Goal: Information Seeking & Learning: Find specific fact

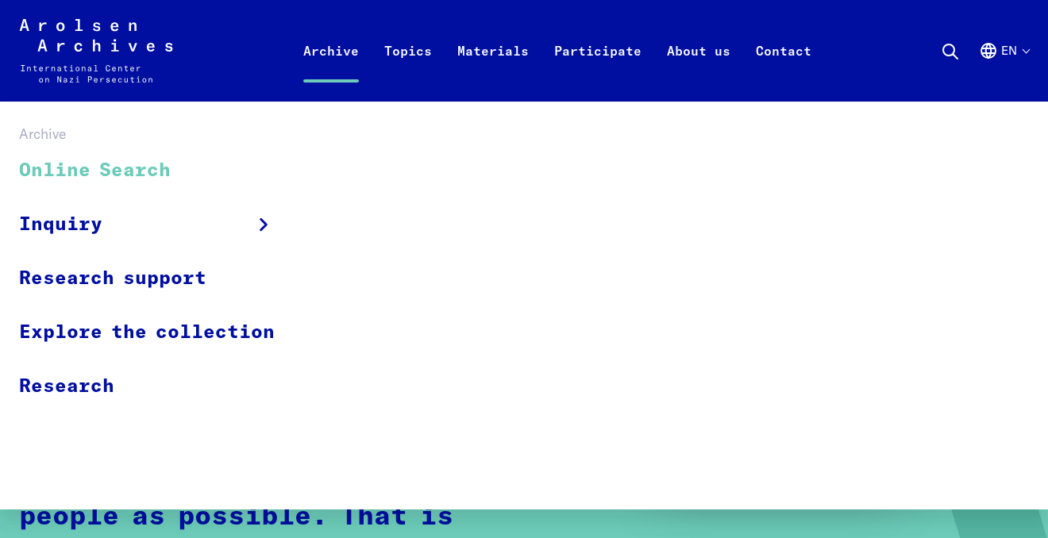
click at [95, 168] on link "Online Search" at bounding box center [157, 171] width 276 height 53
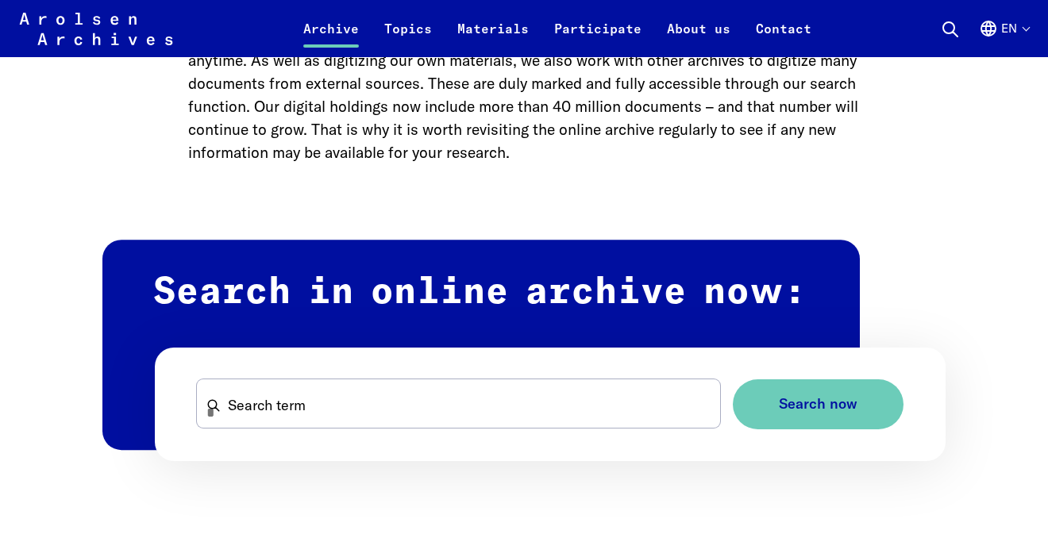
scroll to position [847, 0]
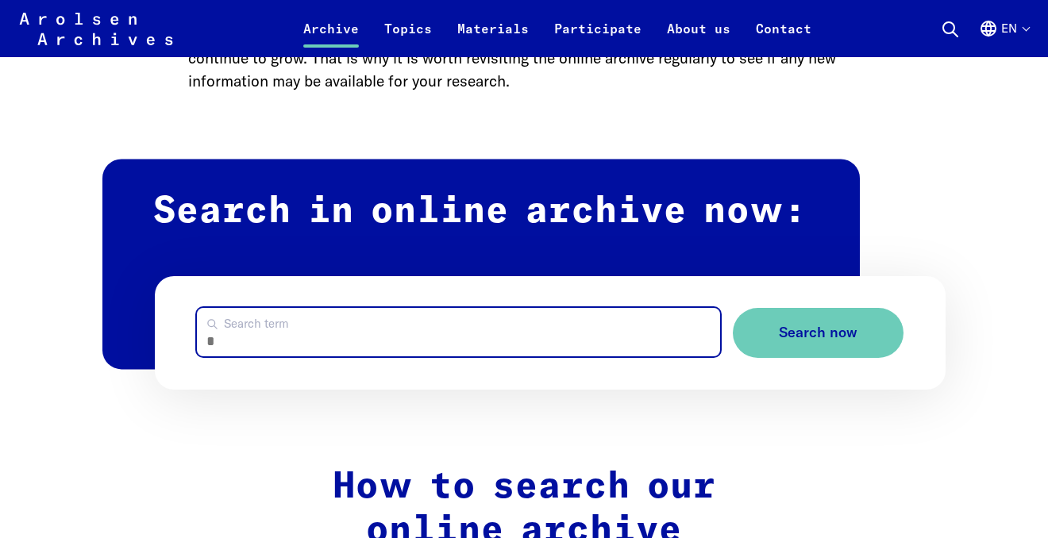
click at [264, 331] on input "Search term" at bounding box center [458, 332] width 523 height 48
type input "**********"
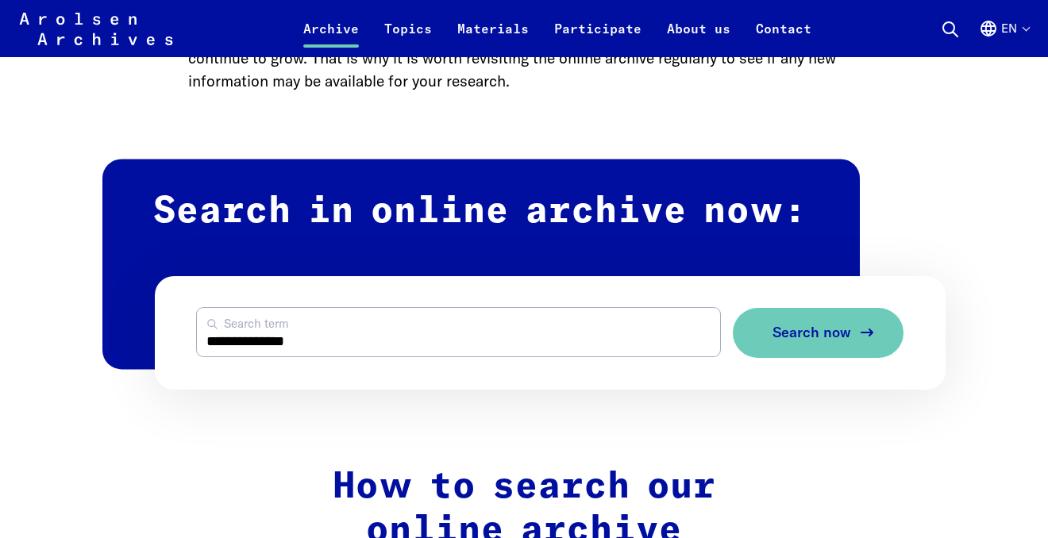
click at [793, 347] on button "Search now" at bounding box center [818, 333] width 171 height 50
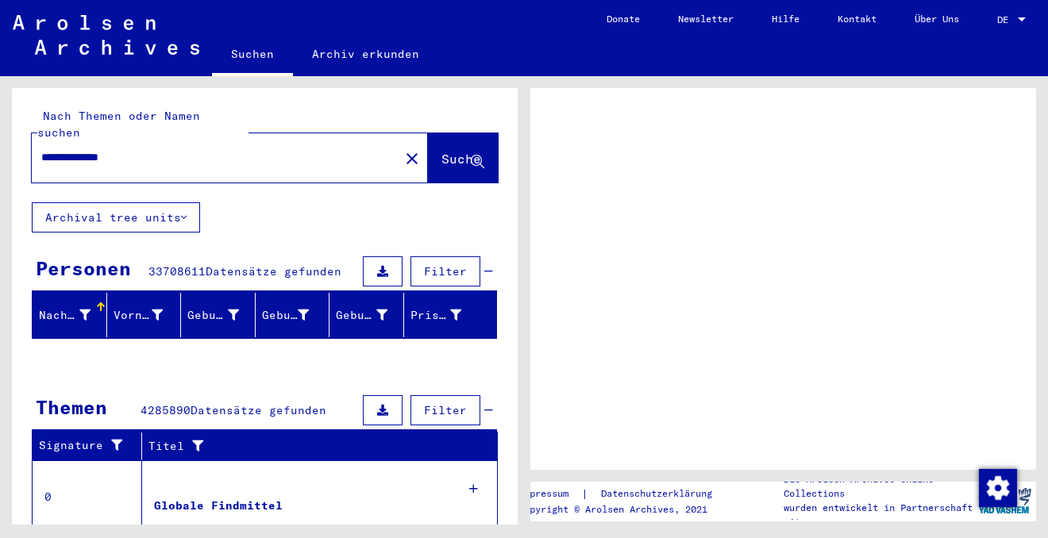
click at [1013, 15] on span "DE" at bounding box center [1005, 19] width 17 height 11
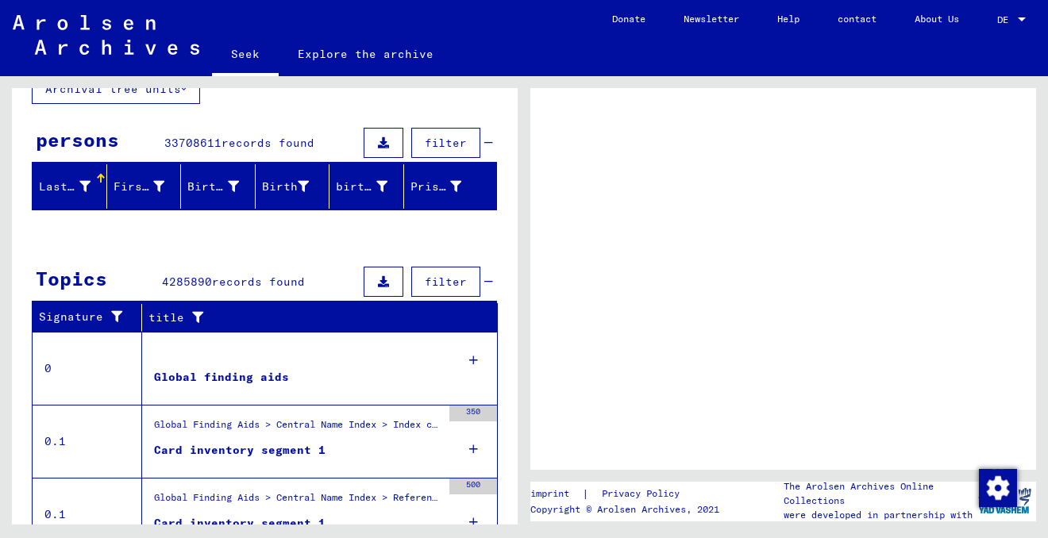
scroll to position [40, 0]
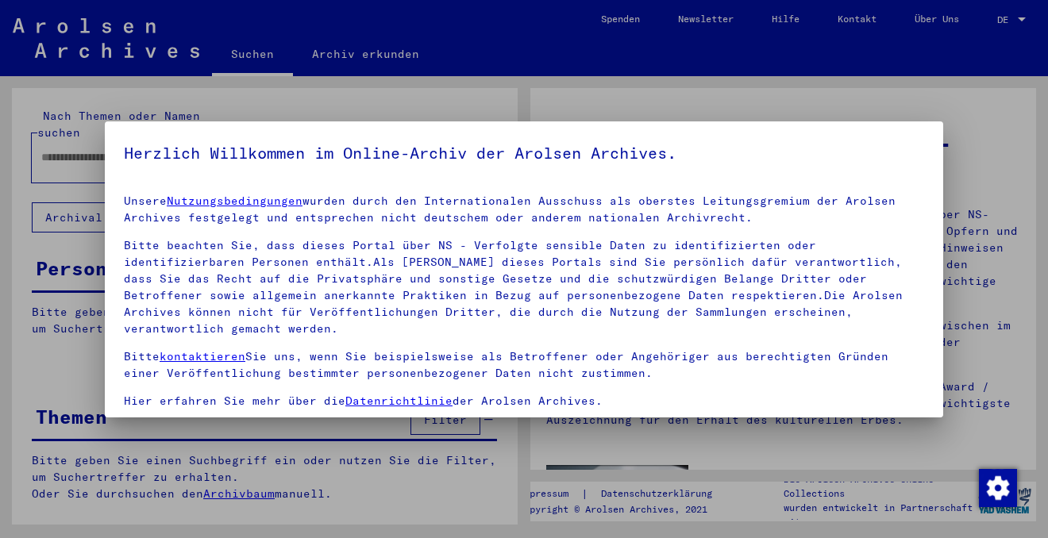
type input "**********"
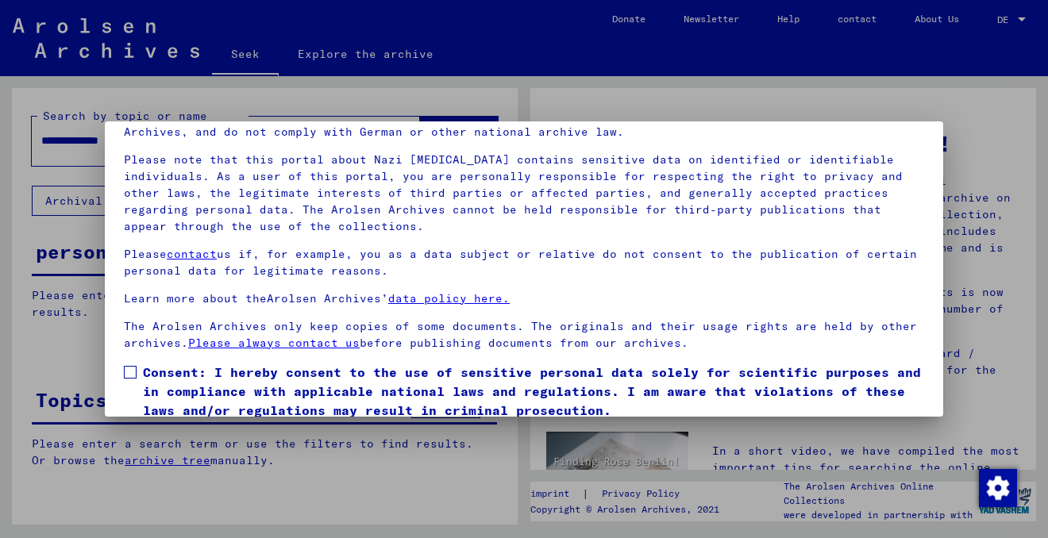
scroll to position [133, 0]
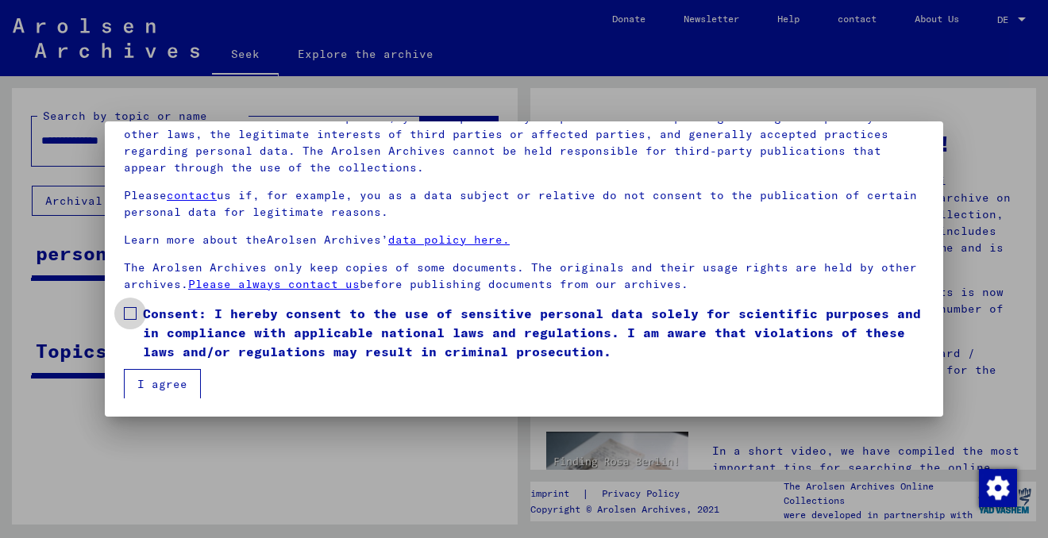
click at [128, 310] on span at bounding box center [130, 313] width 13 height 13
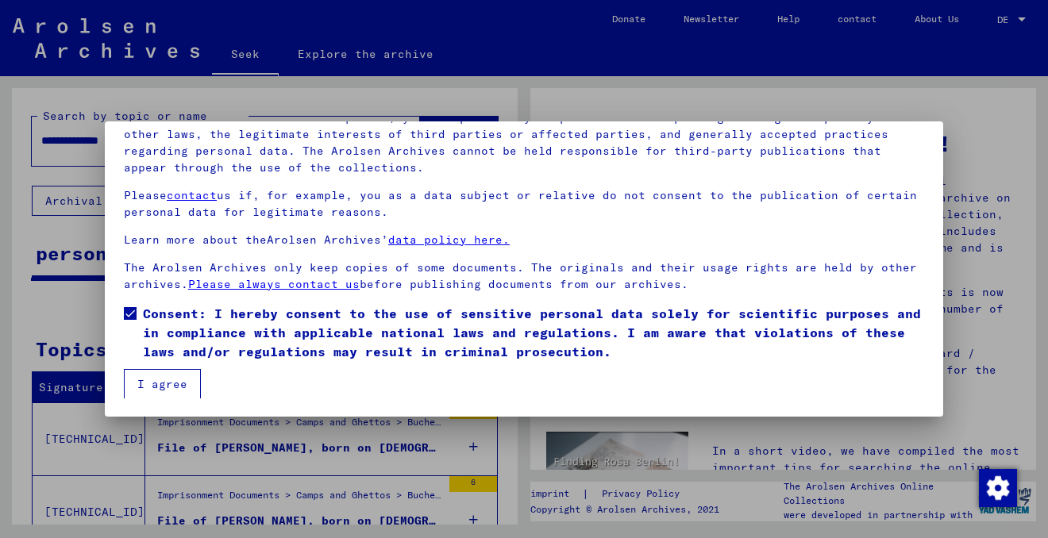
click at [162, 380] on font "I agree" at bounding box center [162, 384] width 50 height 14
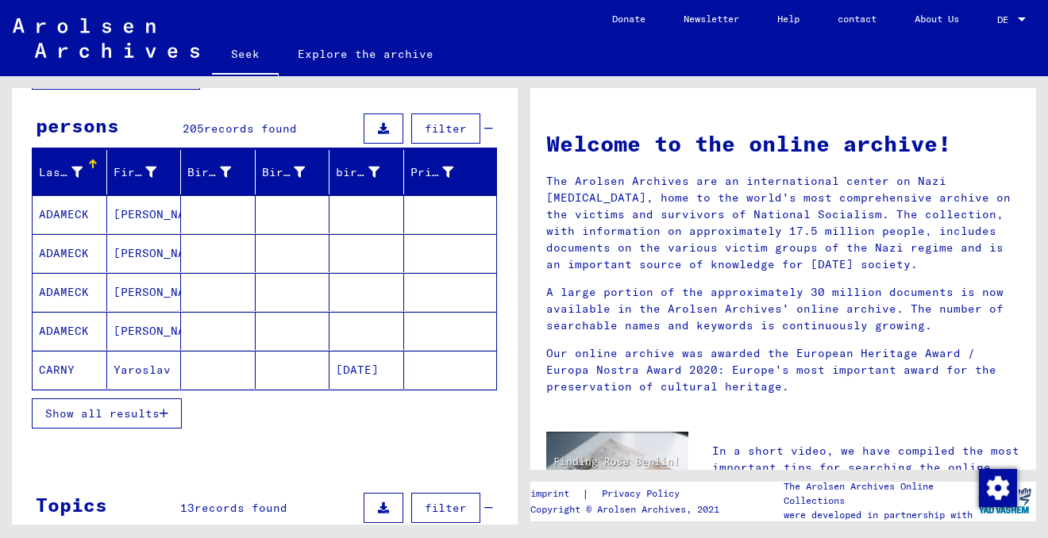
scroll to position [127, 0]
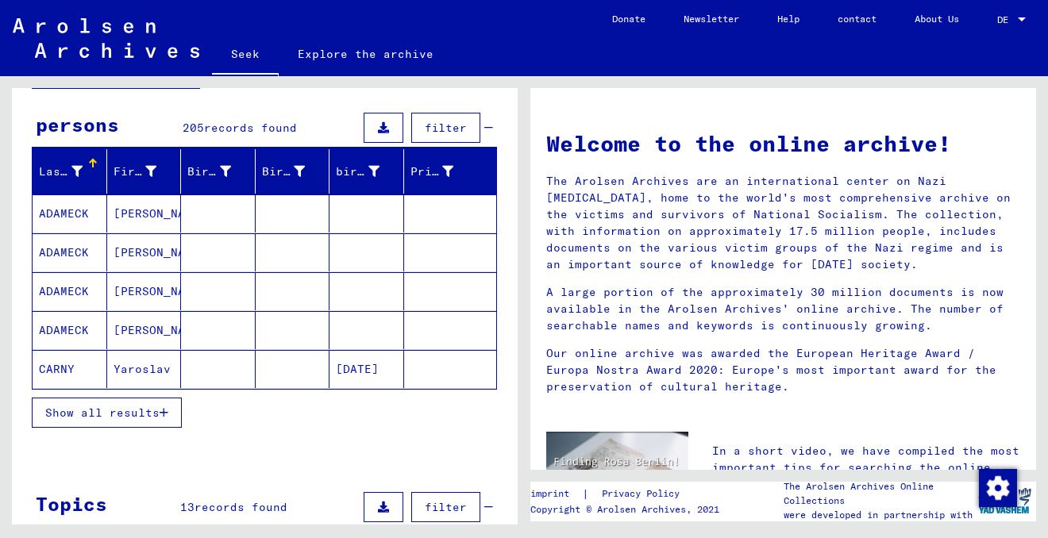
click at [160, 411] on icon "button" at bounding box center [164, 412] width 9 height 11
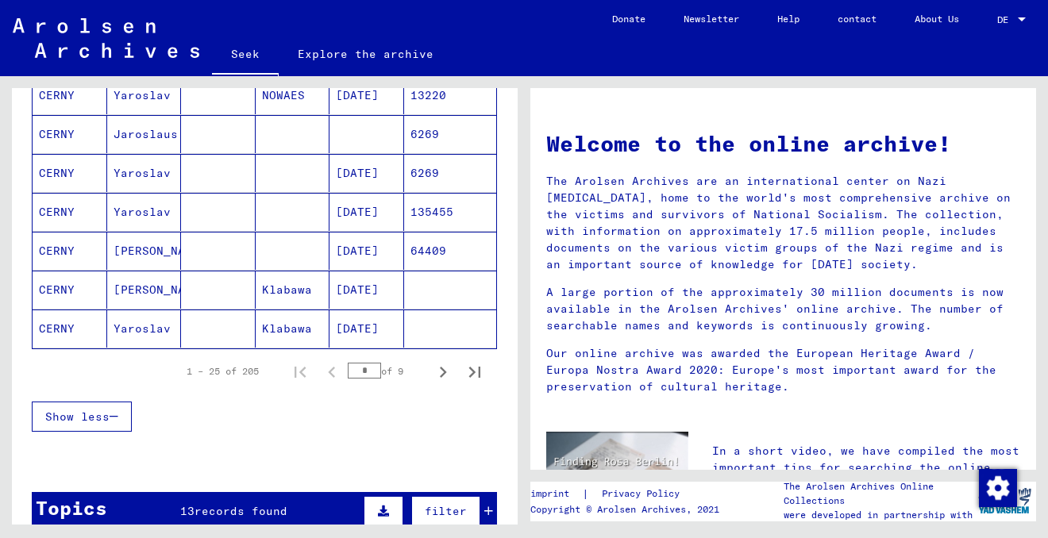
scroll to position [949, 0]
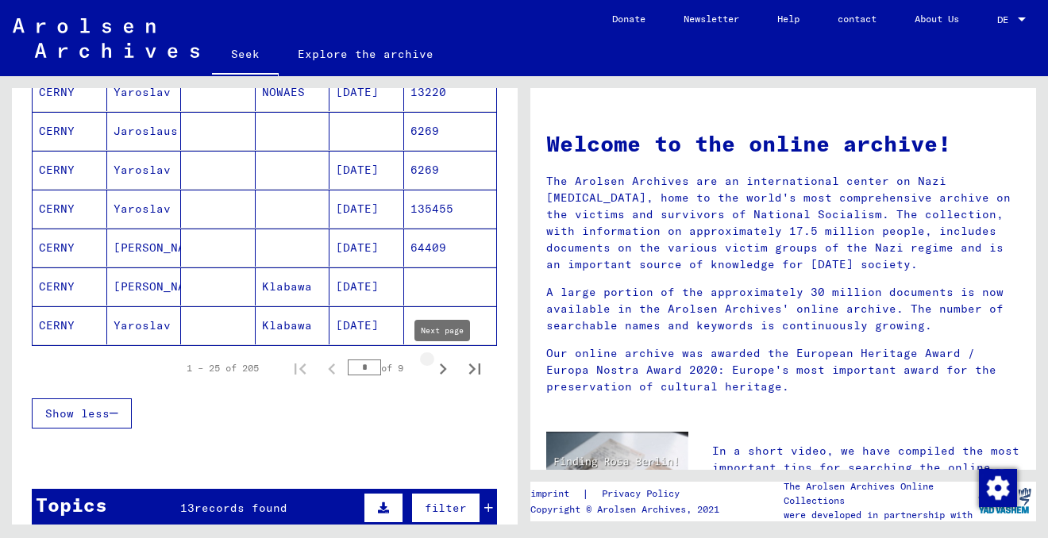
click at [448, 370] on icon "Next page" at bounding box center [443, 369] width 22 height 22
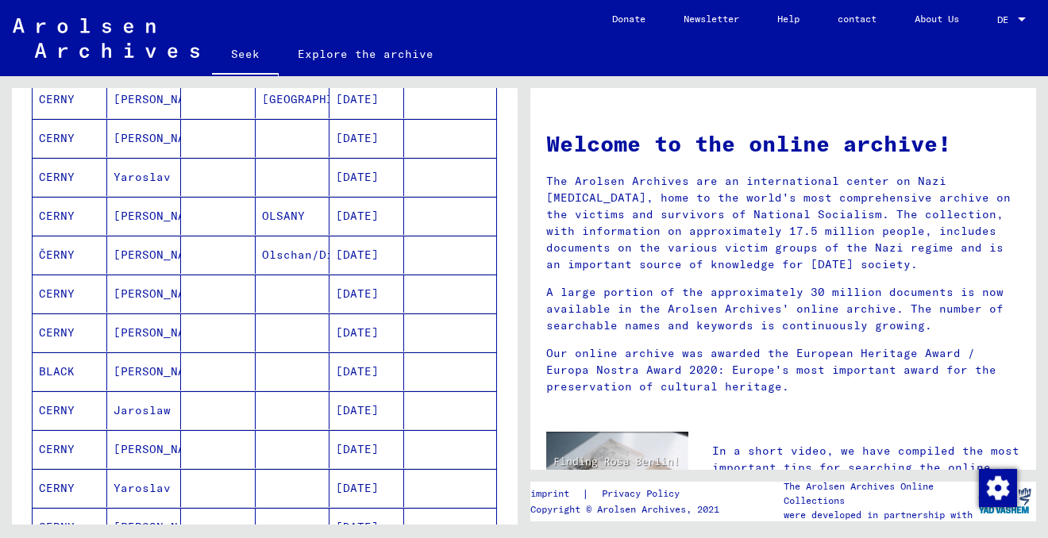
scroll to position [480, 0]
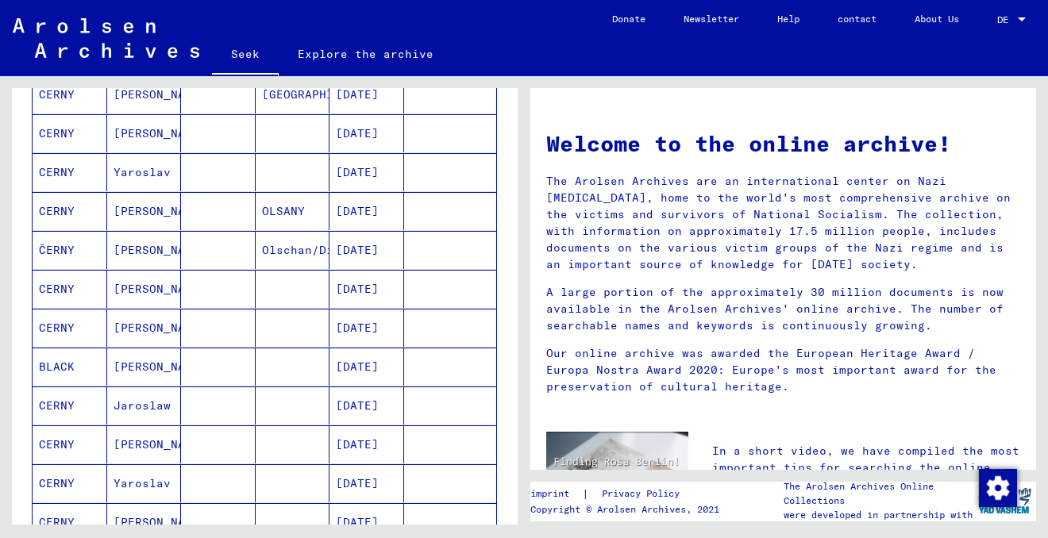
click at [133, 287] on font "Jaroslav" at bounding box center [160, 289] width 93 height 14
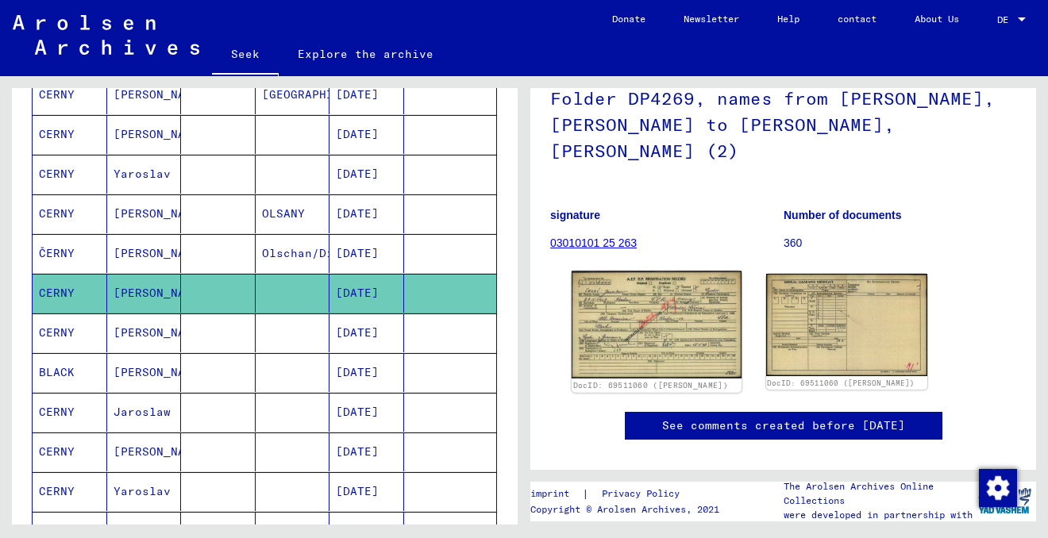
scroll to position [135, 0]
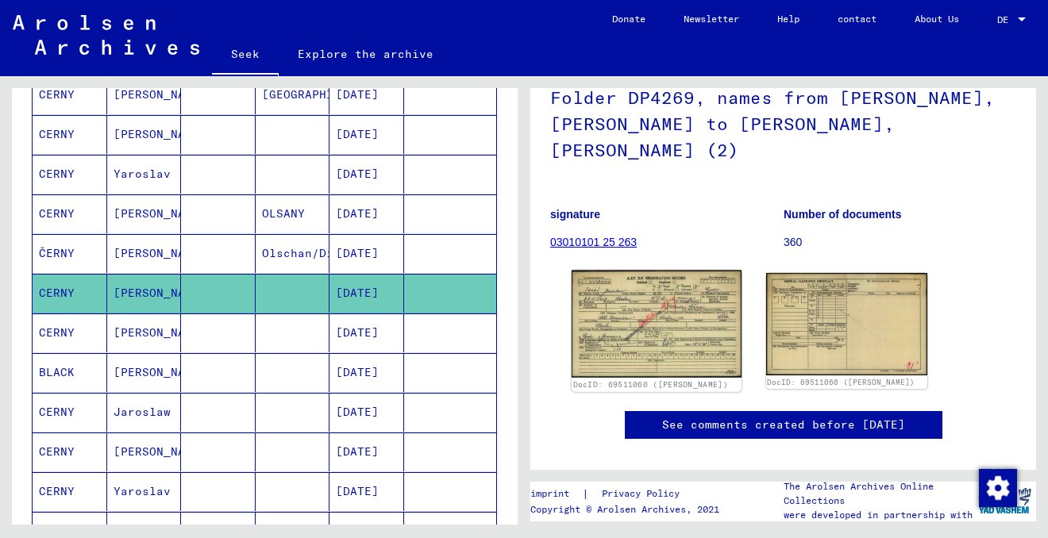
click at [593, 312] on img at bounding box center [657, 324] width 170 height 107
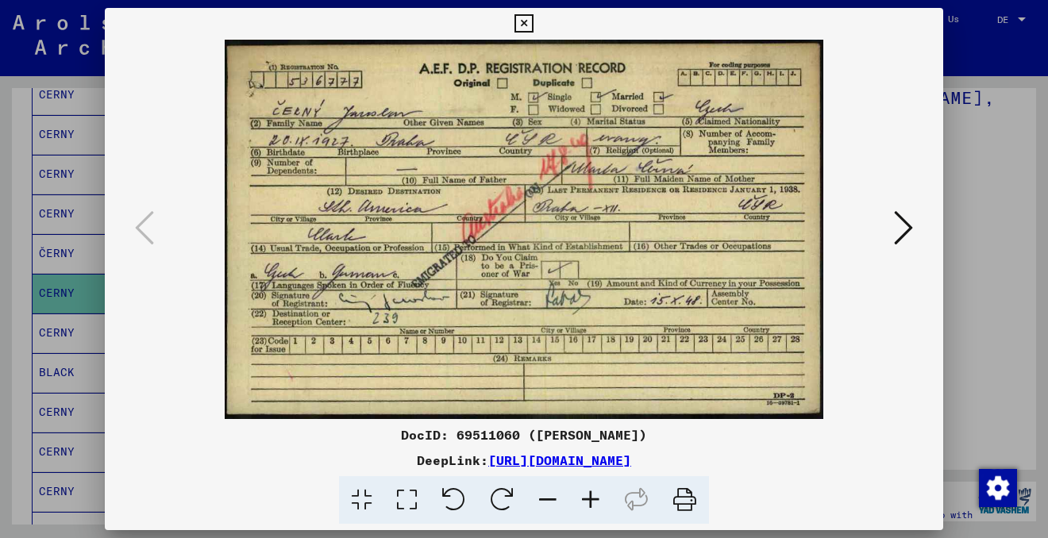
click at [685, 500] on icon at bounding box center [685, 500] width 48 height 48
click at [907, 221] on icon at bounding box center [903, 228] width 19 height 38
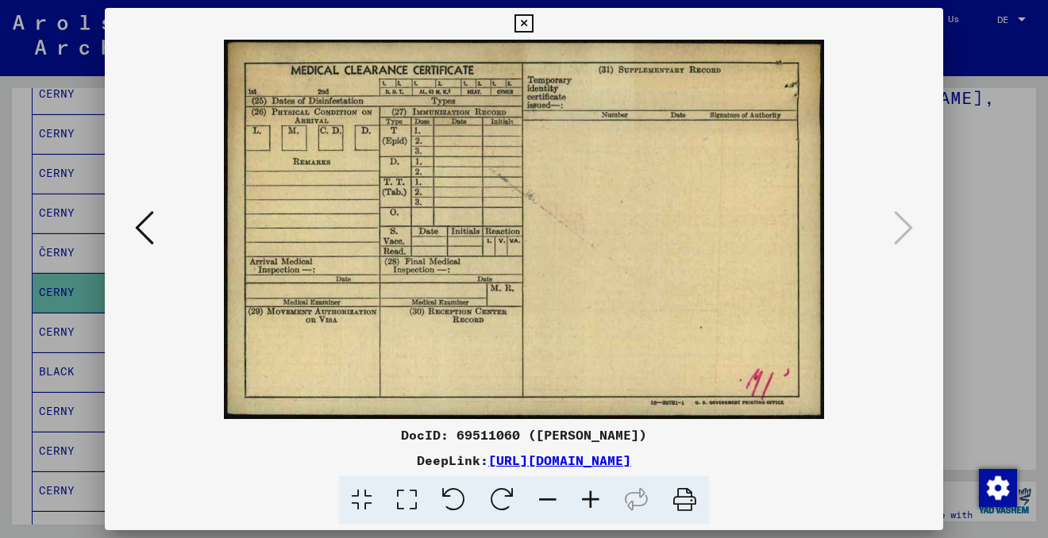
click at [521, 21] on icon at bounding box center [524, 23] width 18 height 19
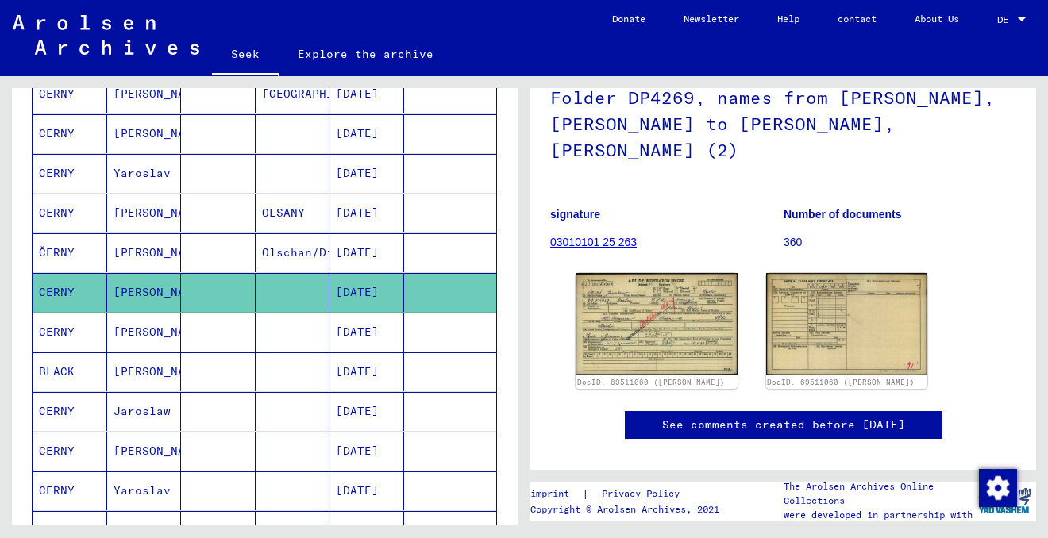
click at [289, 330] on mat-cell at bounding box center [293, 332] width 75 height 39
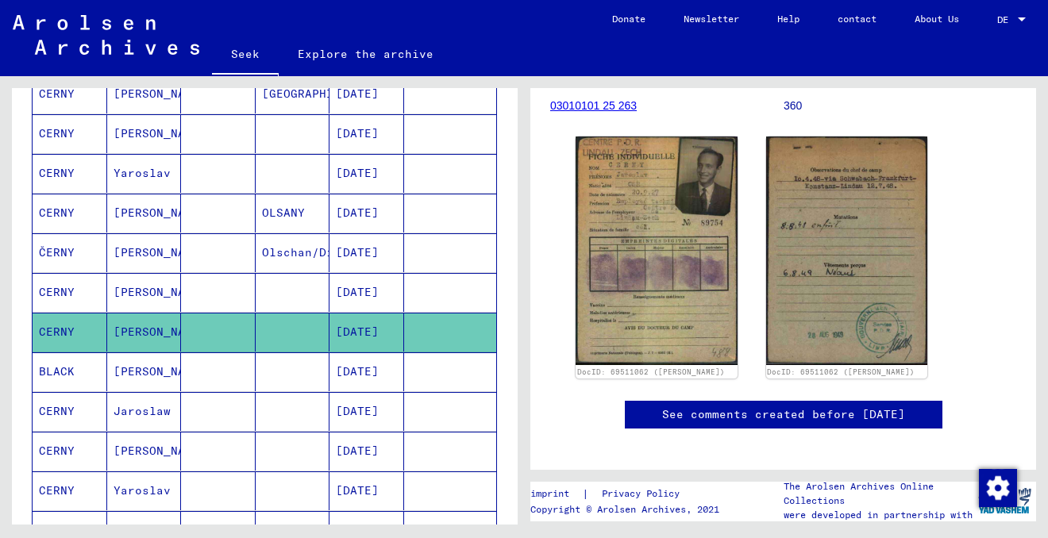
scroll to position [98, 0]
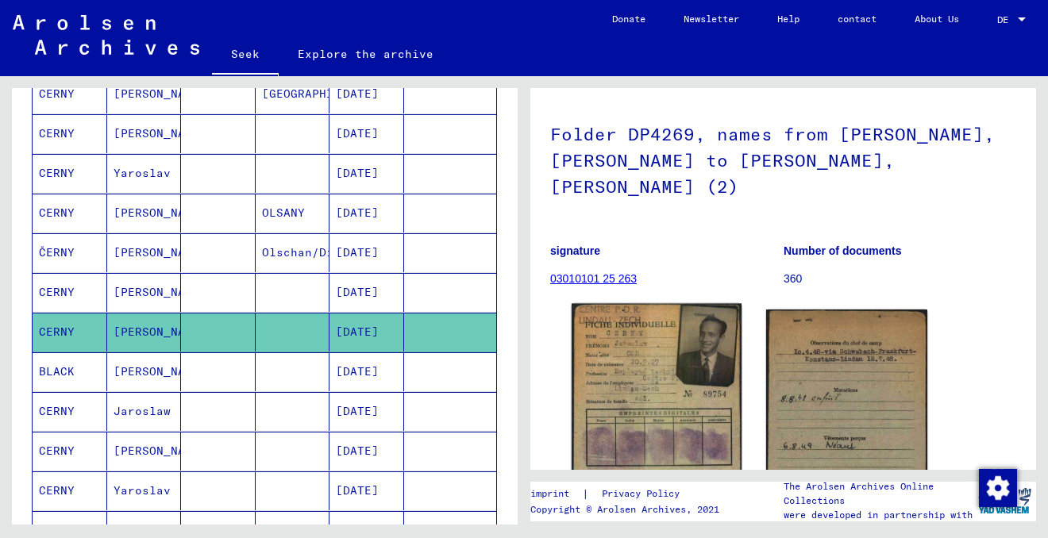
click at [640, 369] on img at bounding box center [657, 424] width 170 height 241
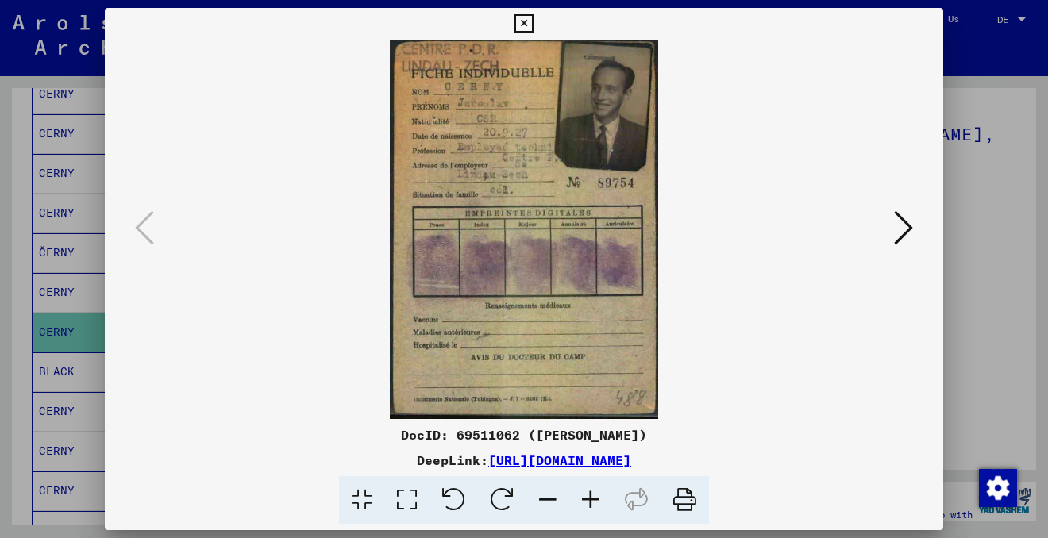
click at [525, 22] on icon at bounding box center [524, 23] width 18 height 19
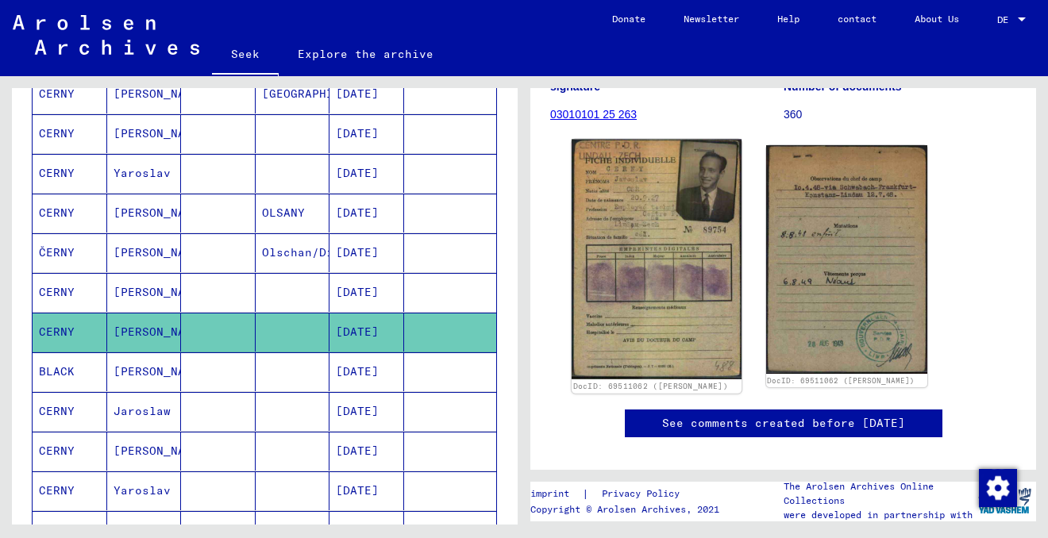
scroll to position [264, 0]
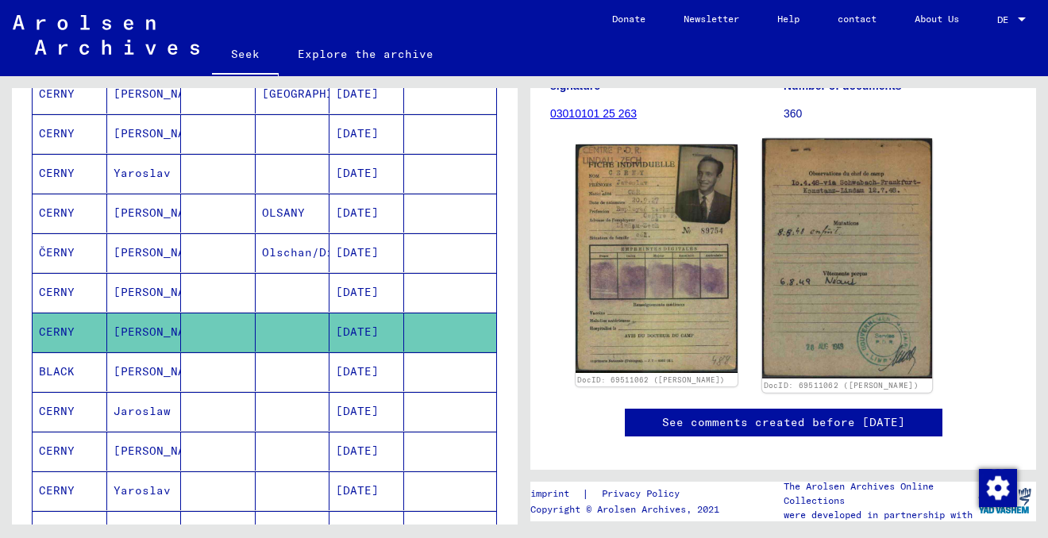
click at [813, 295] on img at bounding box center [847, 259] width 170 height 241
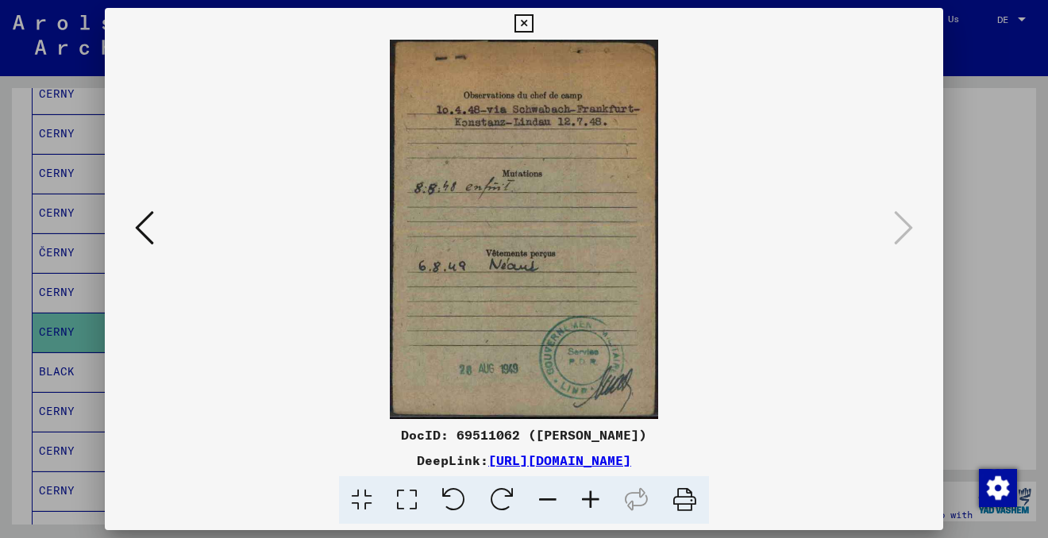
click at [631, 460] on font "https://collections.arolsen-archives.org/de/document/69511062" at bounding box center [559, 461] width 143 height 16
click at [148, 226] on icon at bounding box center [144, 228] width 19 height 38
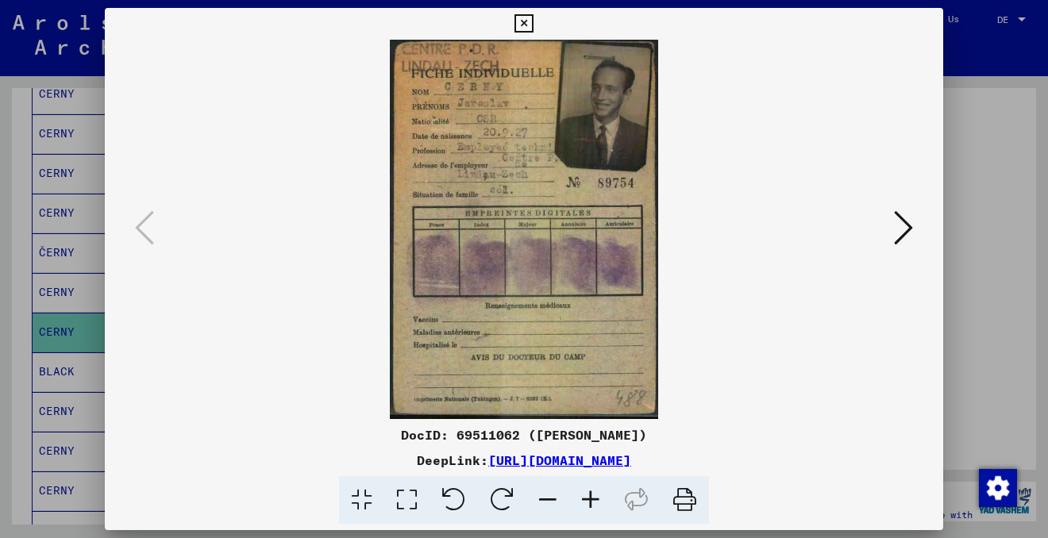
click at [530, 15] on icon at bounding box center [524, 23] width 18 height 19
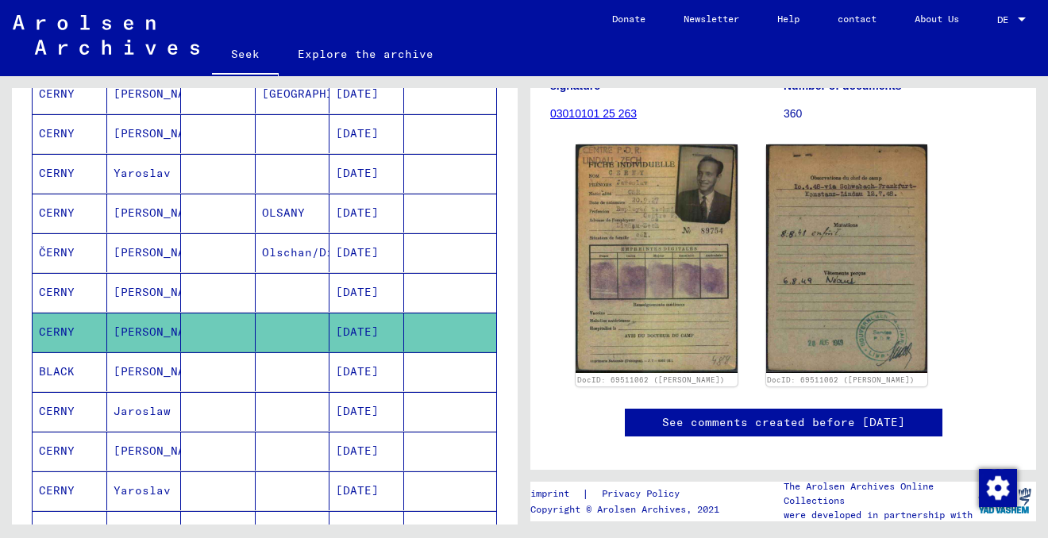
click at [206, 289] on mat-cell at bounding box center [218, 292] width 75 height 39
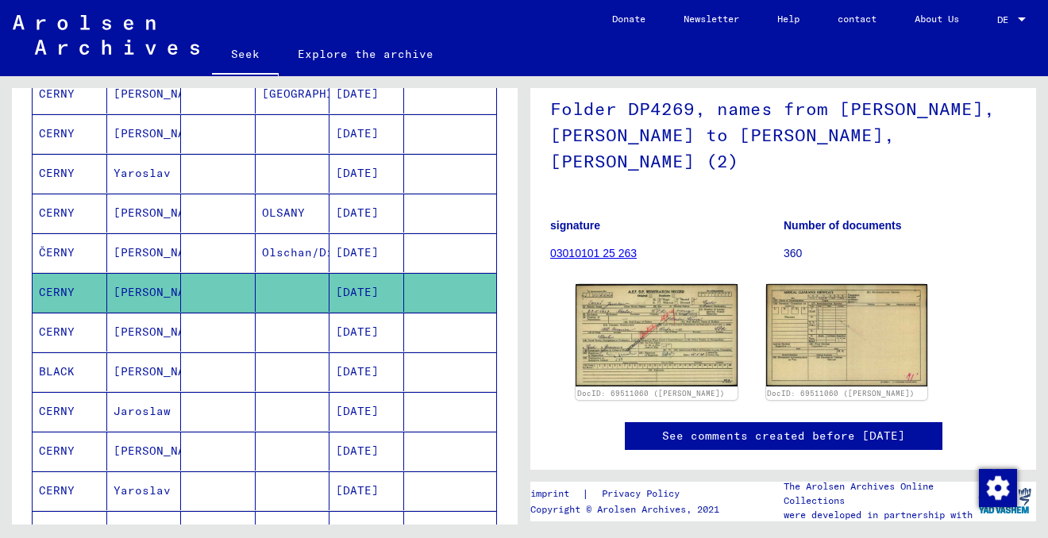
scroll to position [126, 0]
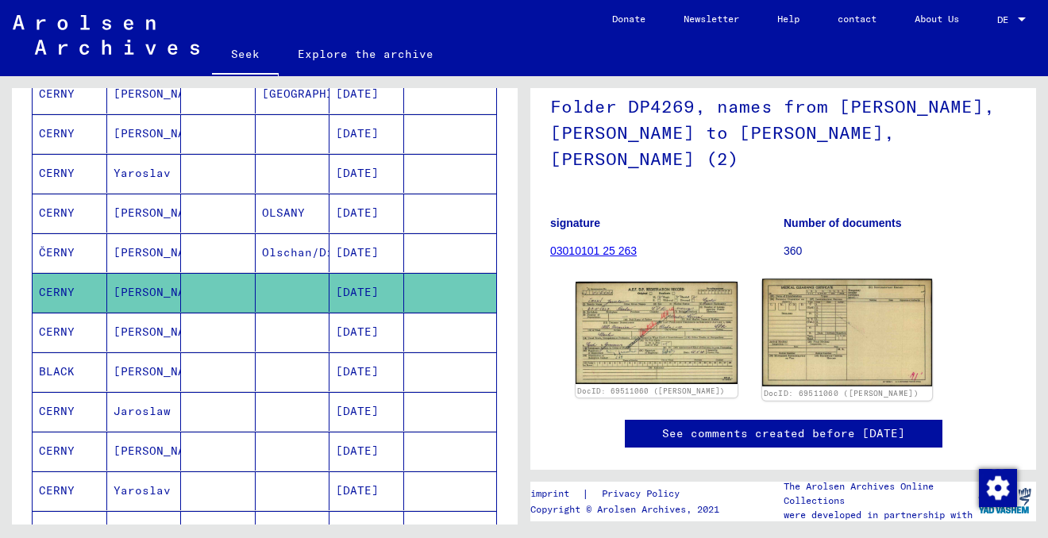
click at [836, 299] on img at bounding box center [847, 333] width 170 height 107
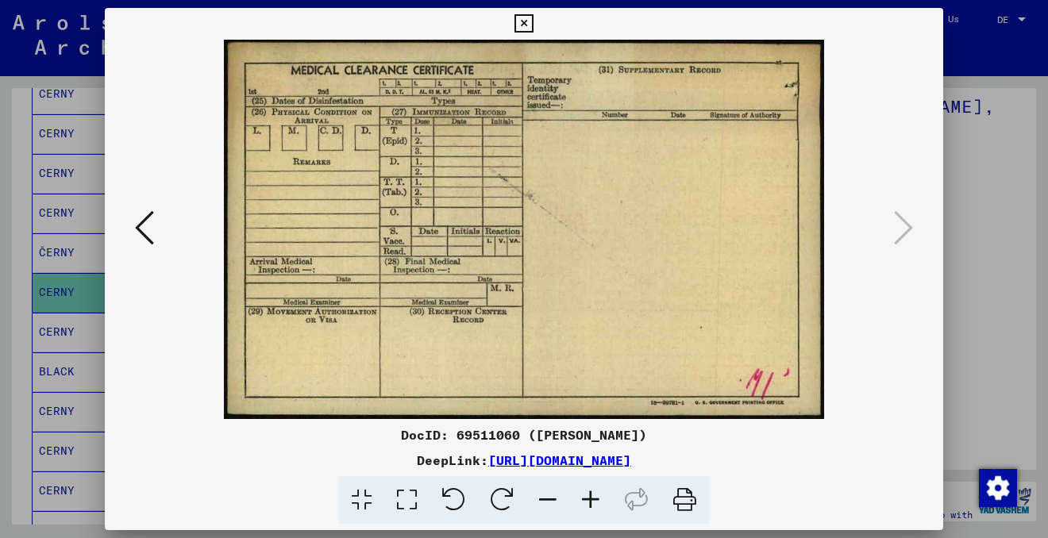
click at [688, 497] on icon at bounding box center [685, 500] width 48 height 48
click at [525, 26] on icon at bounding box center [524, 23] width 18 height 19
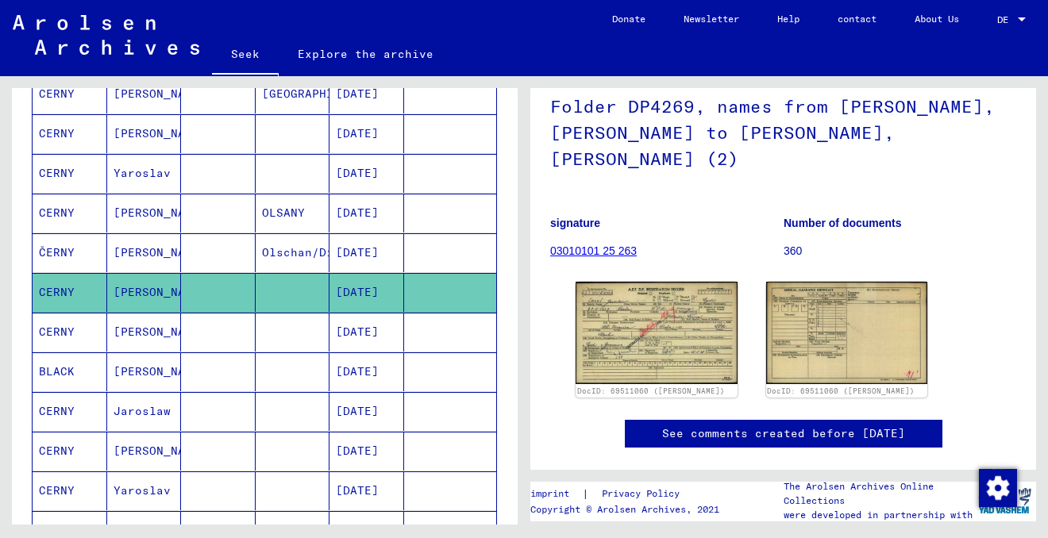
click at [210, 330] on mat-cell at bounding box center [218, 332] width 75 height 39
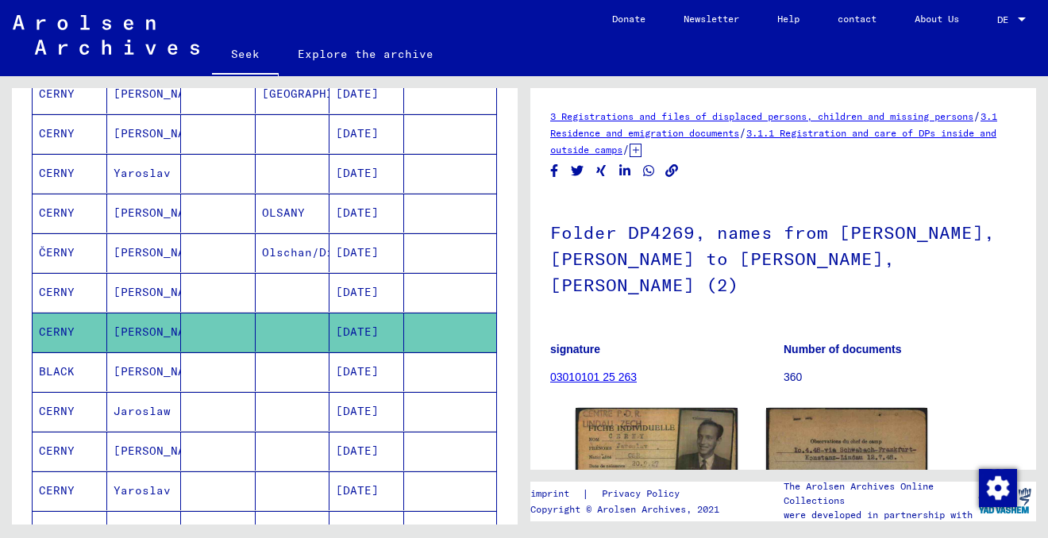
click at [219, 366] on mat-cell at bounding box center [218, 372] width 75 height 39
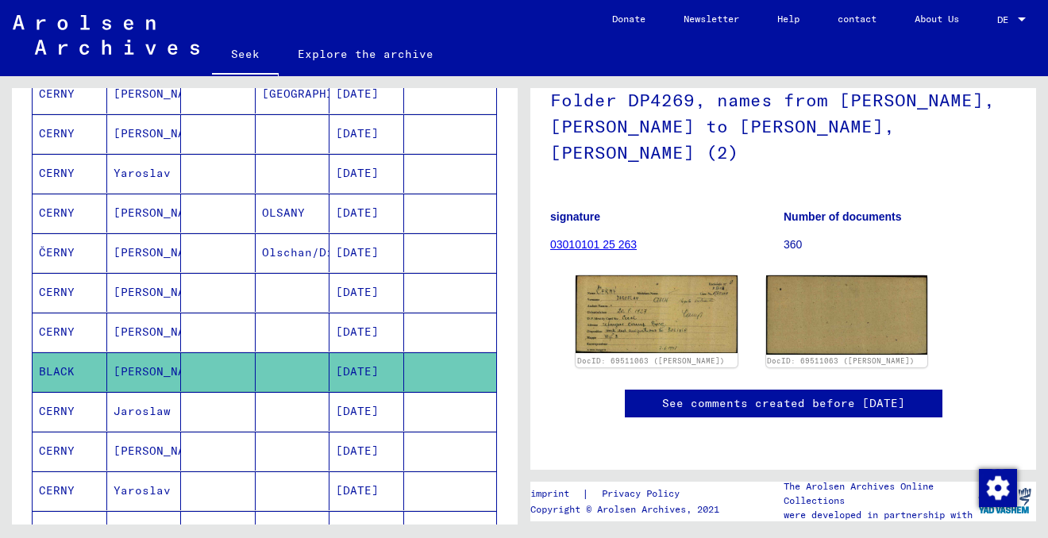
scroll to position [145, 0]
click at [646, 276] on img at bounding box center [657, 314] width 170 height 82
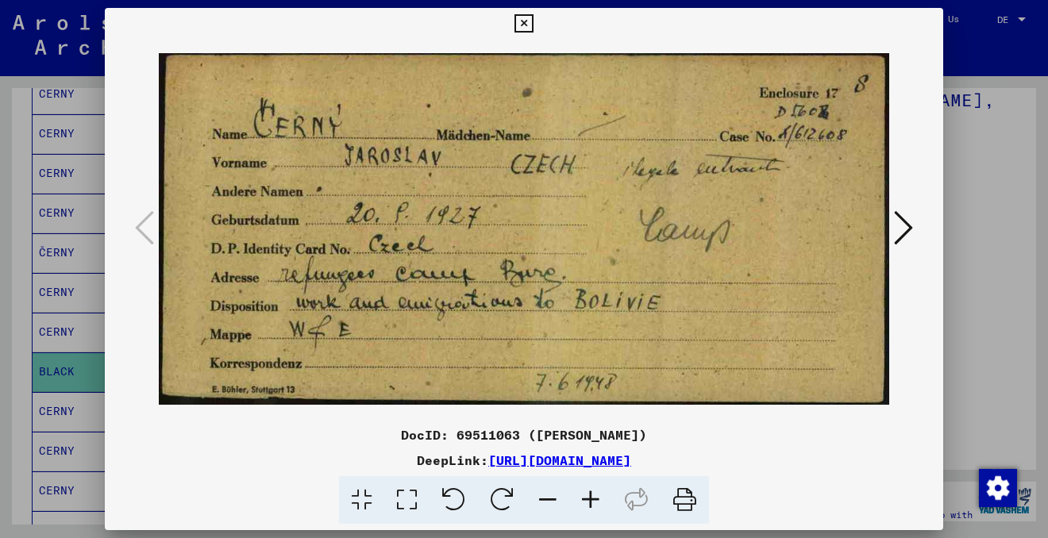
click at [905, 226] on icon at bounding box center [903, 228] width 19 height 38
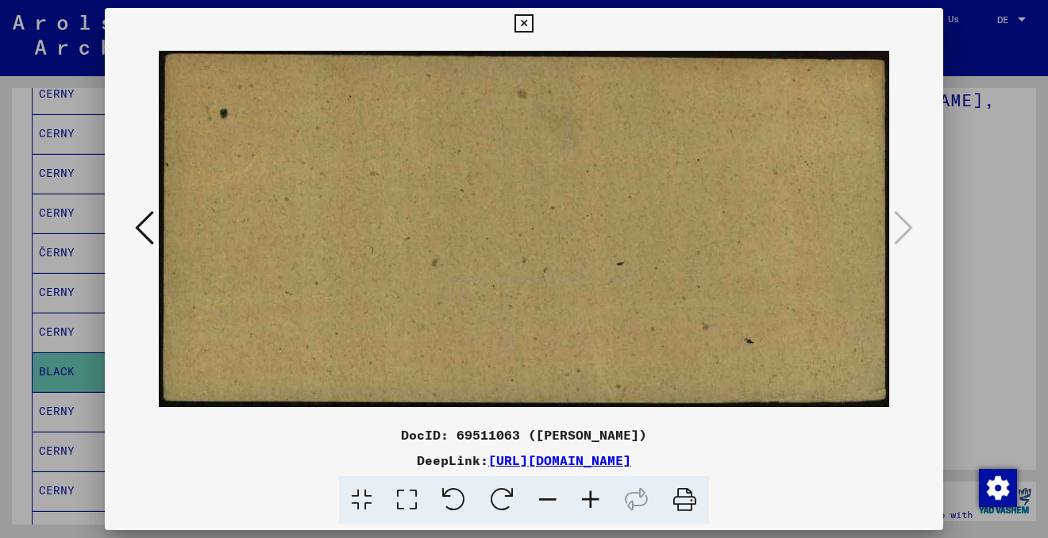
click at [527, 25] on icon at bounding box center [524, 23] width 18 height 19
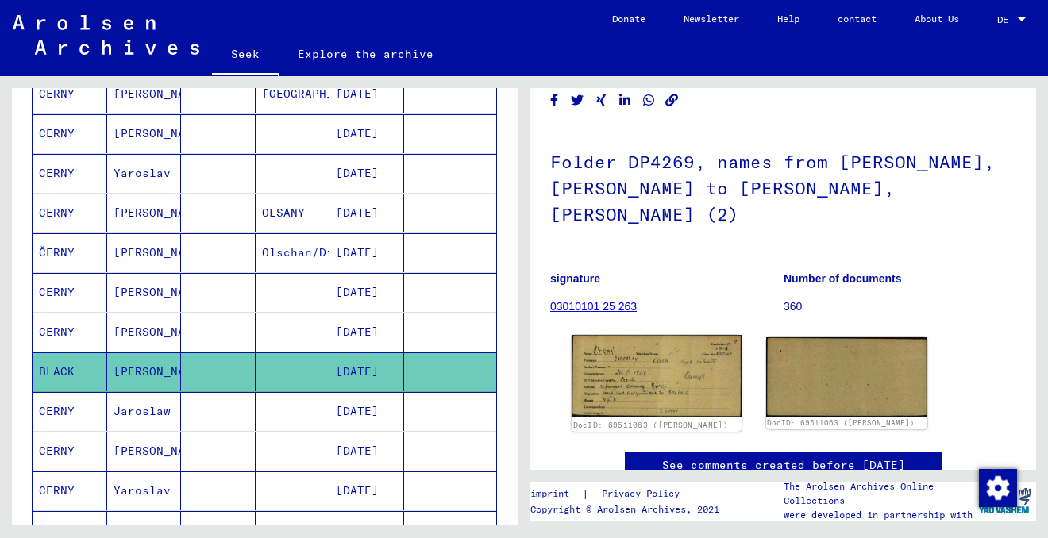
scroll to position [67, 0]
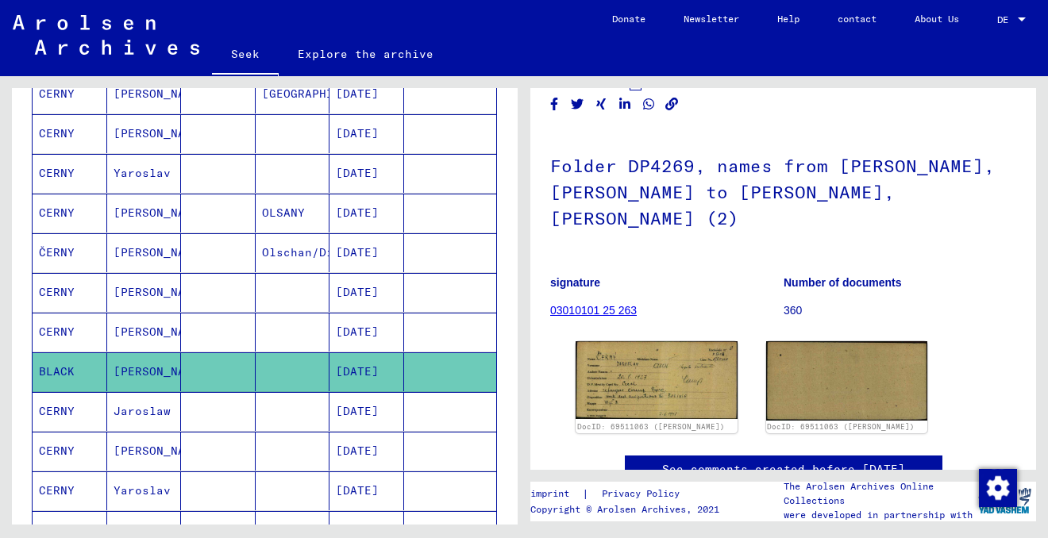
click at [230, 336] on mat-cell at bounding box center [218, 332] width 75 height 39
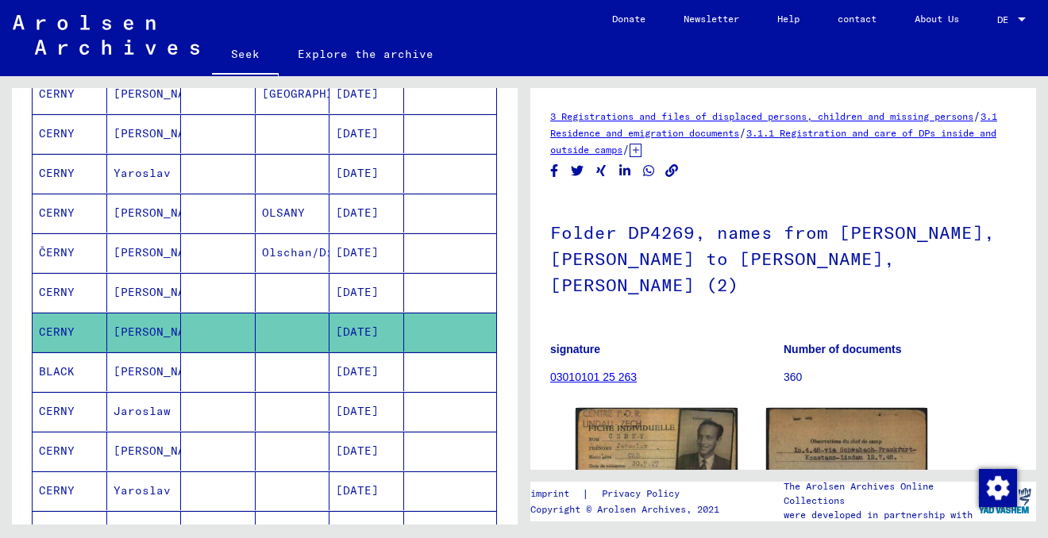
click at [211, 295] on mat-cell at bounding box center [218, 292] width 75 height 39
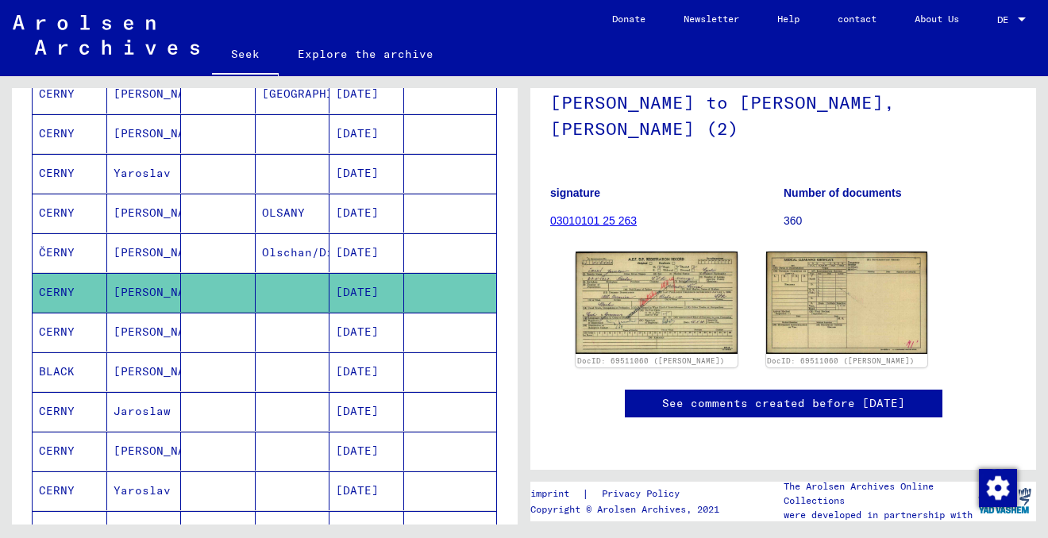
scroll to position [232, 0]
click at [666, 249] on img at bounding box center [657, 302] width 170 height 107
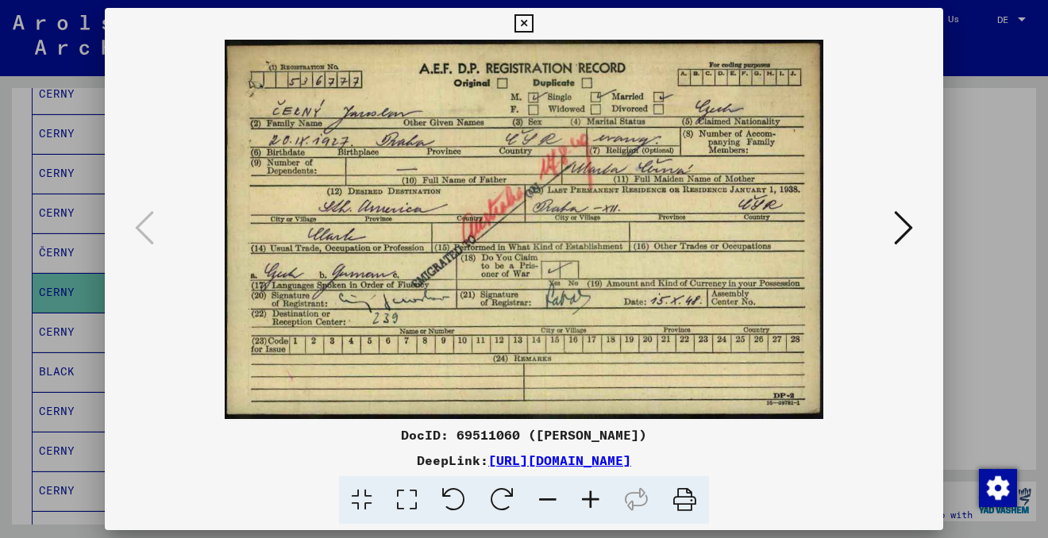
click at [894, 233] on icon at bounding box center [903, 228] width 19 height 38
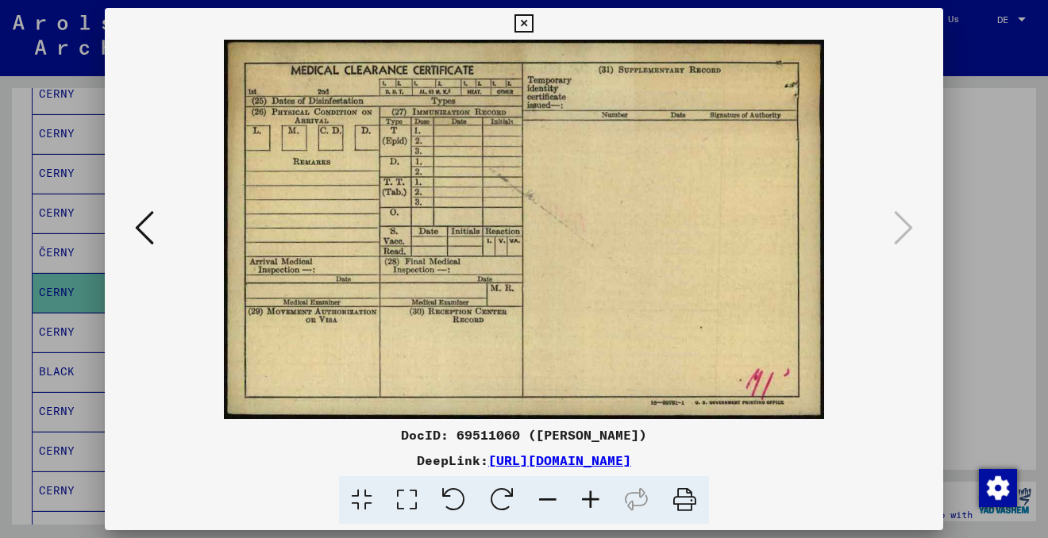
click at [528, 21] on icon at bounding box center [524, 23] width 18 height 19
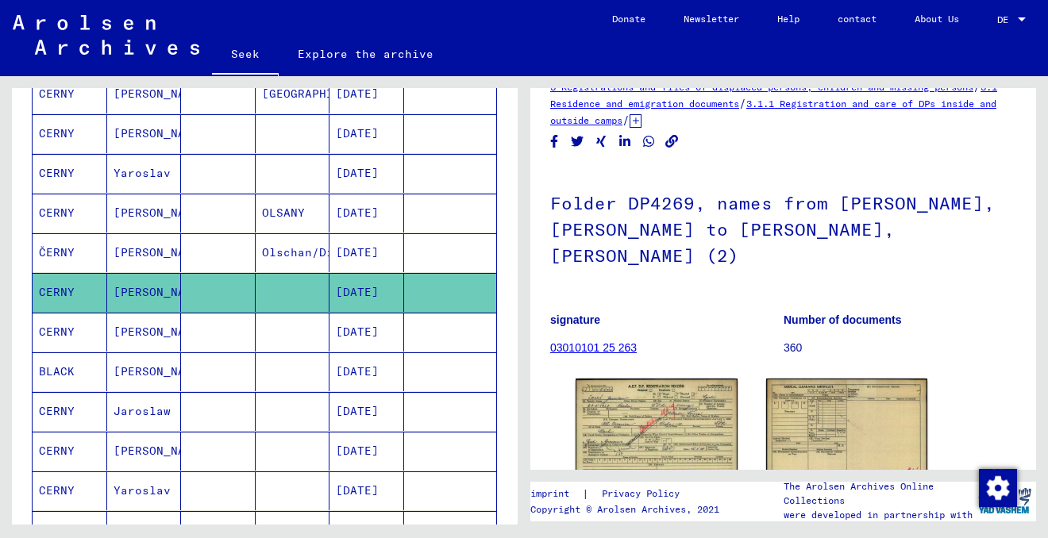
scroll to position [29, 0]
click at [202, 337] on mat-cell at bounding box center [218, 332] width 75 height 39
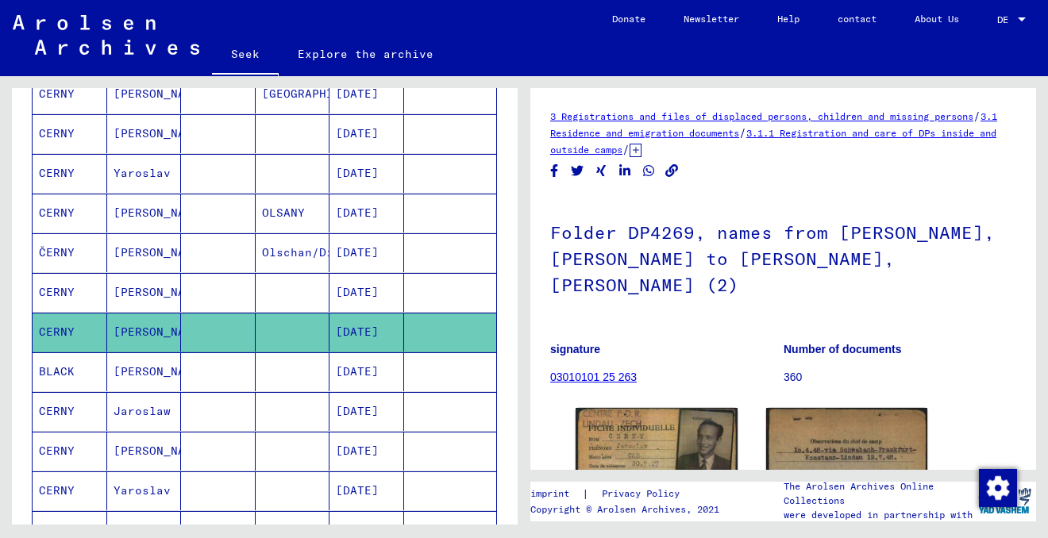
click at [231, 376] on mat-cell at bounding box center [218, 372] width 75 height 39
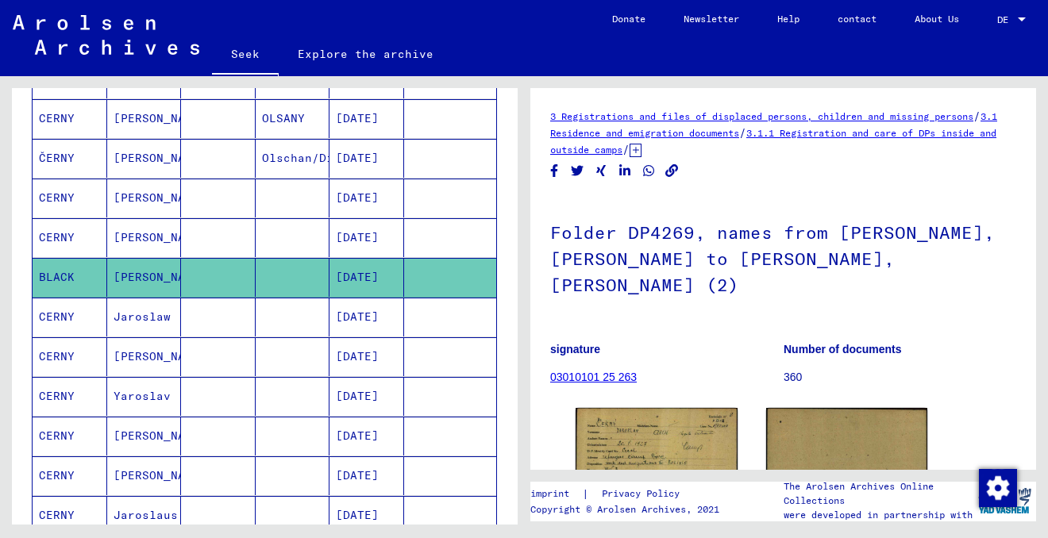
scroll to position [598, 0]
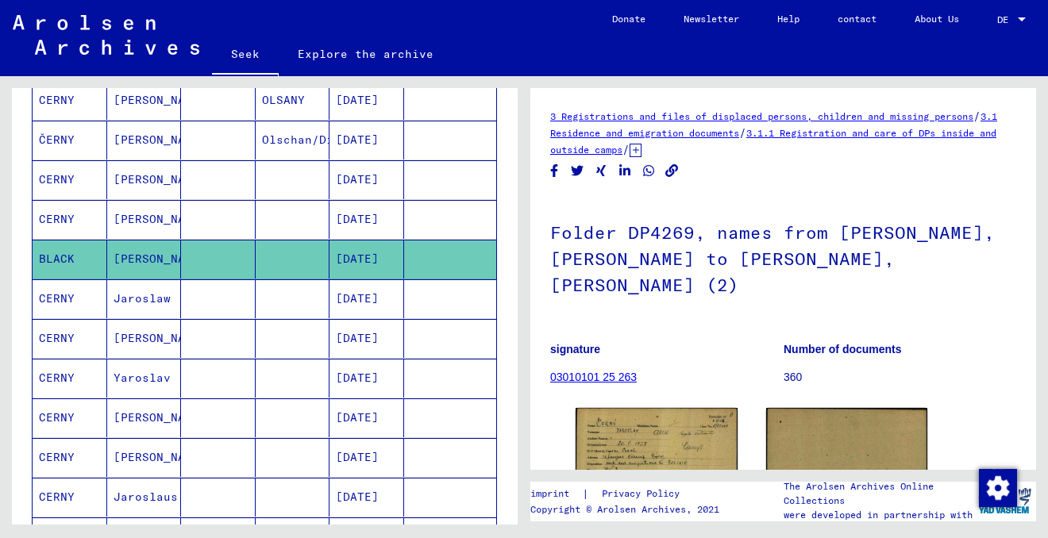
click at [233, 303] on mat-cell at bounding box center [218, 299] width 75 height 39
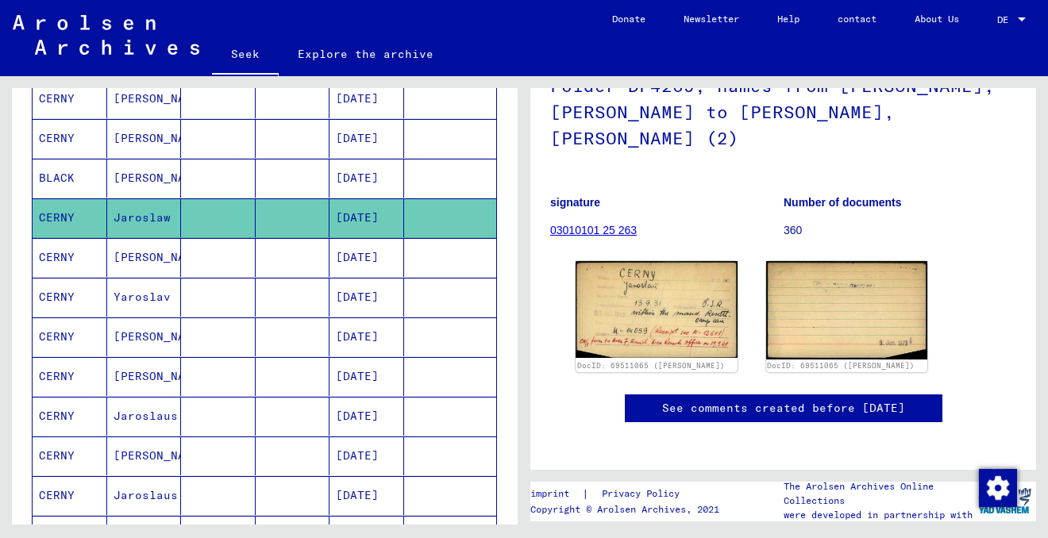
scroll to position [149, 0]
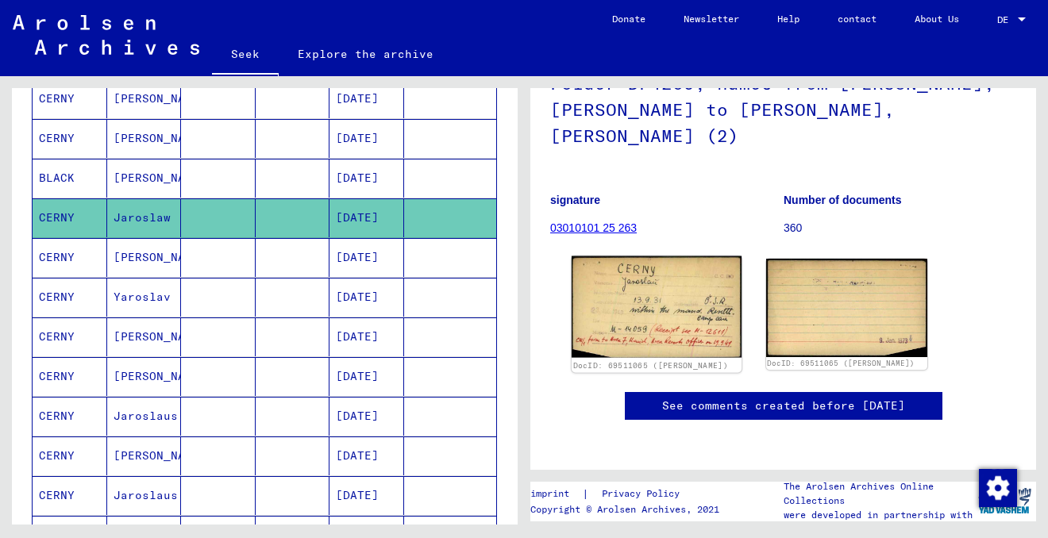
click at [656, 283] on img at bounding box center [657, 308] width 170 height 102
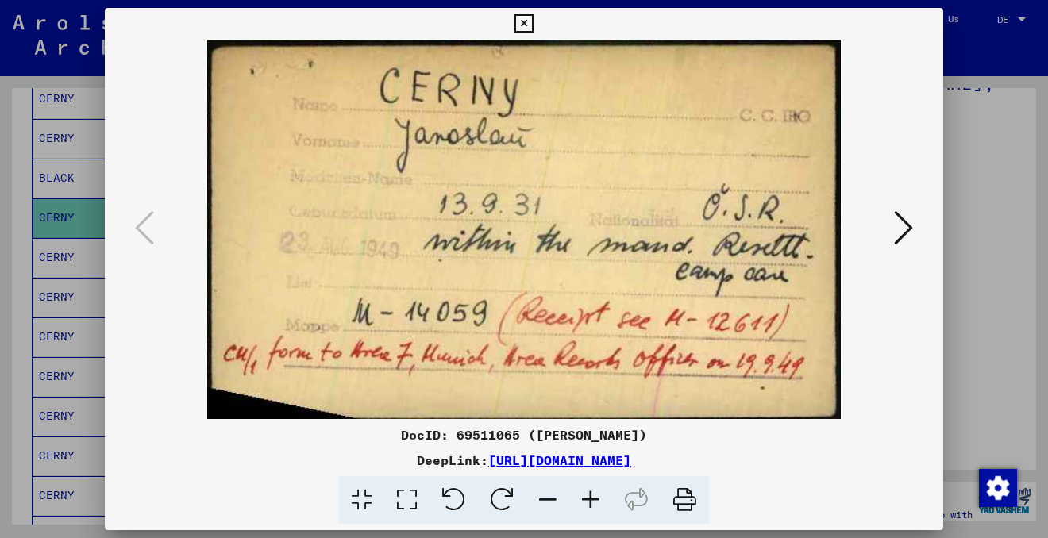
click at [523, 26] on icon at bounding box center [524, 23] width 18 height 19
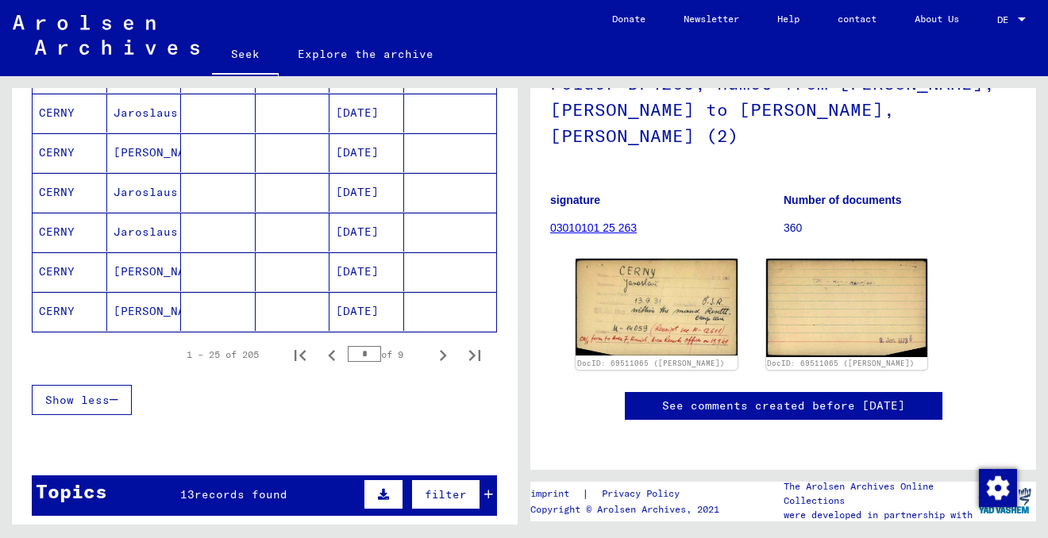
scroll to position [993, 0]
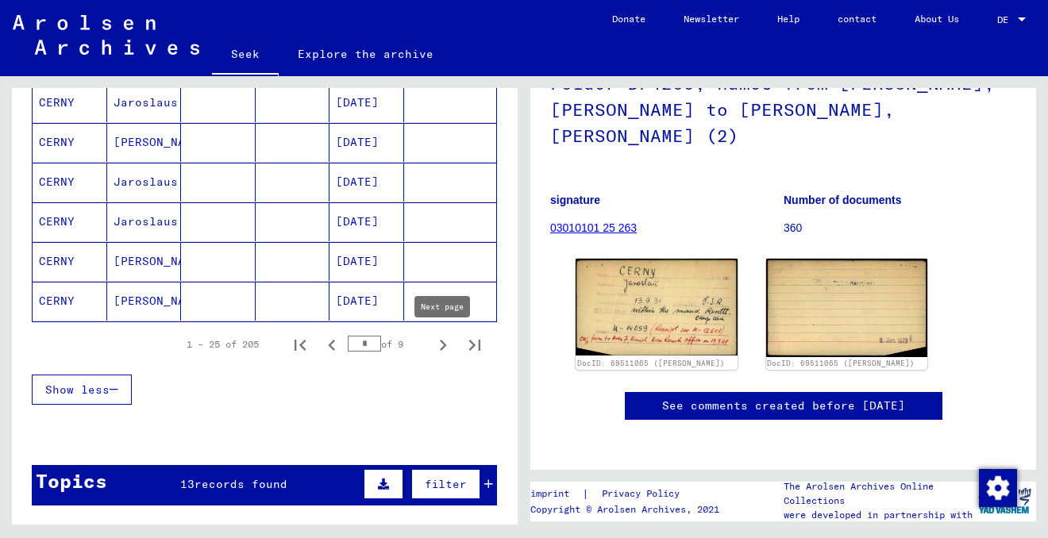
click at [445, 344] on icon "Next page" at bounding box center [443, 345] width 7 height 11
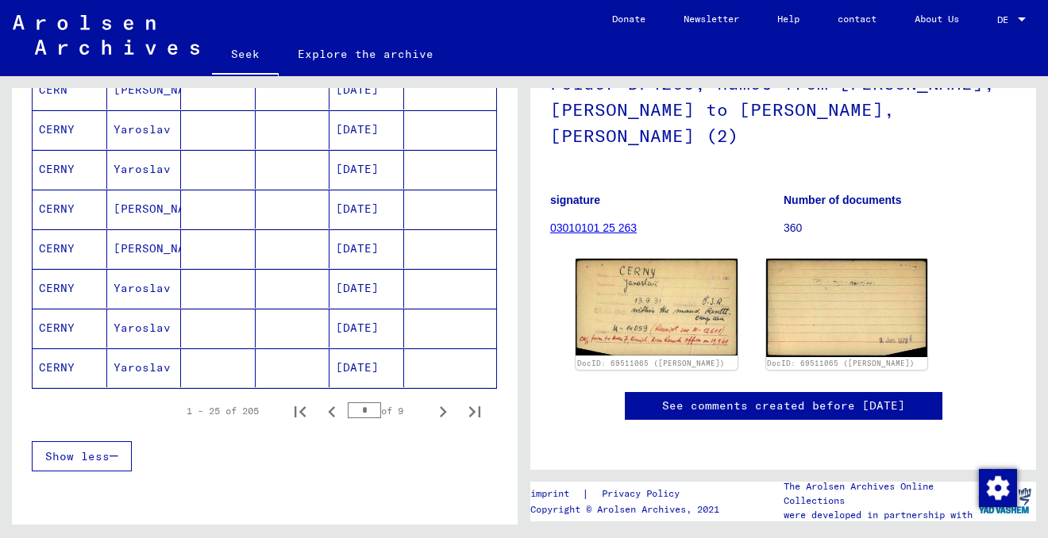
scroll to position [927, 0]
click at [444, 411] on icon "Next page" at bounding box center [443, 411] width 7 height 11
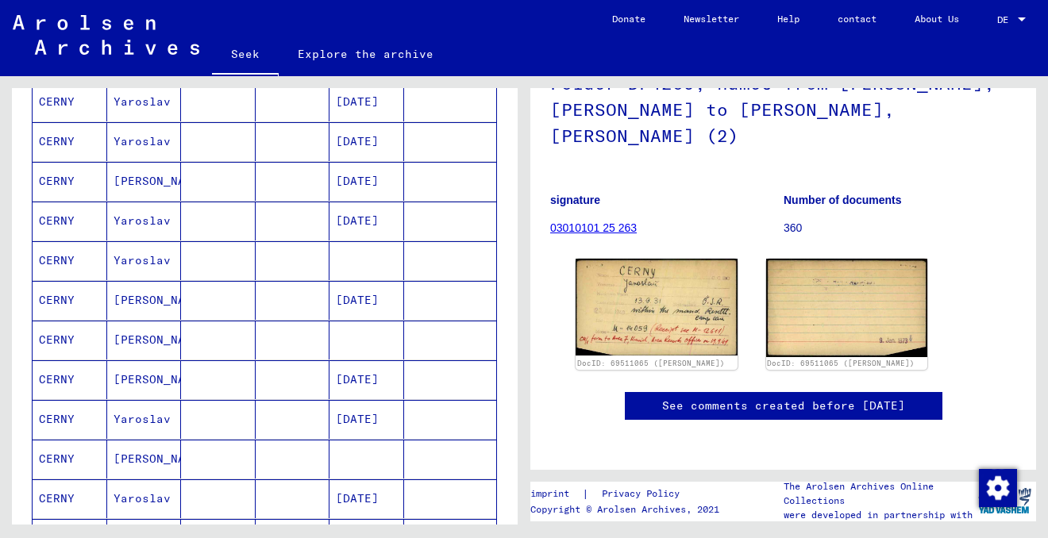
scroll to position [403, 0]
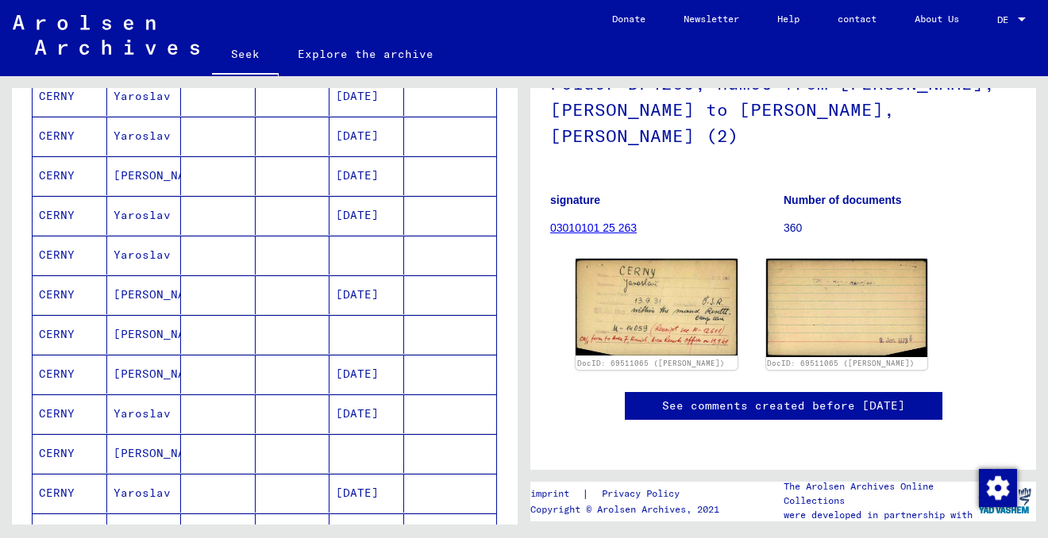
click at [155, 257] on font "Yaroslav" at bounding box center [142, 255] width 57 height 14
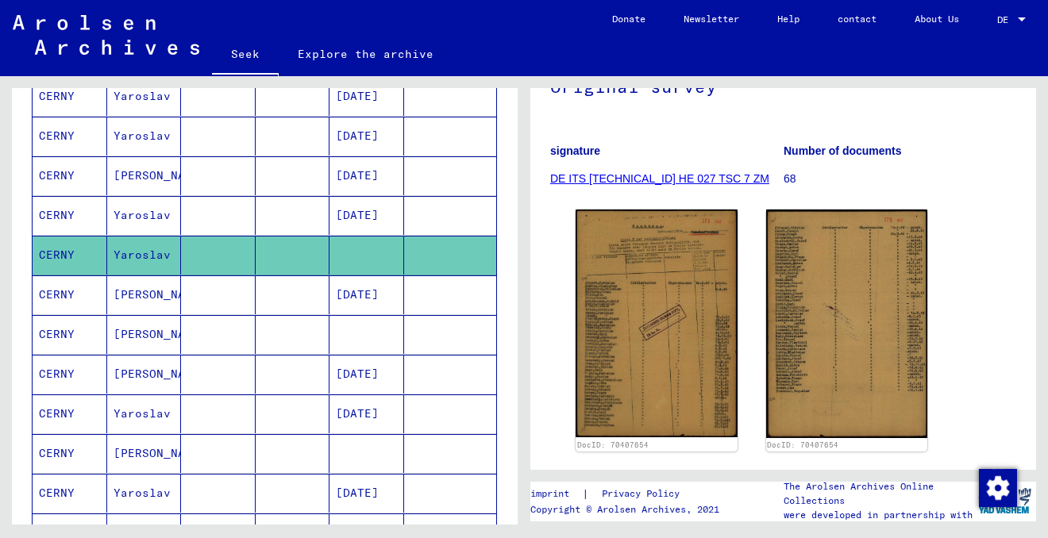
scroll to position [164, 0]
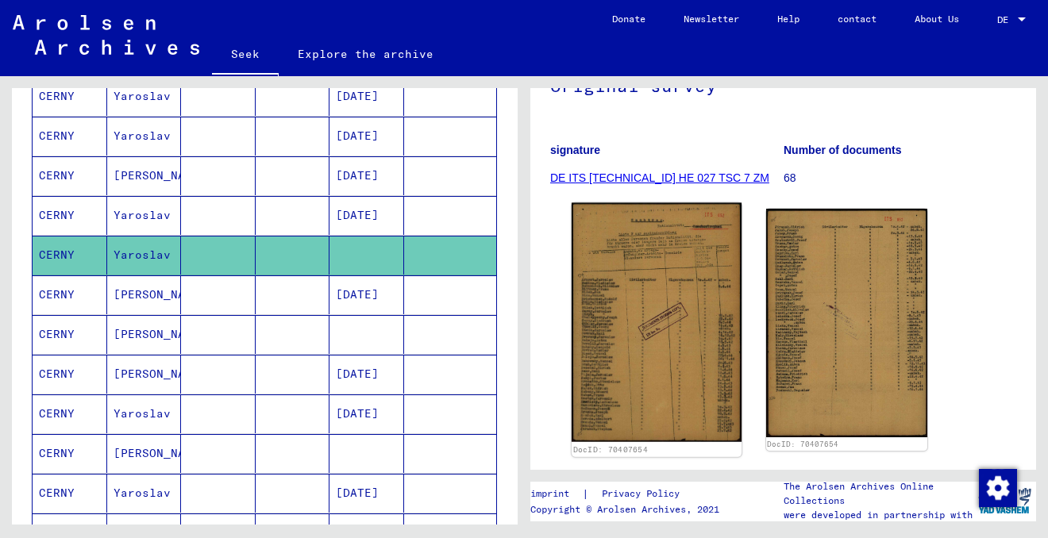
click at [640, 329] on img at bounding box center [657, 322] width 170 height 239
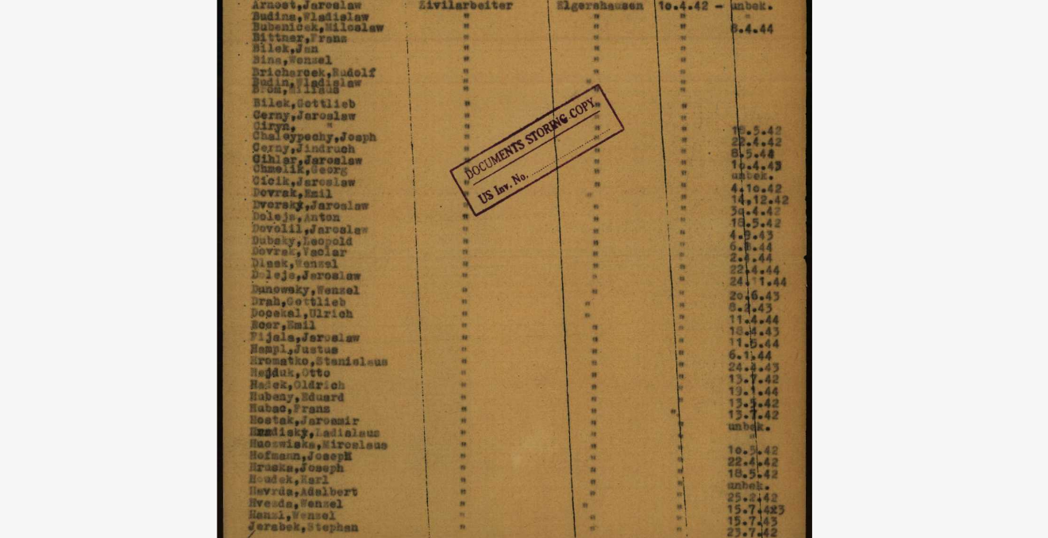
drag, startPoint x: 543, startPoint y: 258, endPoint x: 544, endPoint y: 309, distance: 50.8
click at [544, 309] on img at bounding box center [524, 230] width 731 height 380
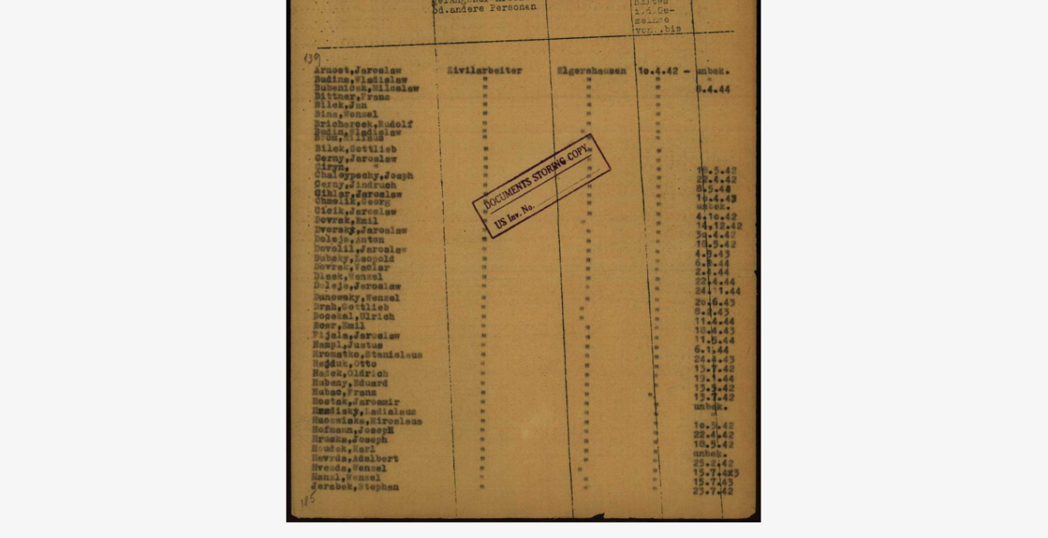
drag, startPoint x: 534, startPoint y: 272, endPoint x: 534, endPoint y: 341, distance: 69.1
click at [534, 341] on img at bounding box center [524, 230] width 731 height 380
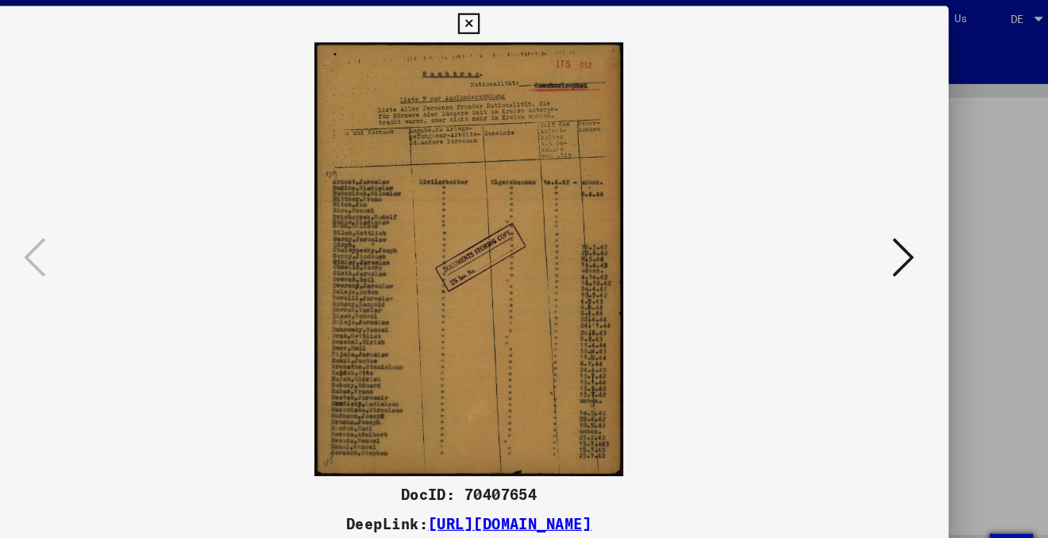
scroll to position [0, 0]
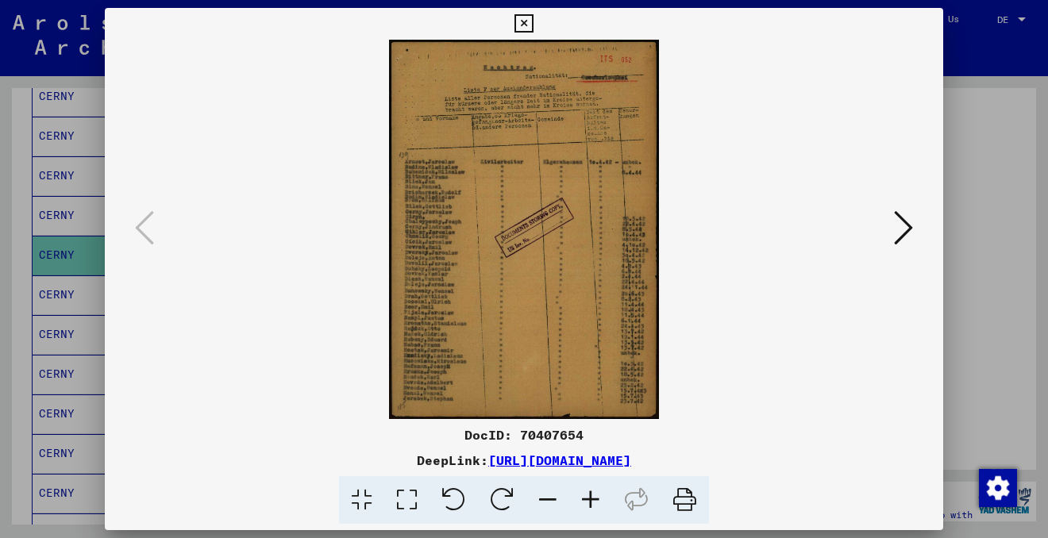
click at [906, 231] on icon at bounding box center [903, 228] width 19 height 38
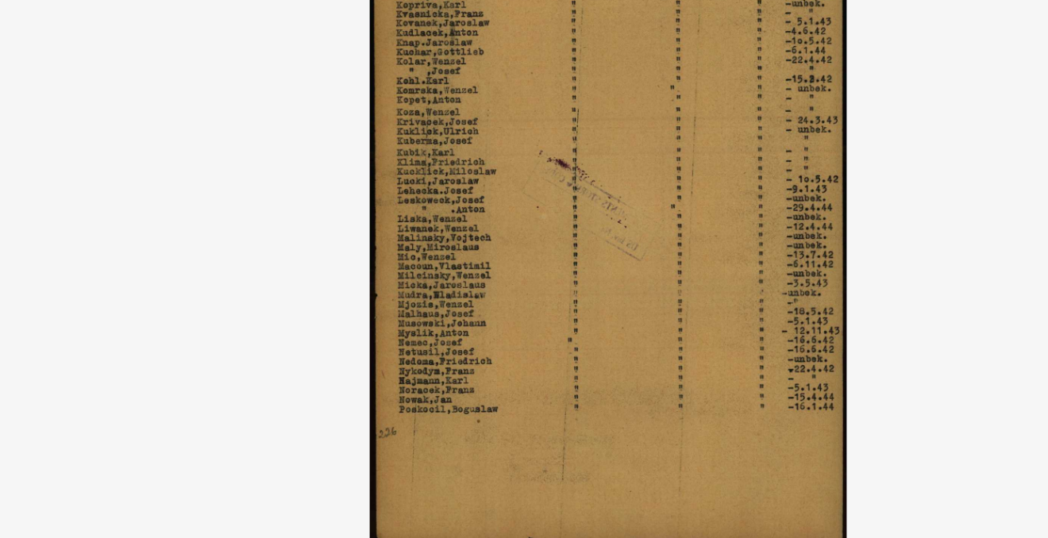
drag, startPoint x: 458, startPoint y: 231, endPoint x: 458, endPoint y: 338, distance: 107.2
click at [458, 338] on img at bounding box center [524, 230] width 731 height 380
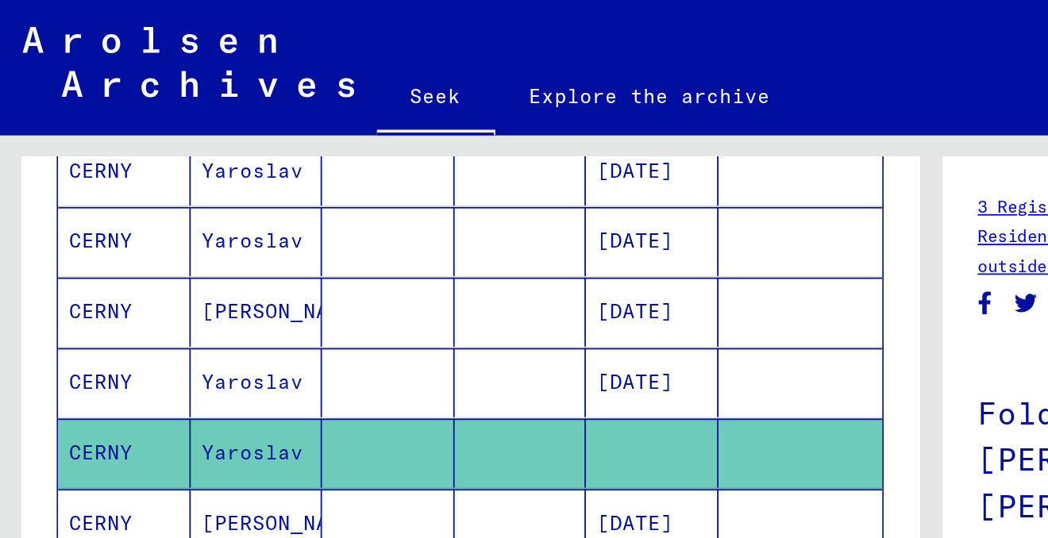
scroll to position [405, 0]
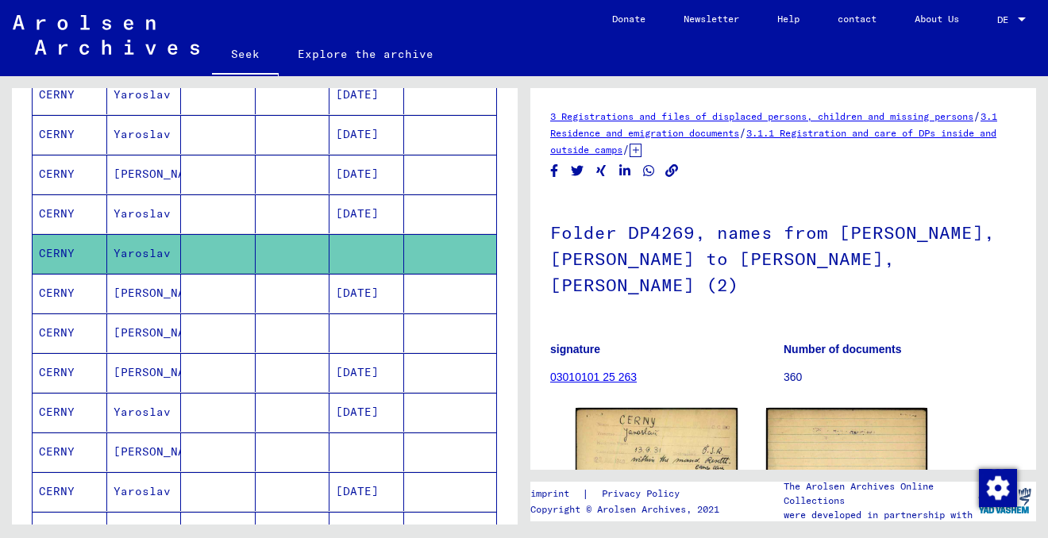
click at [237, 332] on mat-cell at bounding box center [218, 333] width 75 height 39
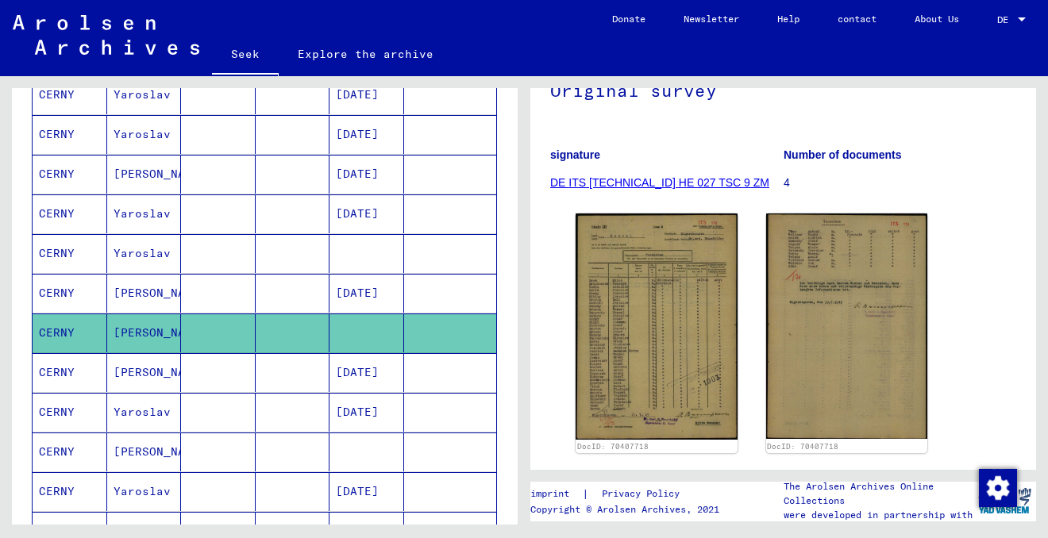
scroll to position [185, 0]
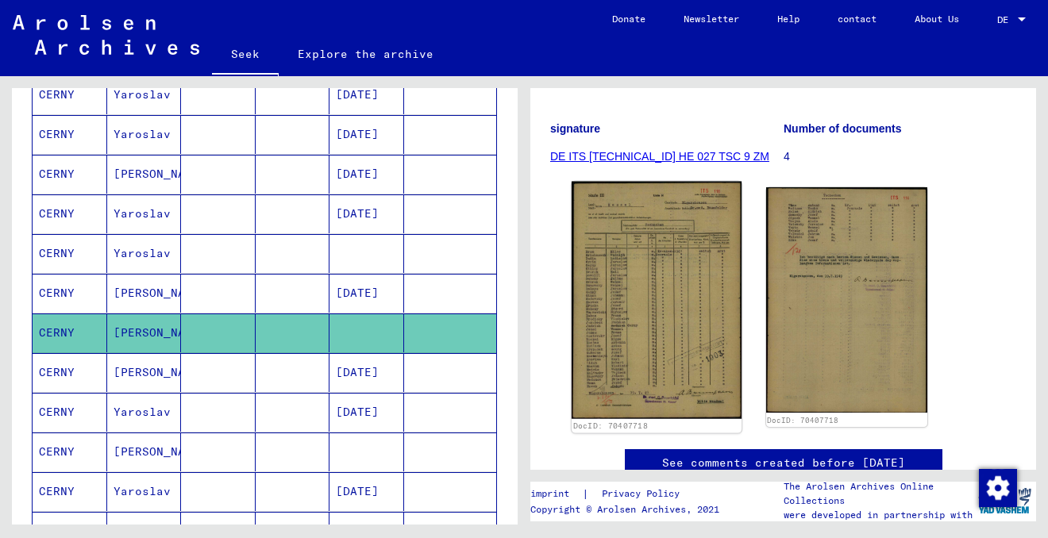
click at [669, 292] on img at bounding box center [657, 300] width 170 height 237
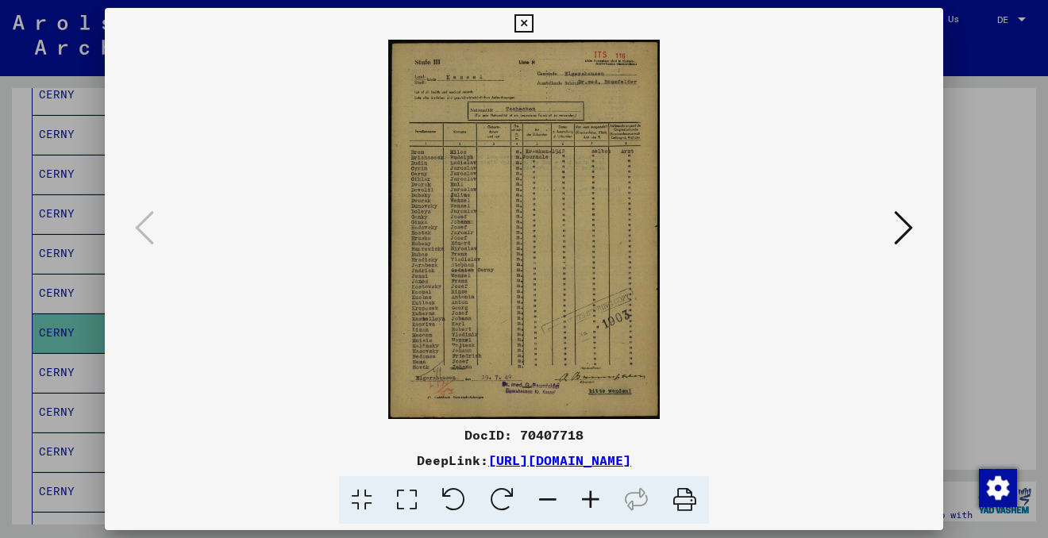
click at [599, 492] on icon at bounding box center [590, 500] width 43 height 48
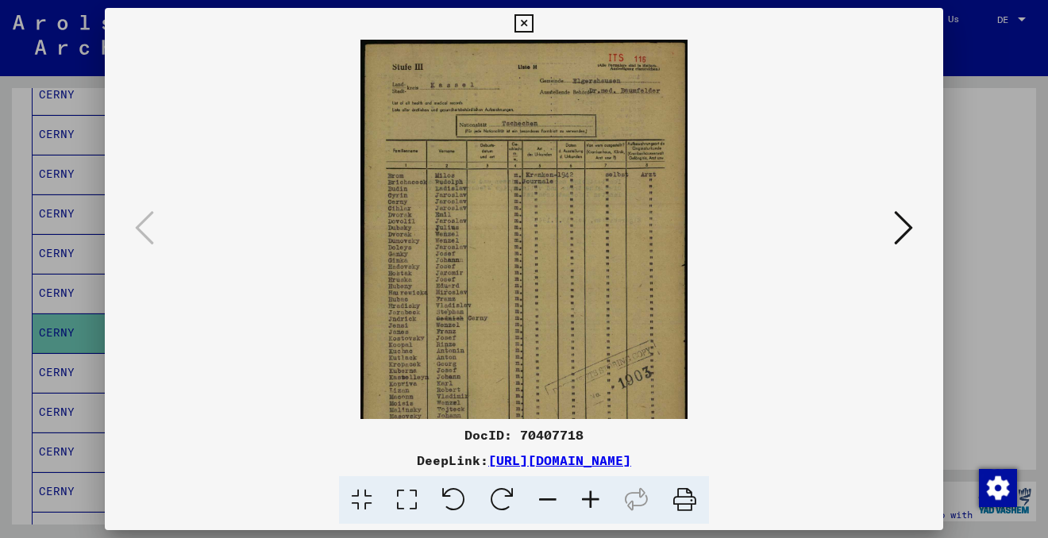
click at [599, 492] on icon at bounding box center [590, 500] width 43 height 48
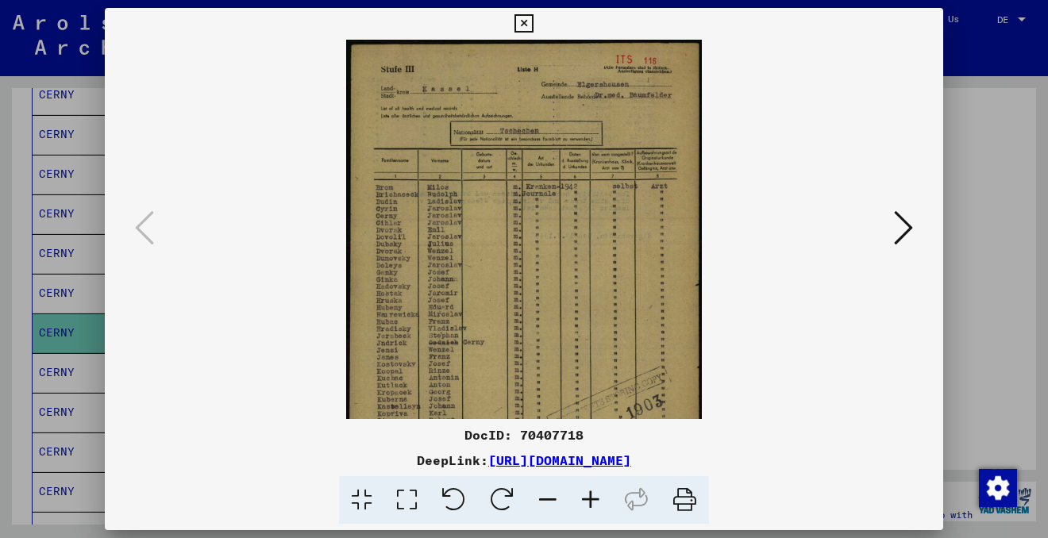
click at [599, 492] on icon at bounding box center [590, 500] width 43 height 48
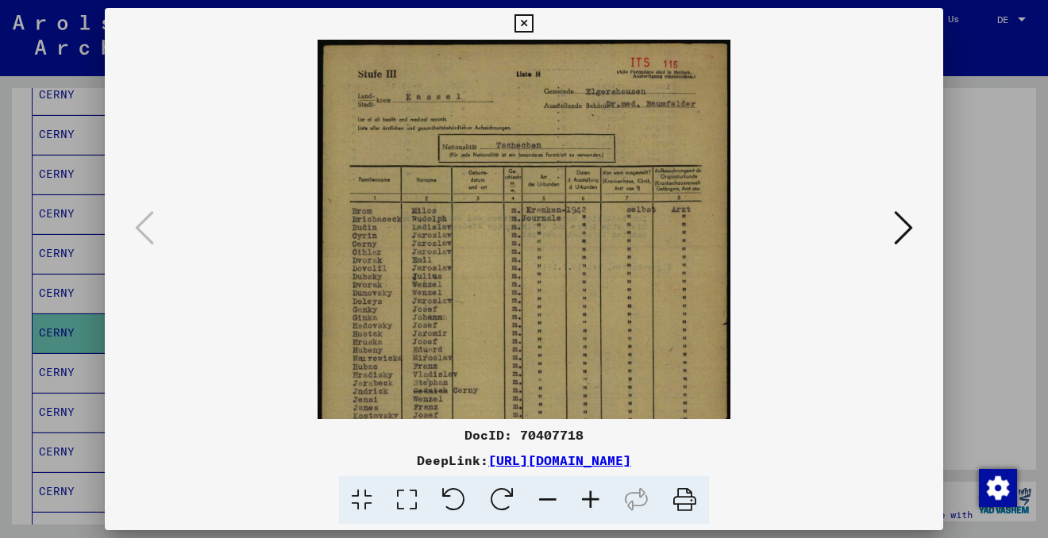
click at [903, 230] on icon at bounding box center [903, 228] width 19 height 38
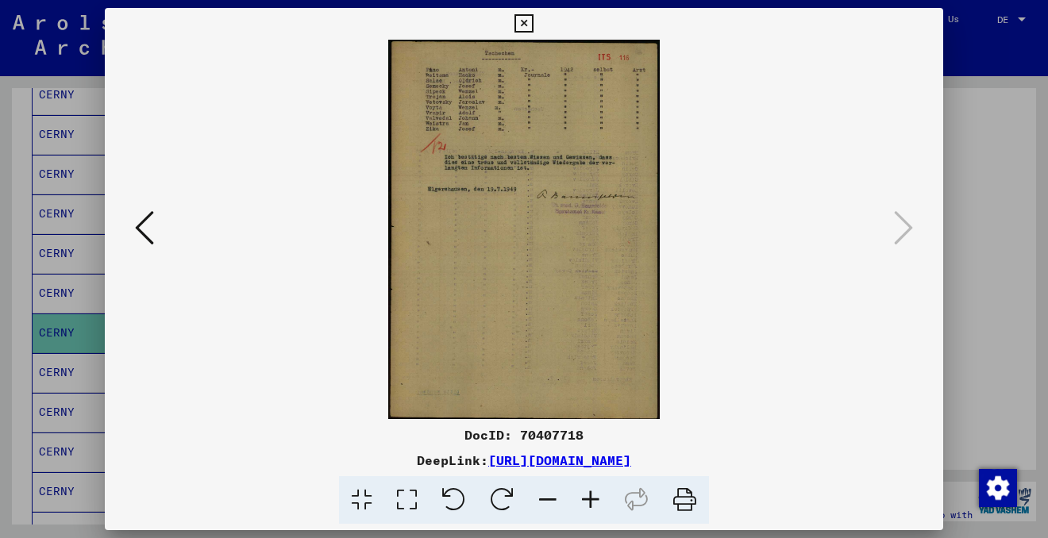
click at [523, 29] on icon at bounding box center [524, 23] width 18 height 19
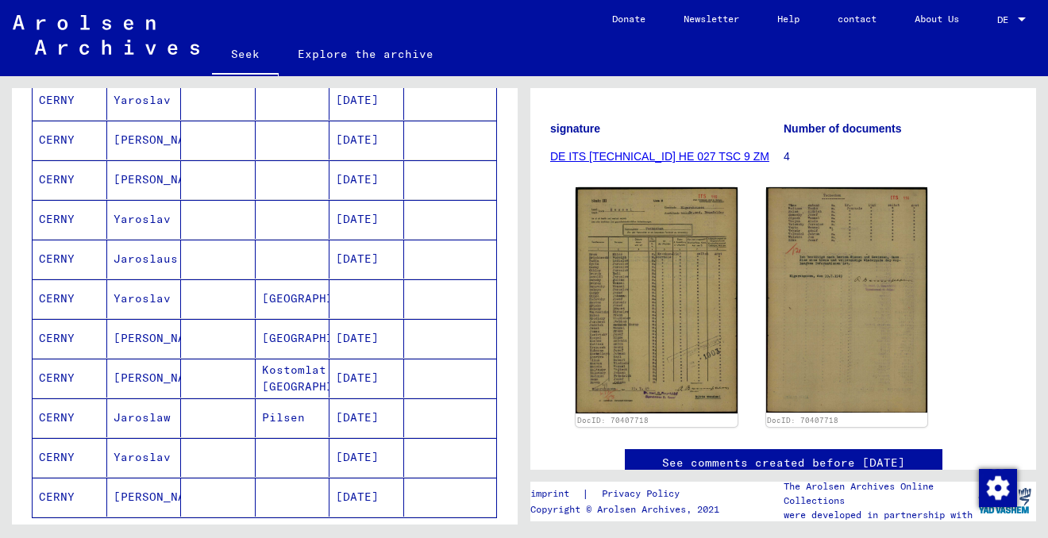
scroll to position [797, 0]
click at [274, 292] on font "Prague" at bounding box center [323, 298] width 122 height 14
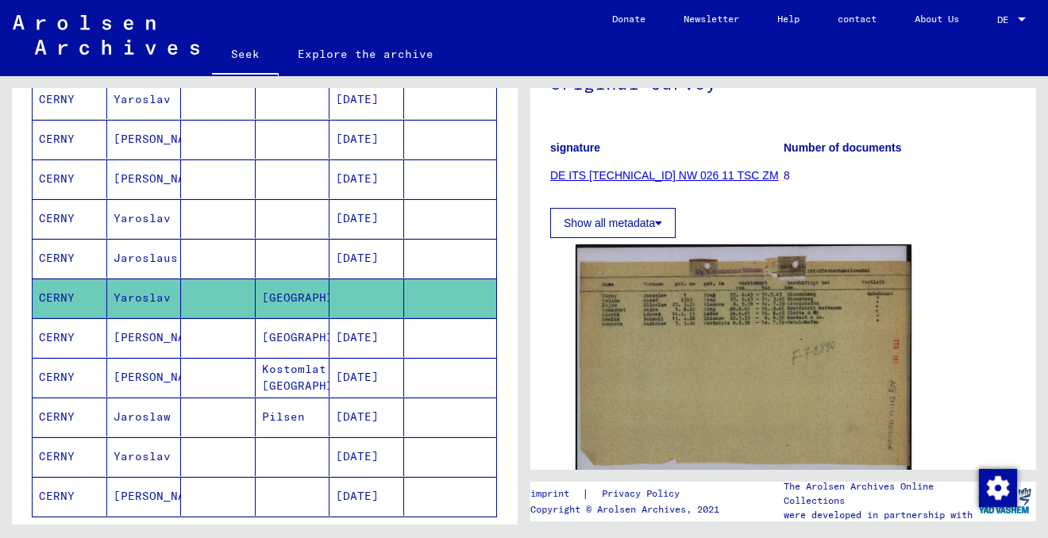
scroll to position [319, 0]
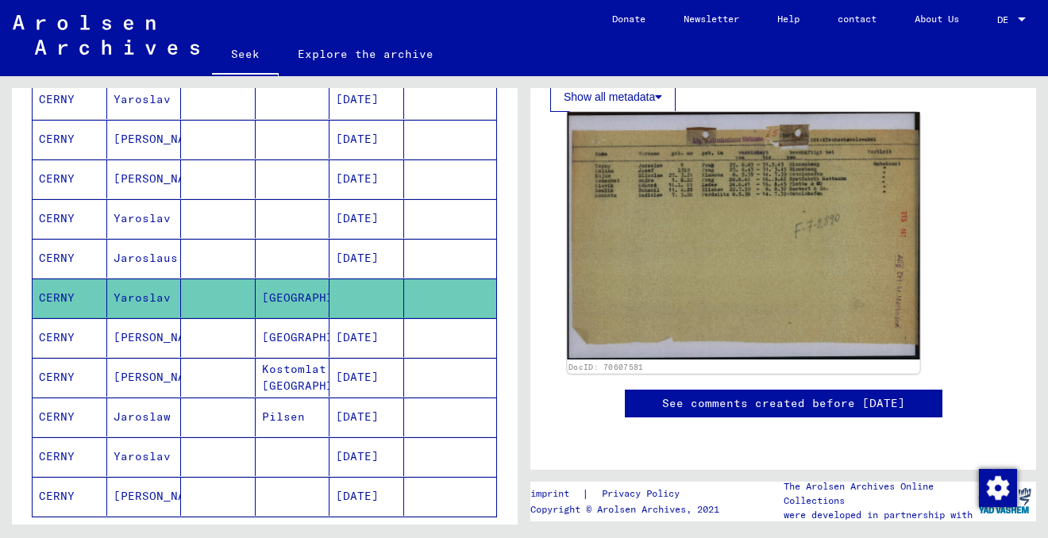
click at [762, 260] on img at bounding box center [743, 236] width 353 height 248
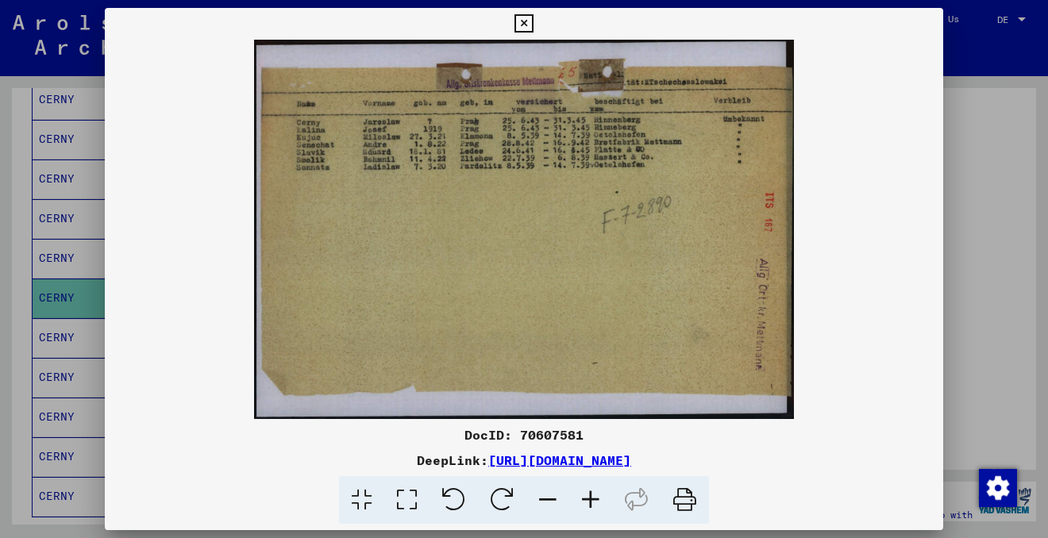
click at [596, 496] on icon at bounding box center [590, 500] width 43 height 48
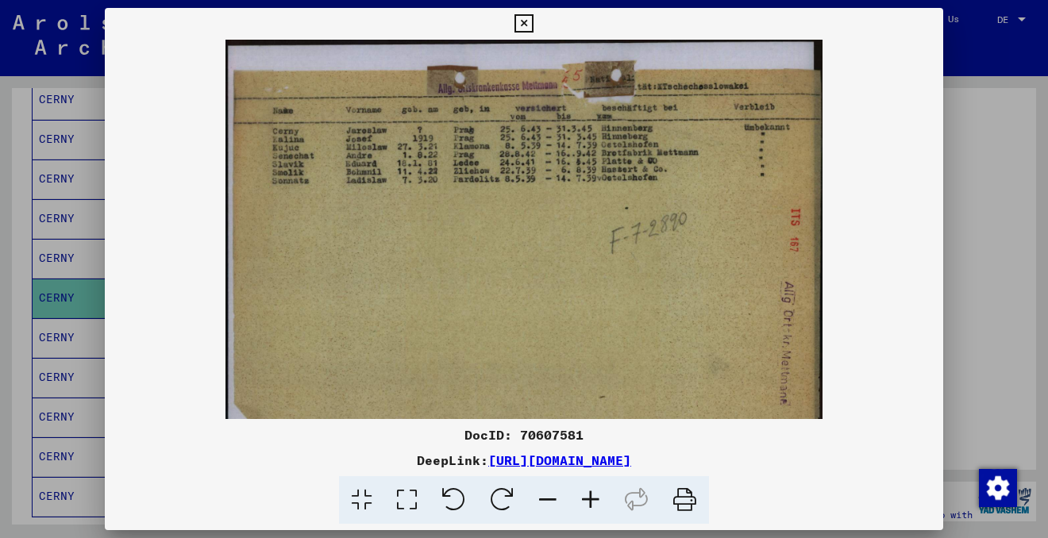
click at [596, 496] on icon at bounding box center [590, 500] width 43 height 48
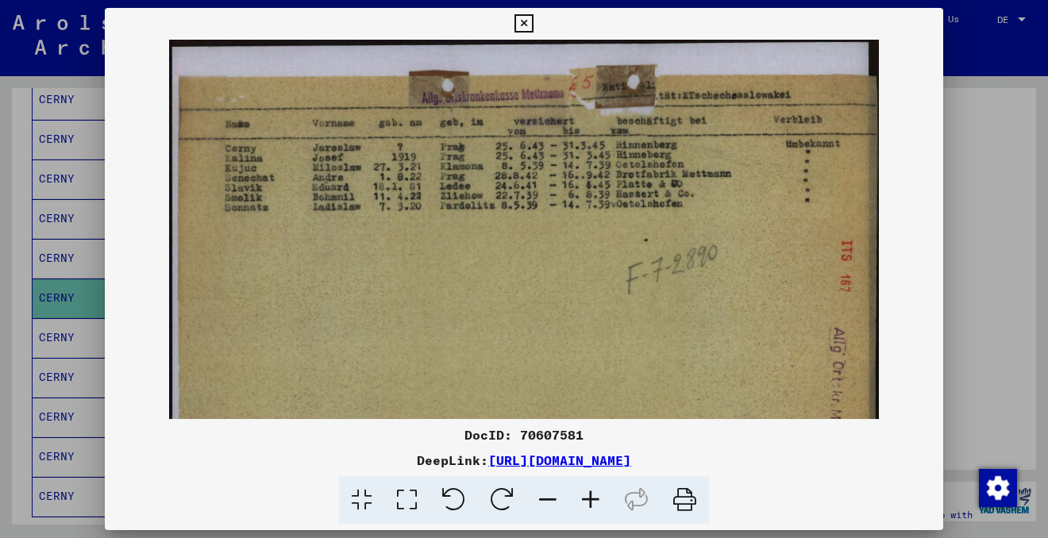
click at [596, 496] on icon at bounding box center [590, 500] width 43 height 48
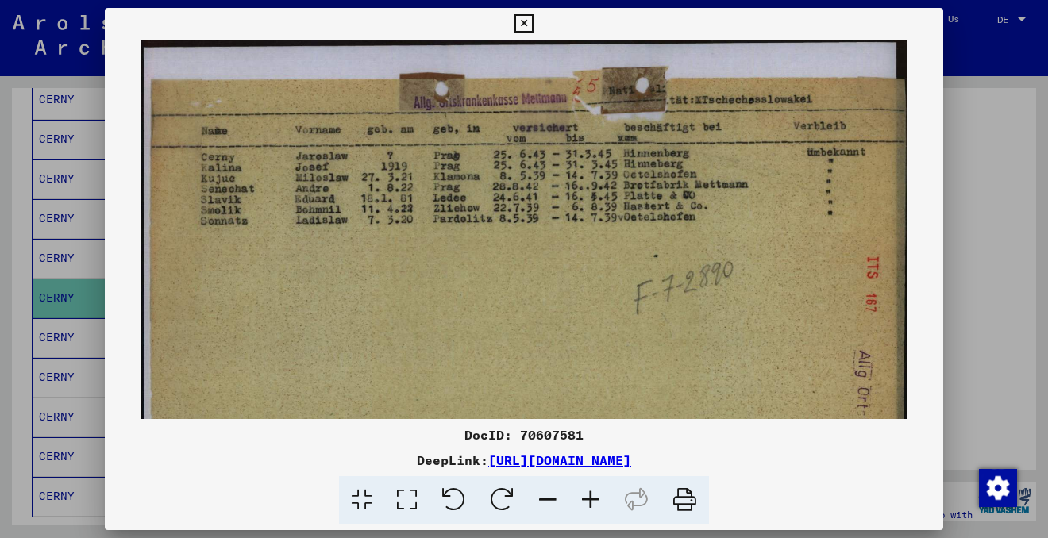
click at [596, 496] on icon at bounding box center [590, 500] width 43 height 48
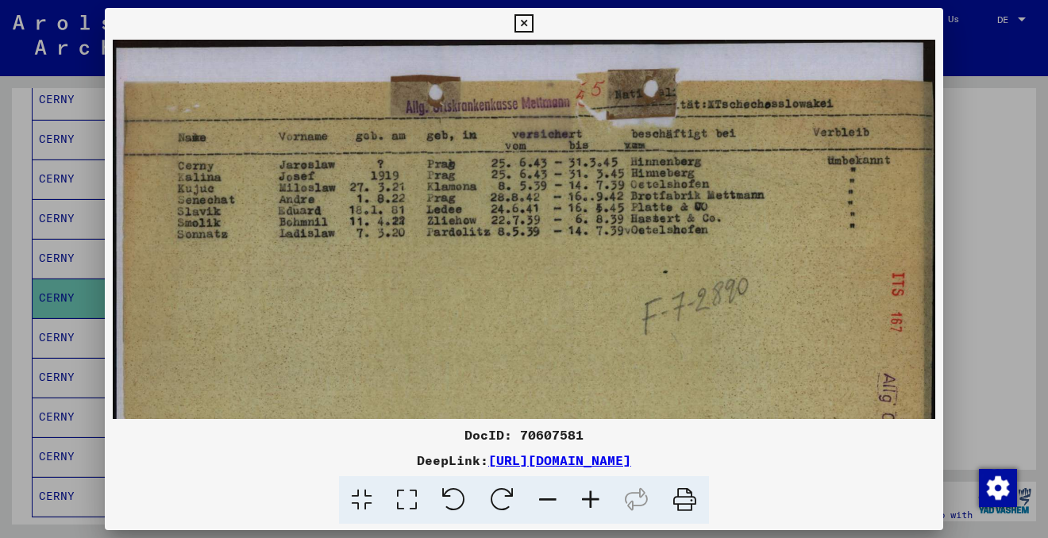
click at [596, 496] on icon at bounding box center [590, 500] width 43 height 48
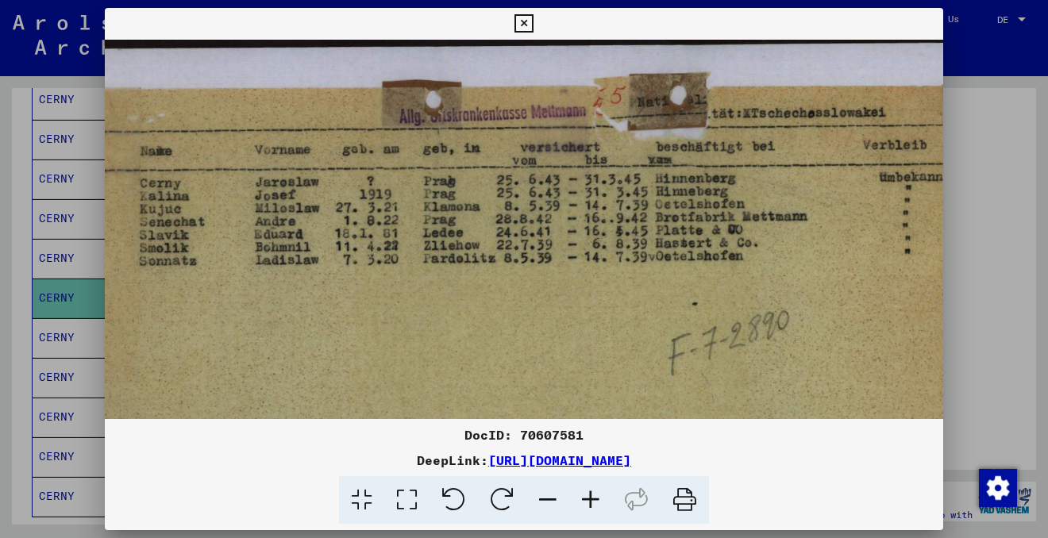
scroll to position [0, 42]
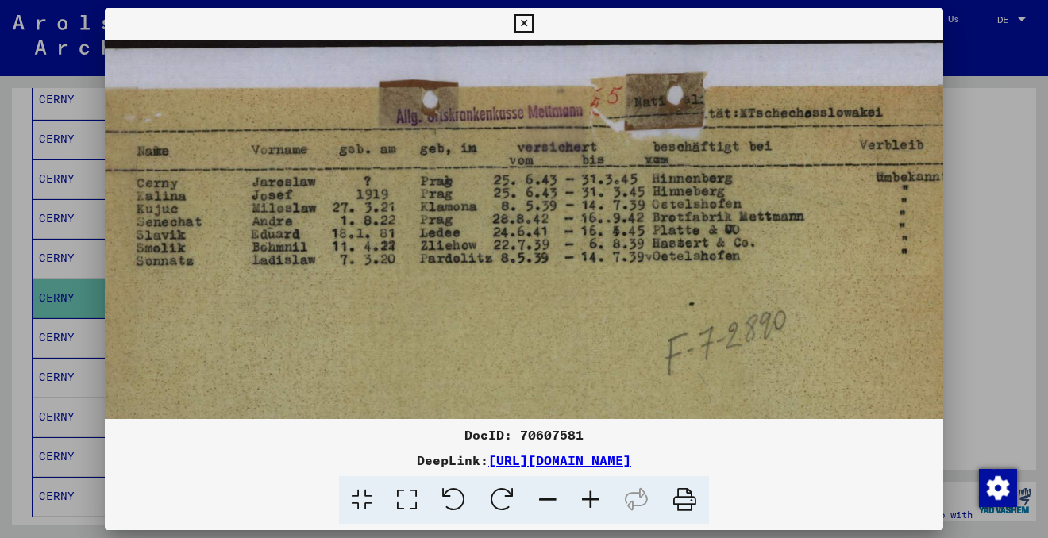
drag, startPoint x: 602, startPoint y: 324, endPoint x: 560, endPoint y: 330, distance: 42.6
click at [560, 330] on img at bounding box center [531, 369] width 936 height 658
click at [528, 20] on icon at bounding box center [524, 23] width 18 height 19
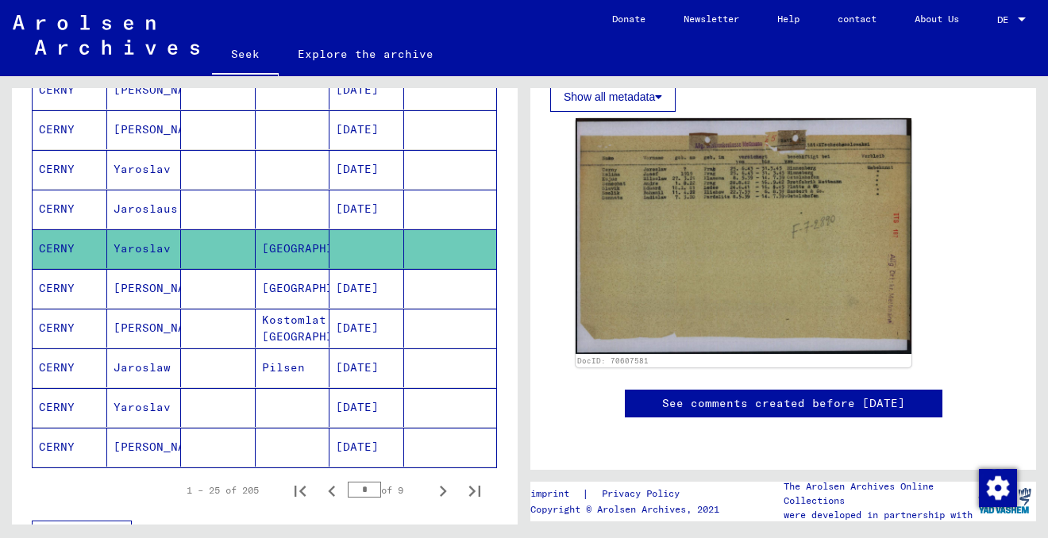
scroll to position [848, 0]
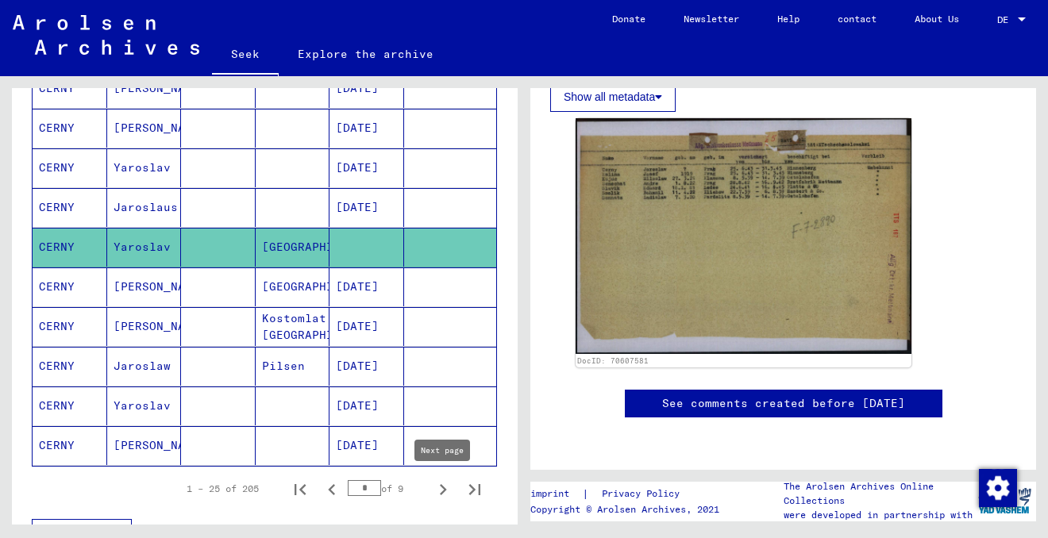
click at [442, 488] on icon "Next page" at bounding box center [443, 490] width 22 height 22
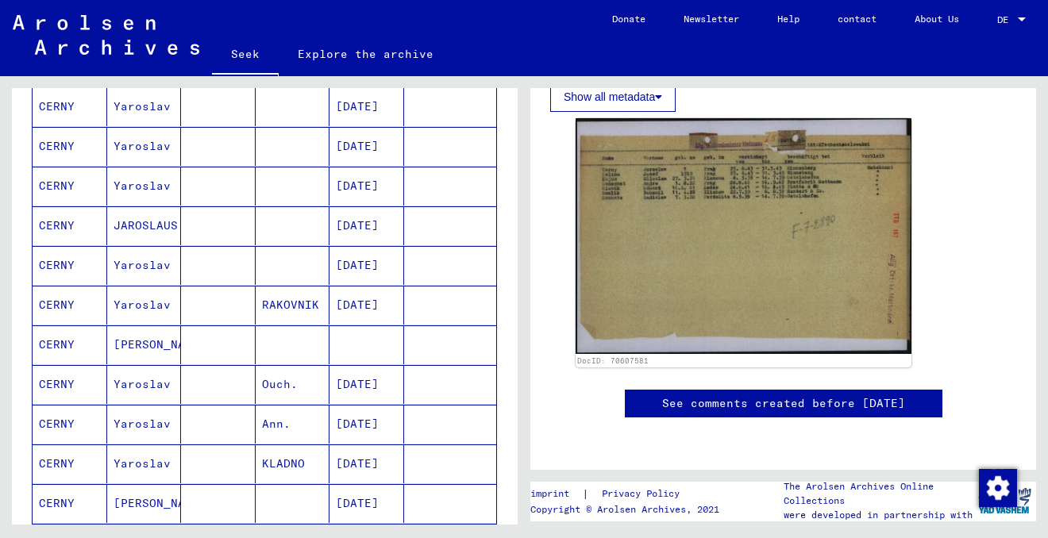
scroll to position [647, 0]
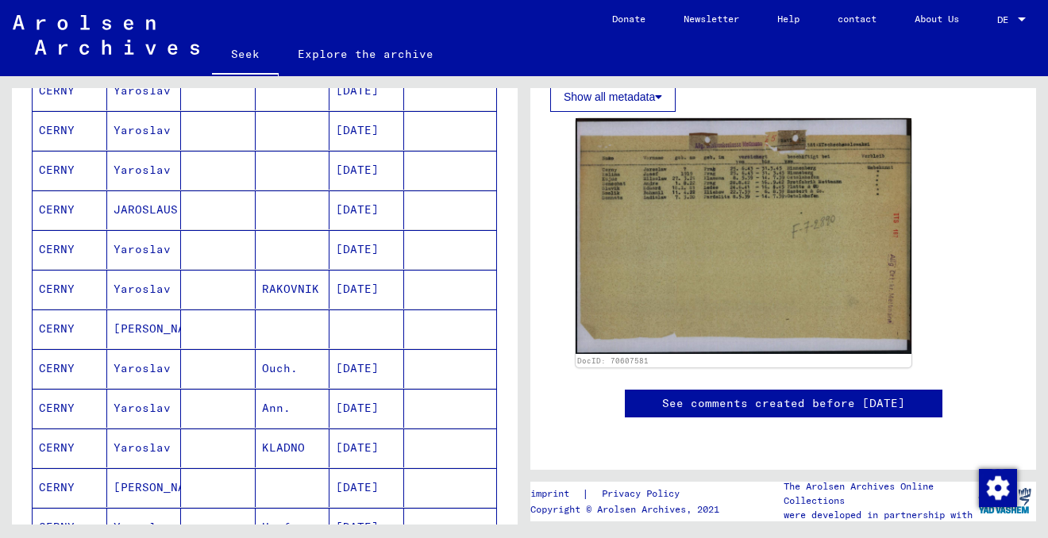
click at [164, 323] on font "Jaroslav" at bounding box center [160, 329] width 93 height 14
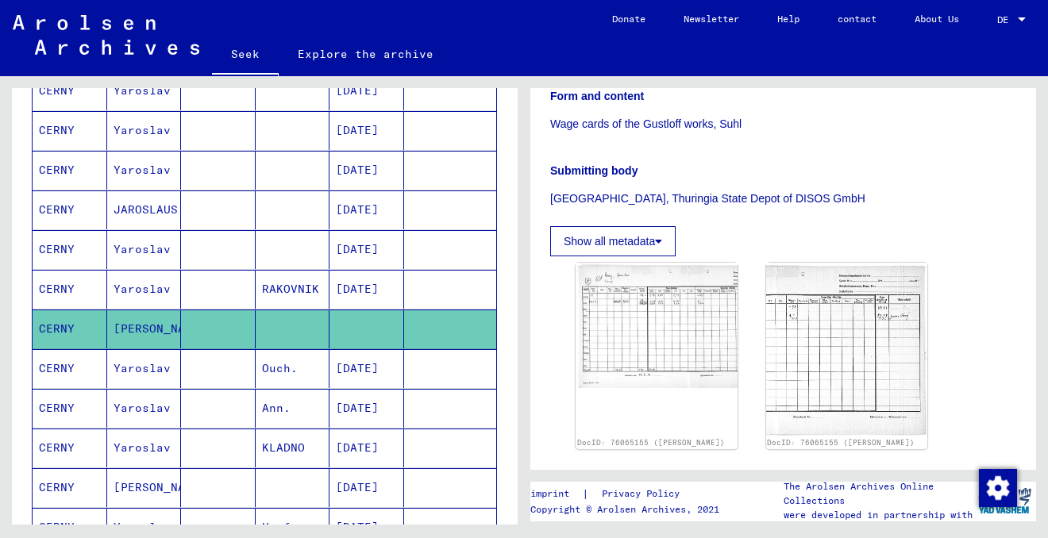
scroll to position [299, 0]
click at [659, 331] on img at bounding box center [657, 322] width 170 height 131
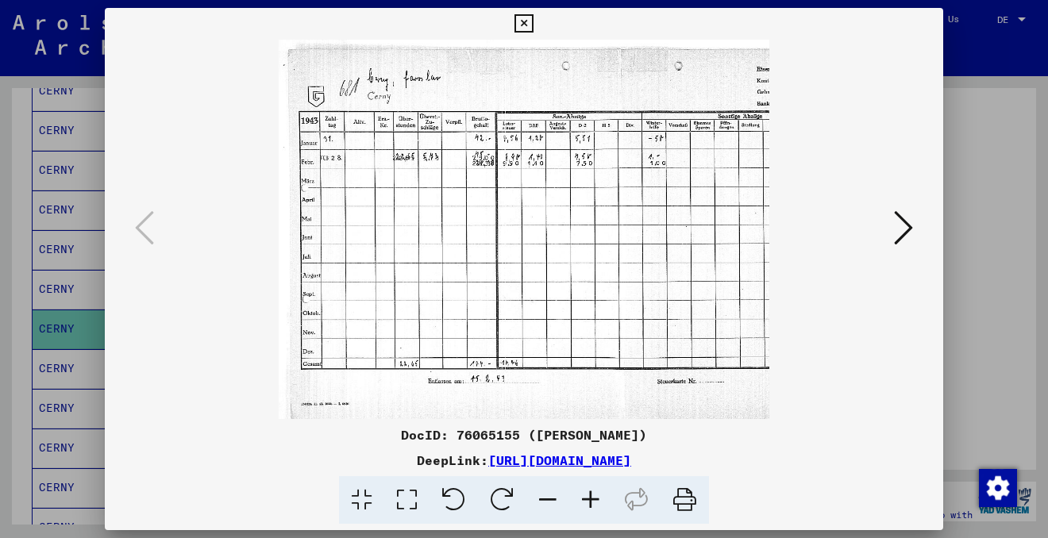
click at [899, 235] on icon at bounding box center [903, 228] width 19 height 38
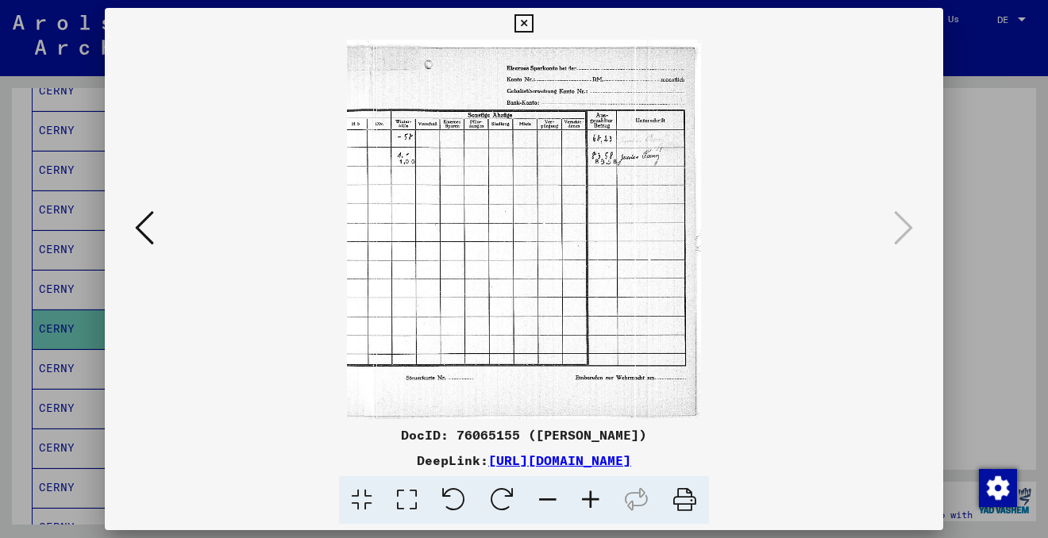
click at [523, 17] on icon at bounding box center [524, 23] width 18 height 19
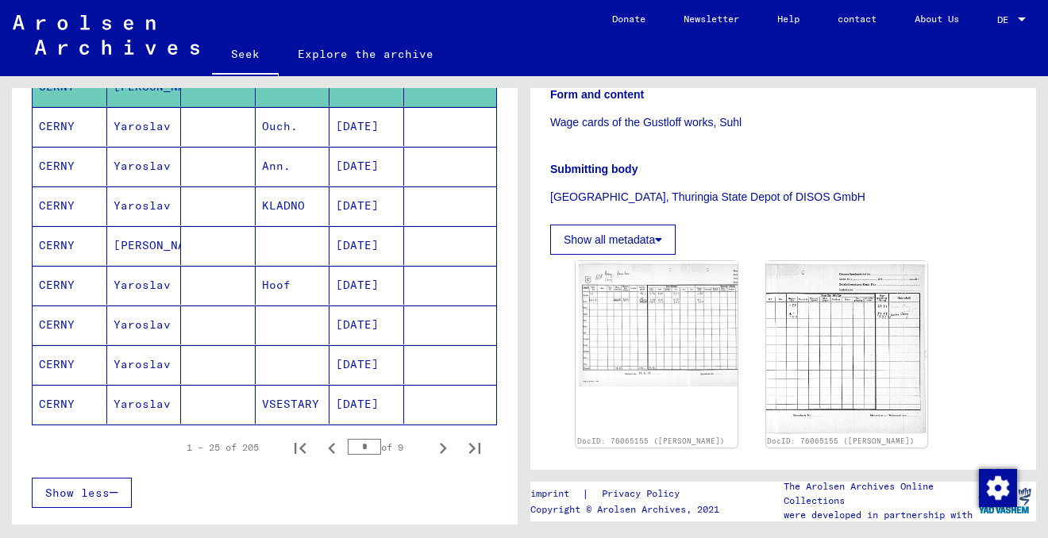
scroll to position [912, 0]
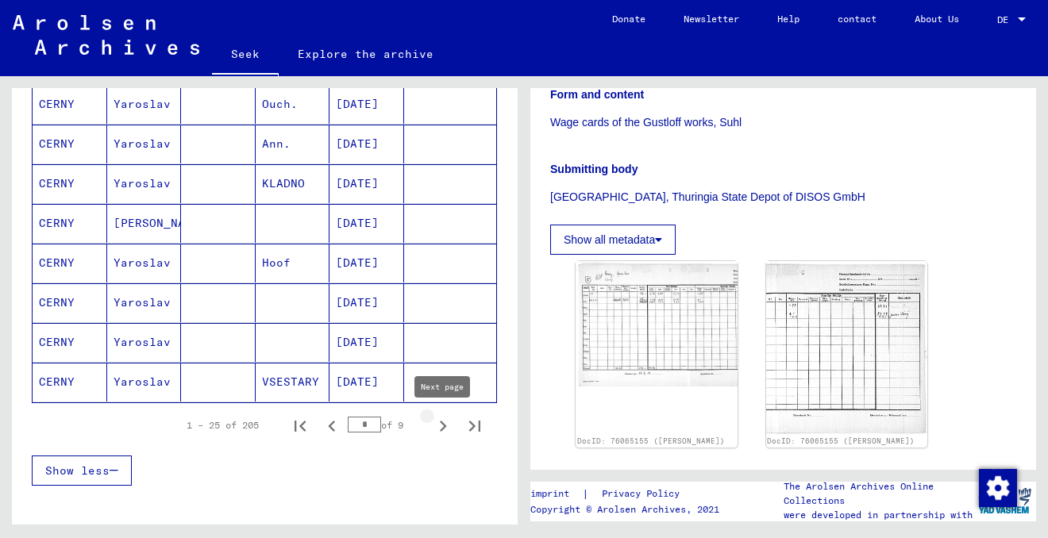
click at [442, 427] on icon "Next page" at bounding box center [443, 426] width 7 height 11
type input "*"
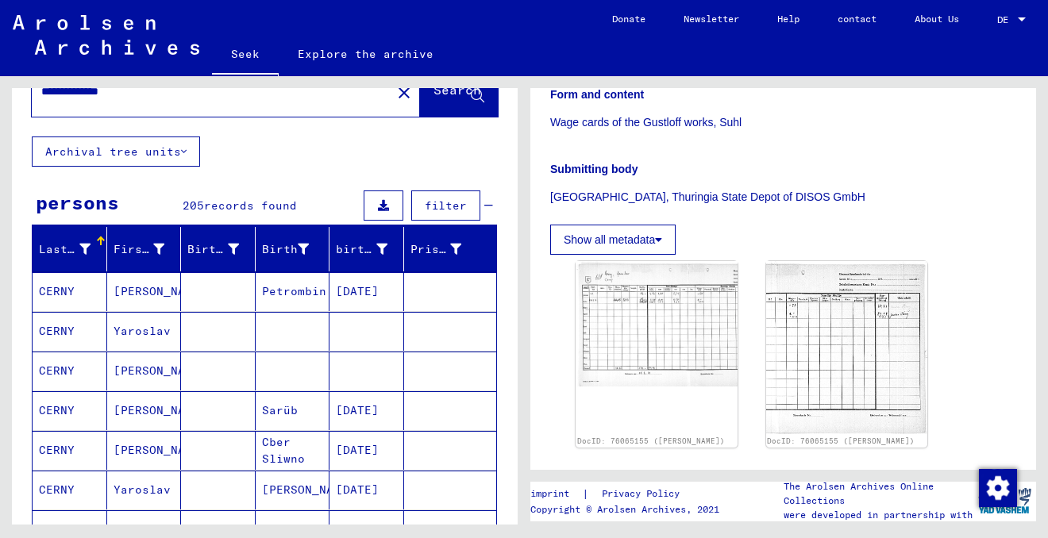
scroll to position [95, 0]
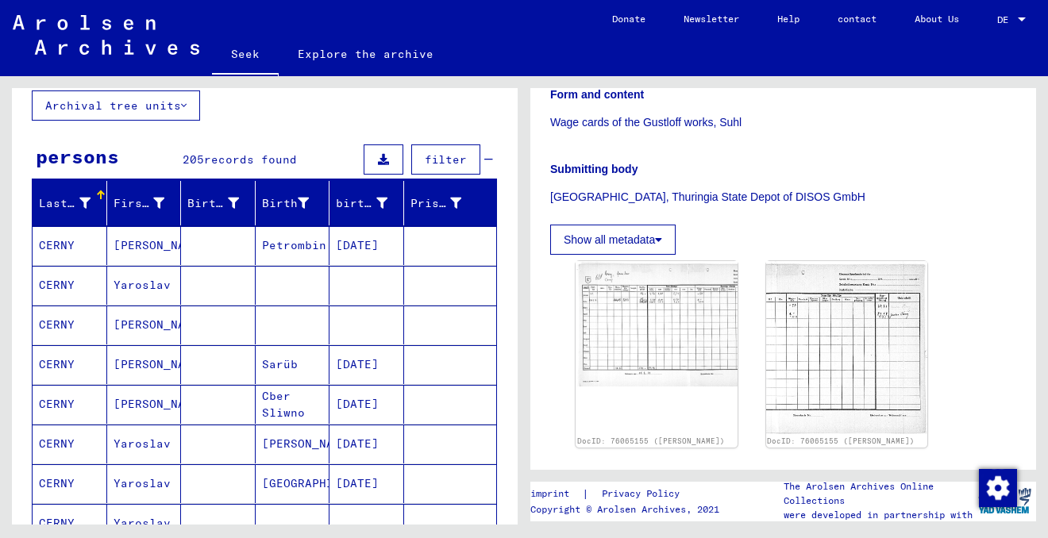
click at [349, 290] on mat-cell at bounding box center [367, 285] width 75 height 39
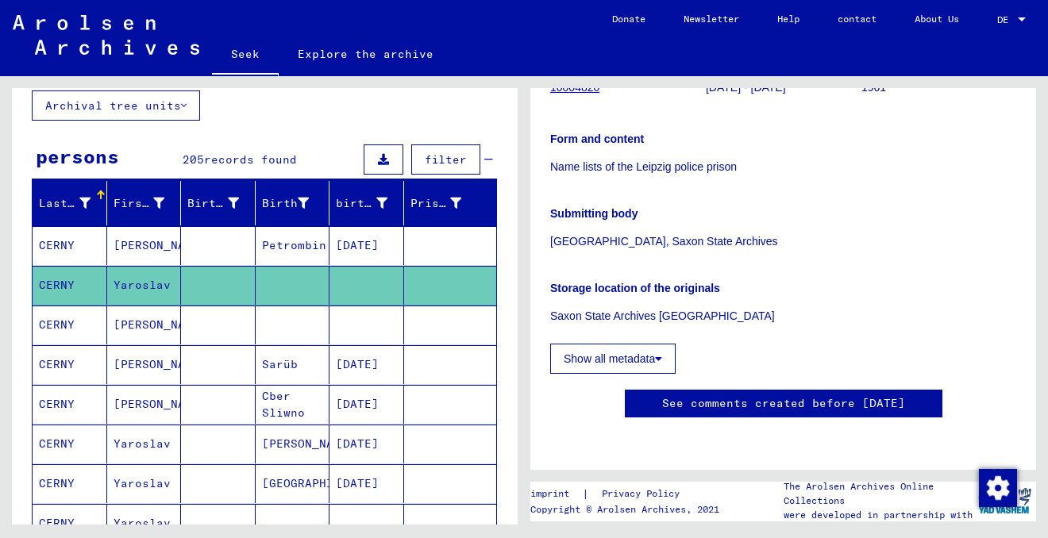
scroll to position [287, 0]
click at [278, 323] on mat-cell at bounding box center [293, 325] width 75 height 39
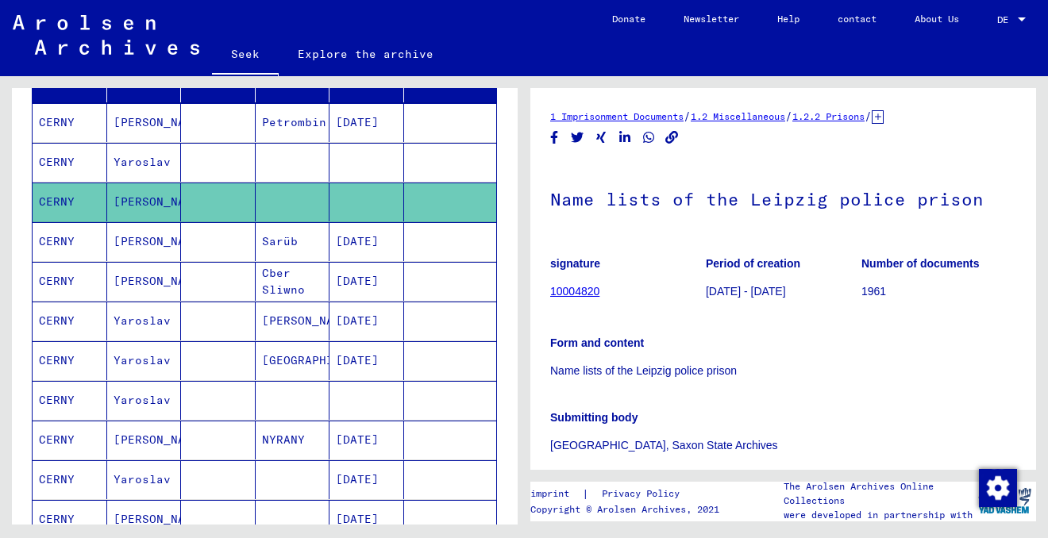
scroll to position [234, 0]
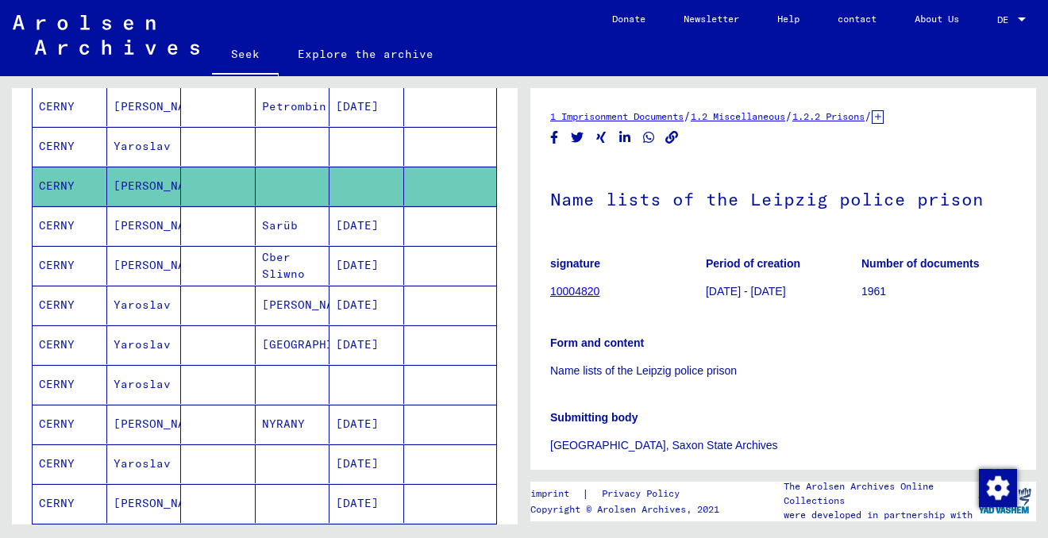
click at [305, 341] on mat-cell "PRAGUE" at bounding box center [293, 345] width 75 height 39
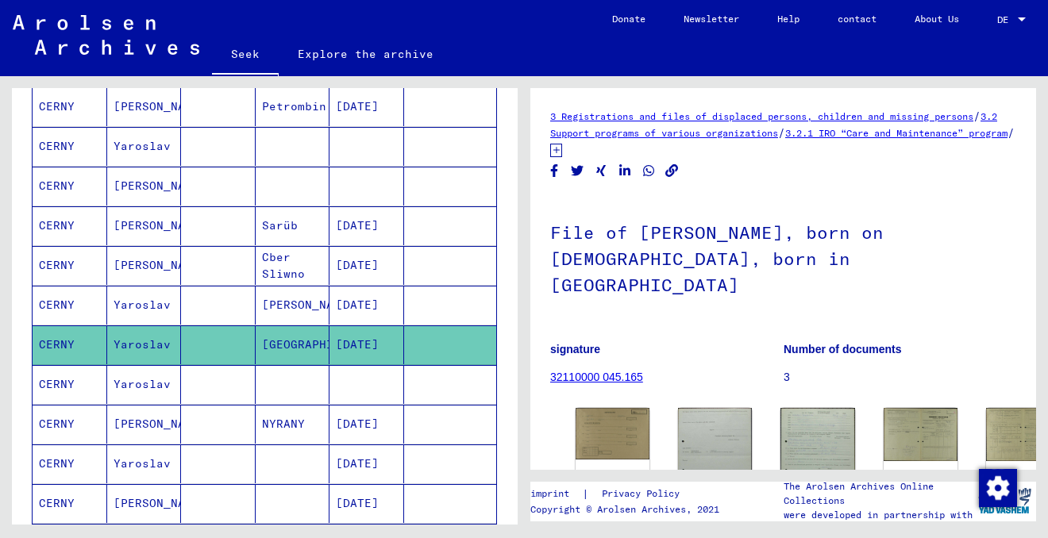
scroll to position [98, 0]
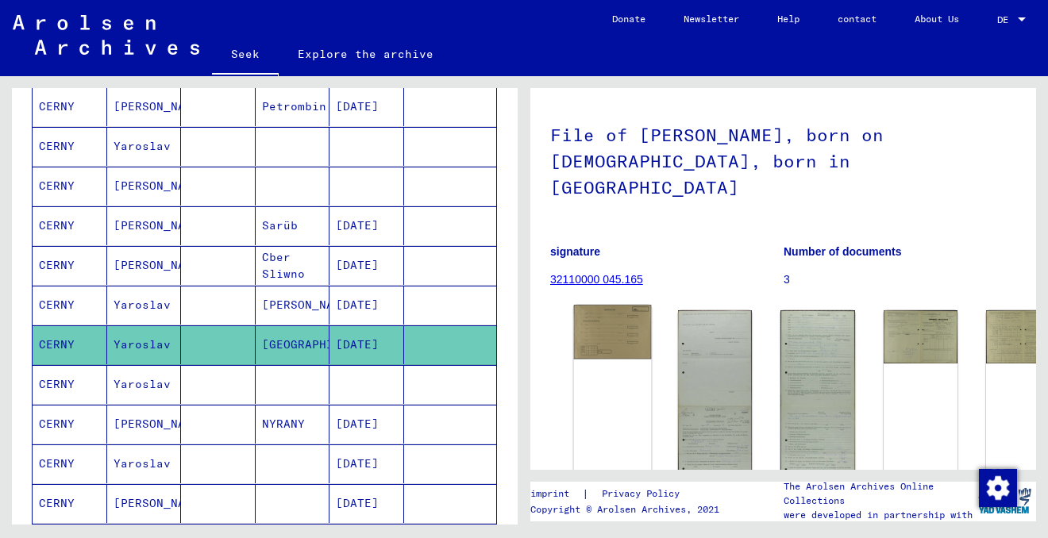
click at [608, 309] on img at bounding box center [613, 332] width 78 height 54
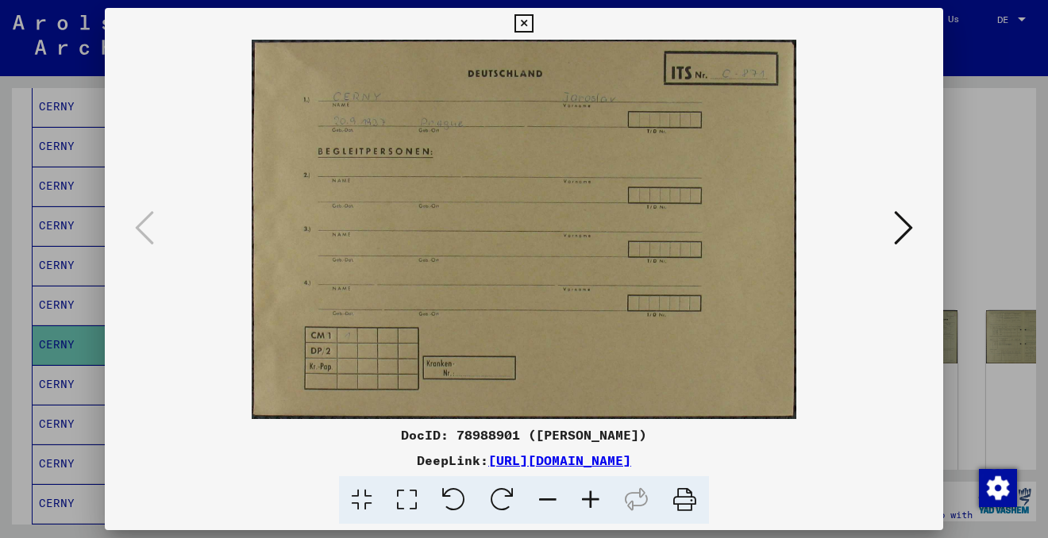
click at [592, 500] on icon at bounding box center [590, 500] width 43 height 48
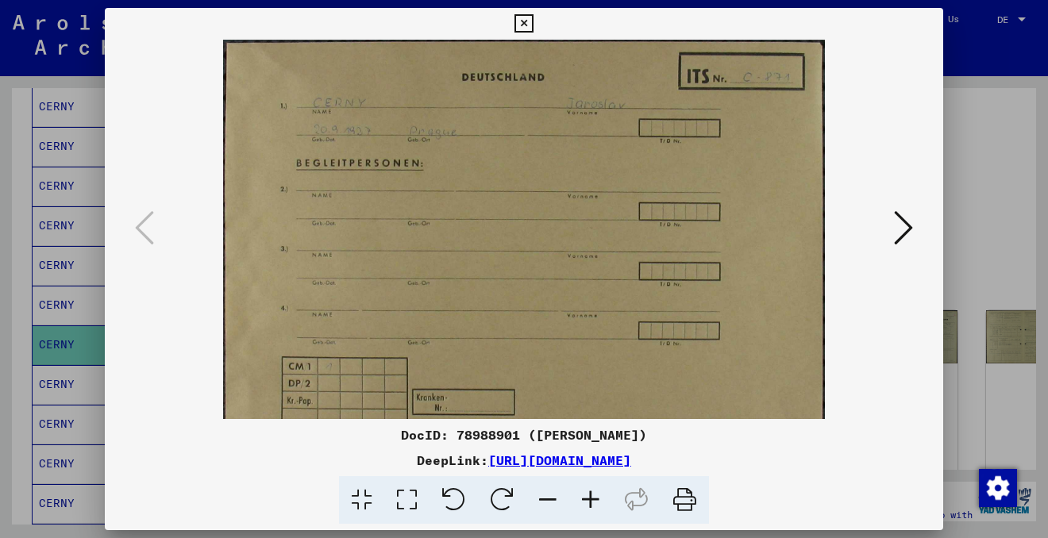
click at [592, 500] on icon at bounding box center [590, 500] width 43 height 48
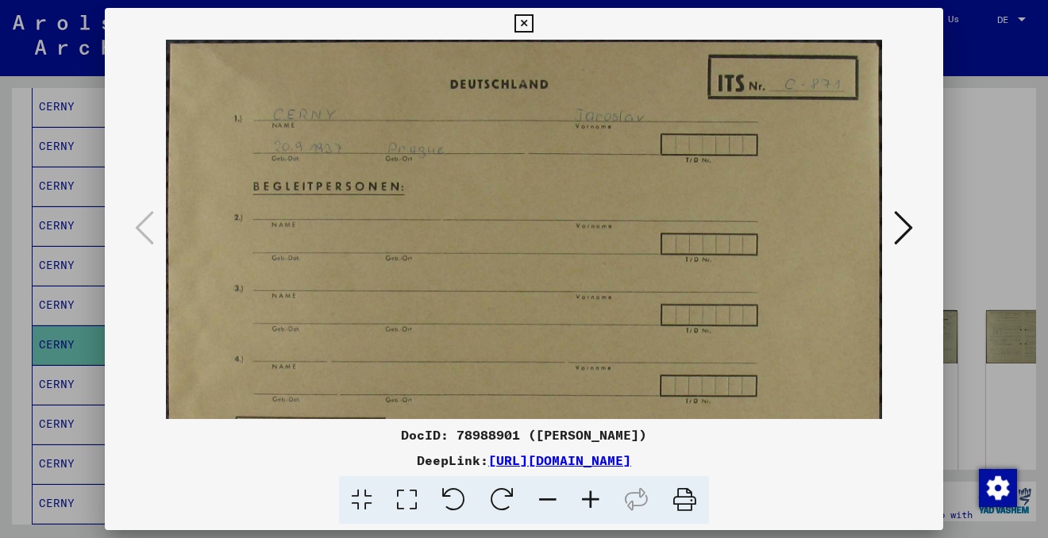
click at [592, 500] on icon at bounding box center [590, 500] width 43 height 48
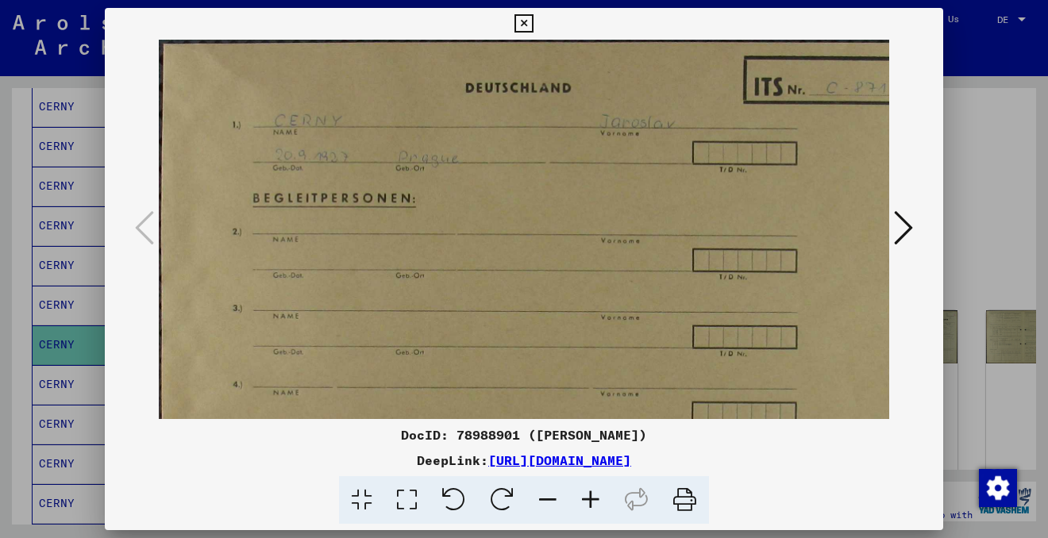
click at [592, 500] on icon at bounding box center [590, 500] width 43 height 48
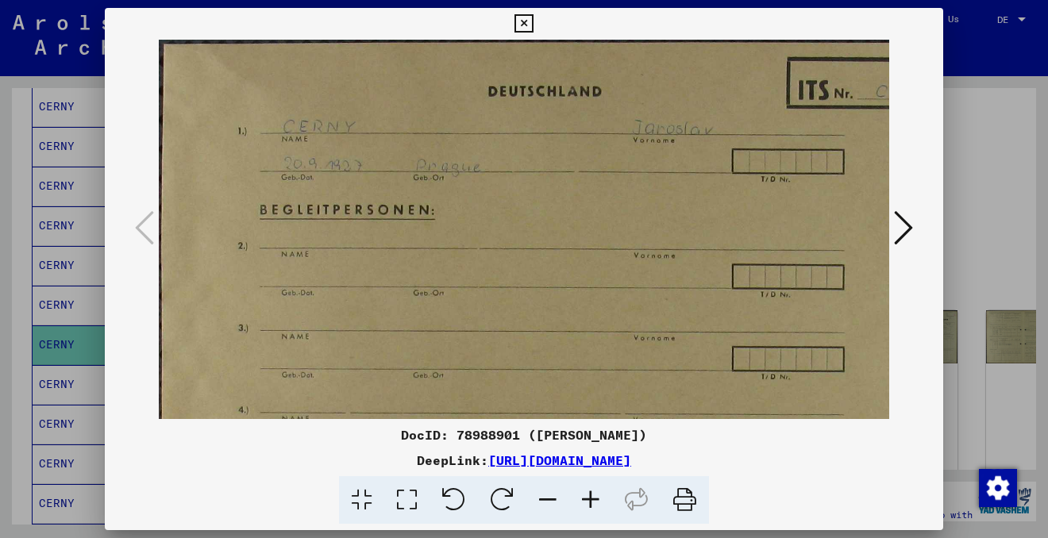
click at [592, 500] on icon at bounding box center [590, 500] width 43 height 48
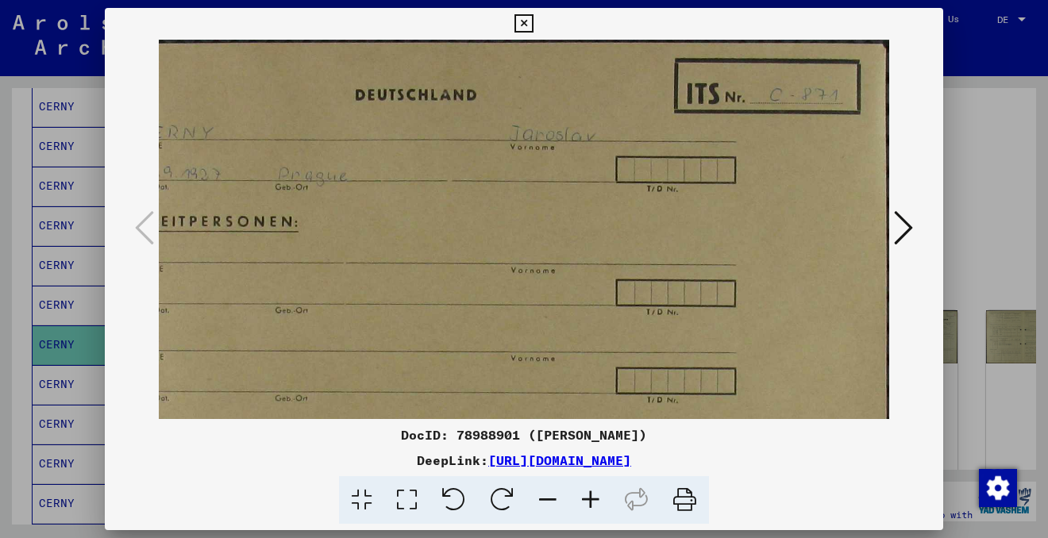
scroll to position [2, 156]
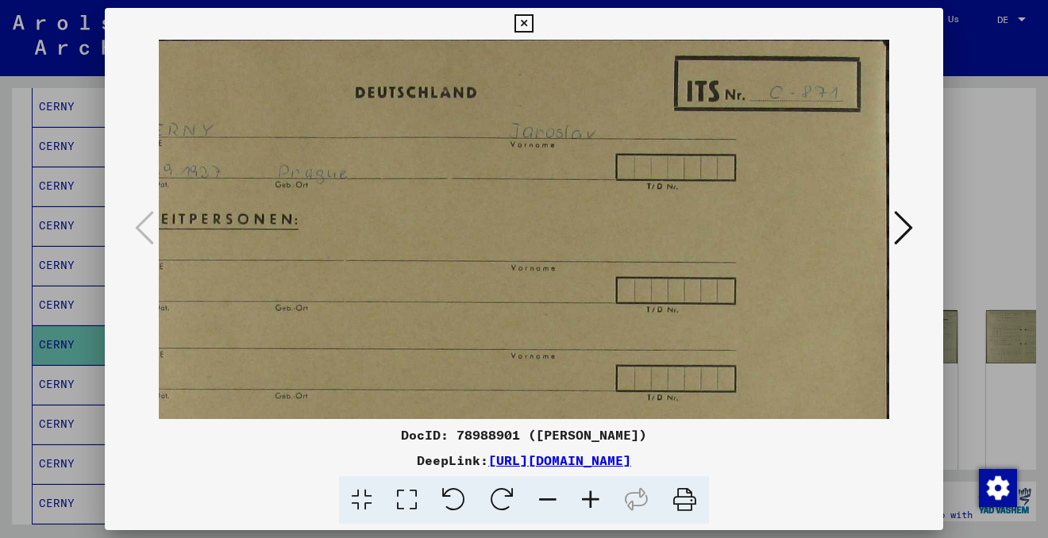
drag, startPoint x: 707, startPoint y: 258, endPoint x: 465, endPoint y: 256, distance: 242.2
click at [465, 256] on img at bounding box center [446, 346] width 887 height 618
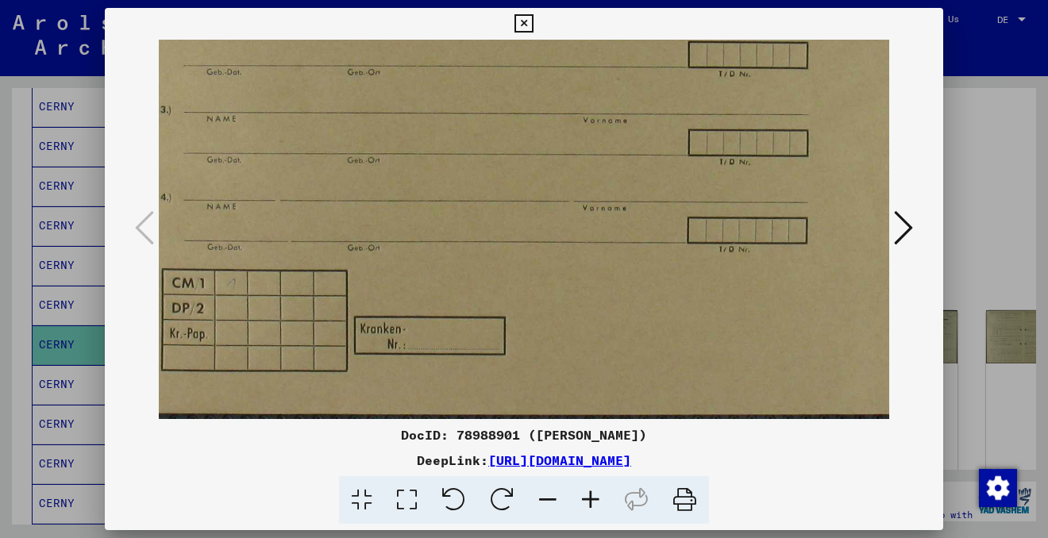
scroll to position [237, 83]
drag, startPoint x: 477, startPoint y: 338, endPoint x: 550, endPoint y: -44, distance: 388.8
click at [550, 0] on html "**********" at bounding box center [524, 269] width 1048 height 538
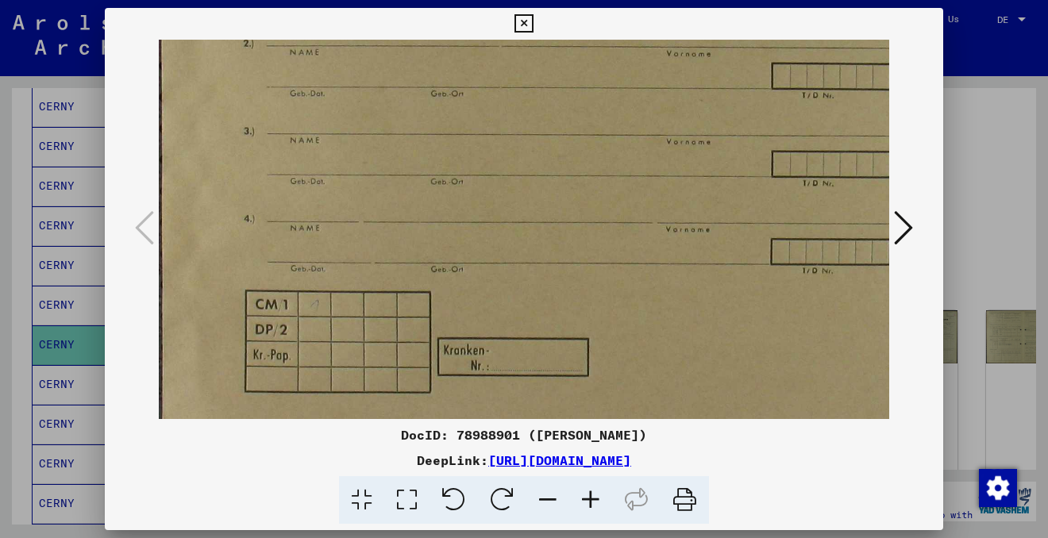
drag, startPoint x: 303, startPoint y: 150, endPoint x: 507, endPoint y: 169, distance: 205.8
click at [507, 169] on img at bounding box center [602, 132] width 887 height 618
click at [905, 233] on icon at bounding box center [903, 228] width 19 height 38
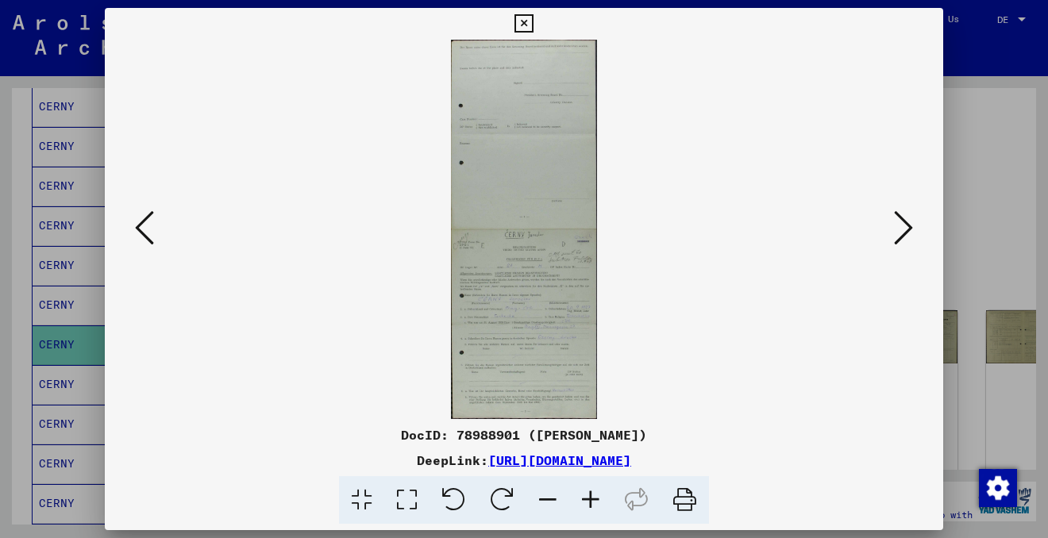
click at [142, 226] on icon at bounding box center [144, 228] width 19 height 38
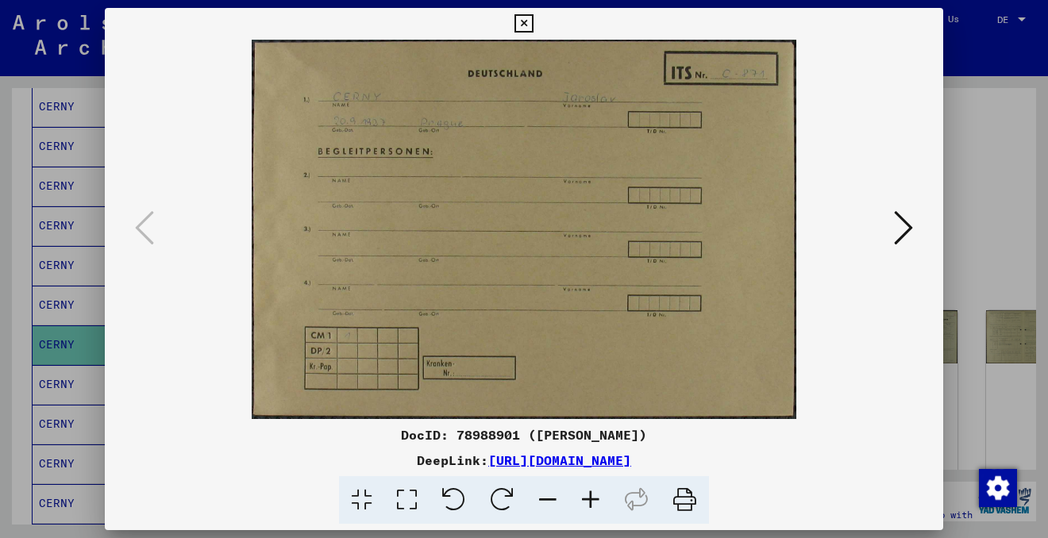
click at [904, 233] on icon at bounding box center [903, 228] width 19 height 38
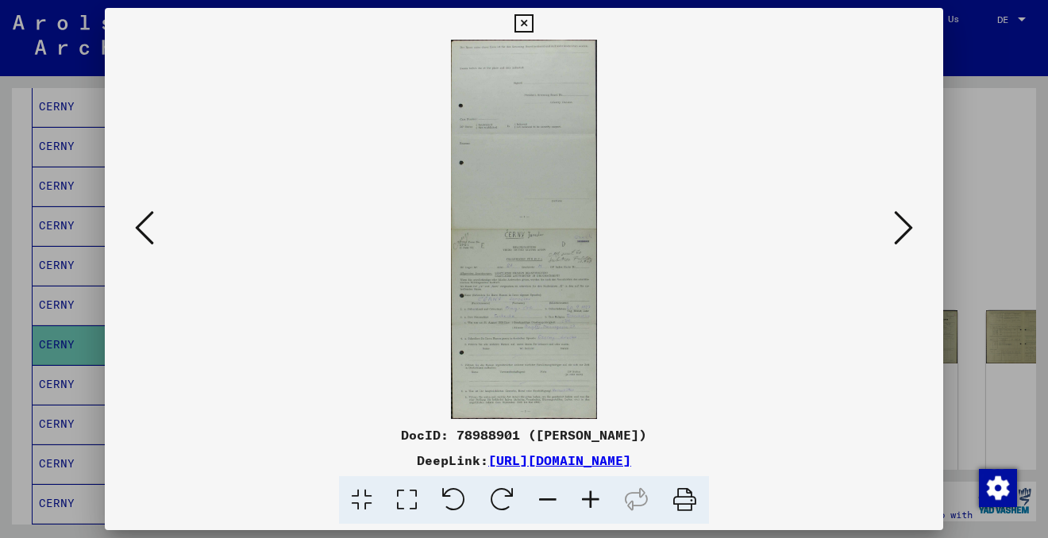
click at [593, 500] on icon at bounding box center [590, 500] width 43 height 48
click at [593, 499] on icon at bounding box center [590, 500] width 43 height 48
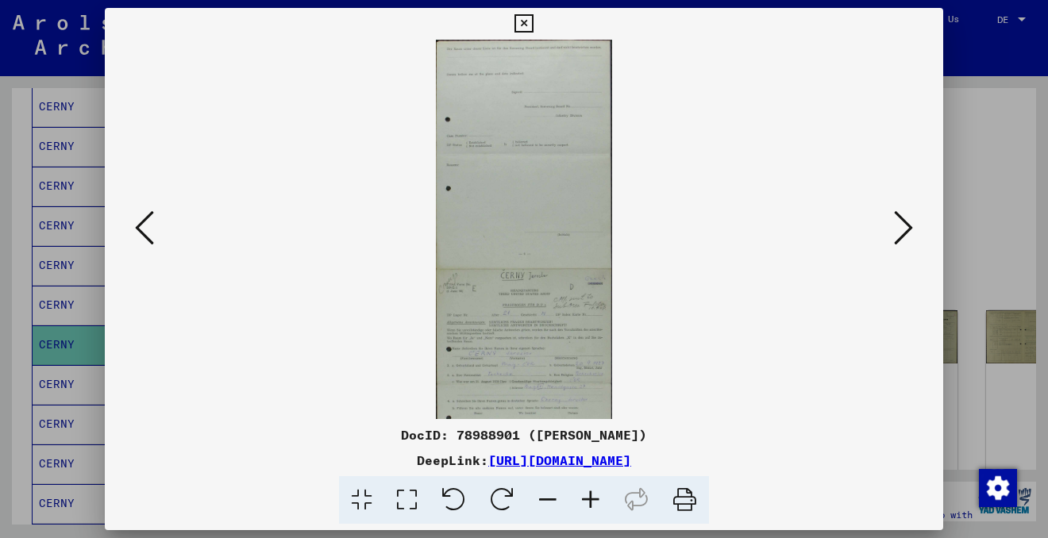
click at [593, 499] on icon at bounding box center [590, 500] width 43 height 48
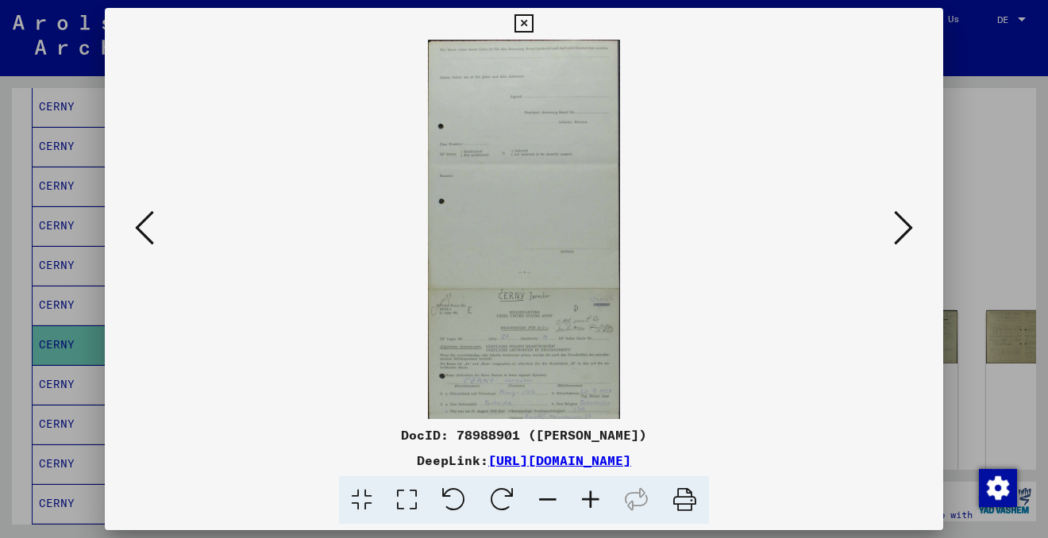
click at [593, 499] on icon at bounding box center [590, 500] width 43 height 48
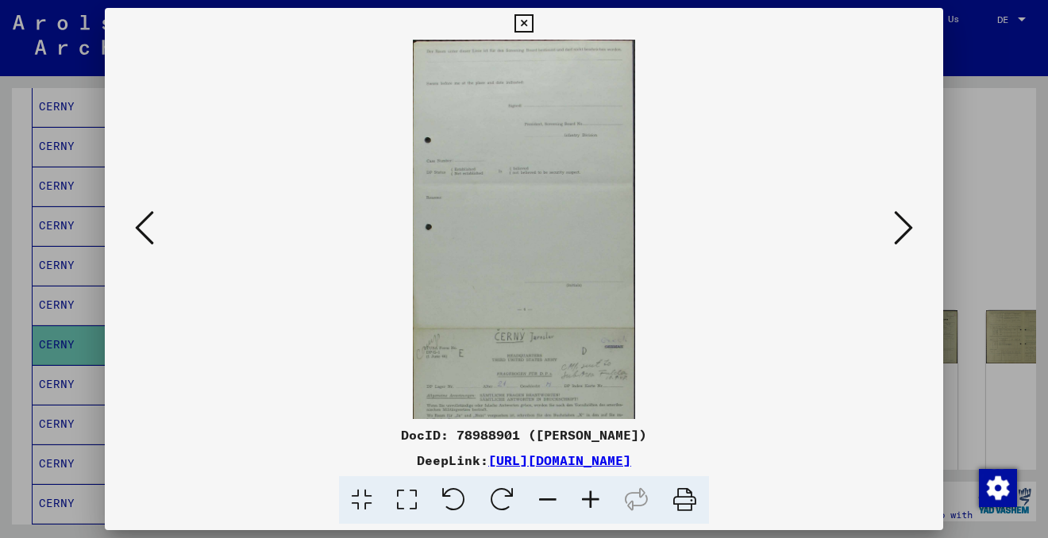
click at [593, 499] on icon at bounding box center [590, 500] width 43 height 48
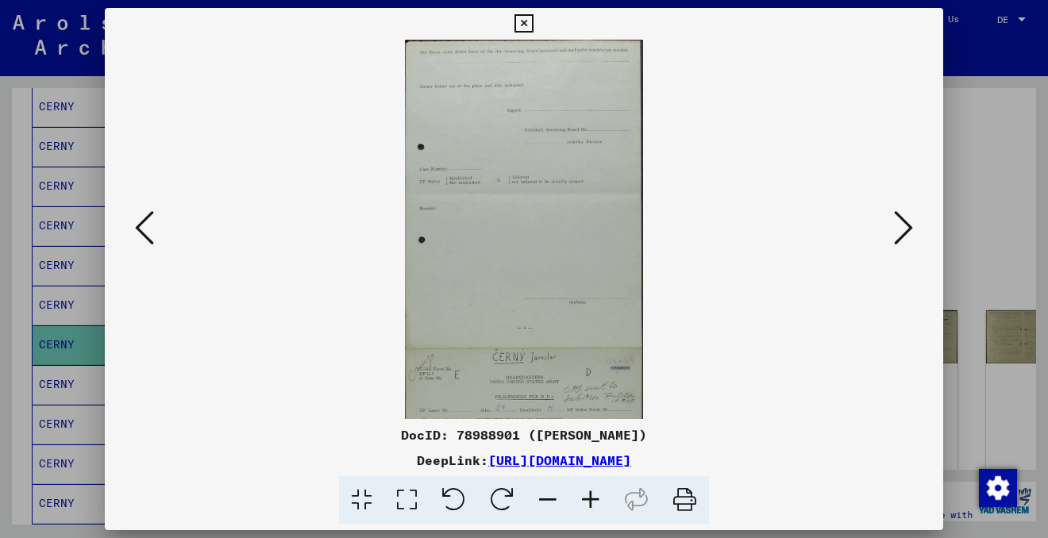
click at [593, 499] on icon at bounding box center [590, 500] width 43 height 48
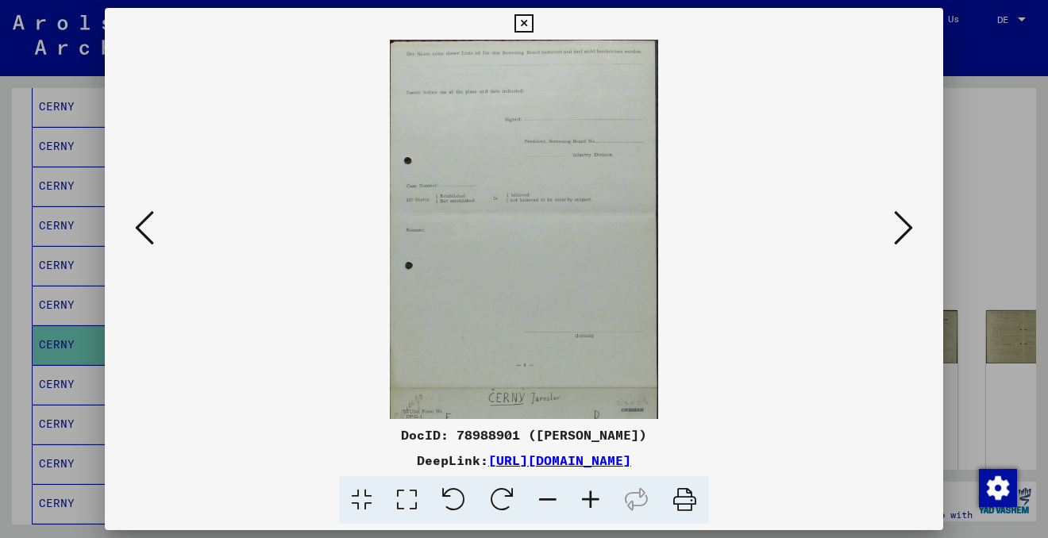
click at [593, 499] on icon at bounding box center [590, 500] width 43 height 48
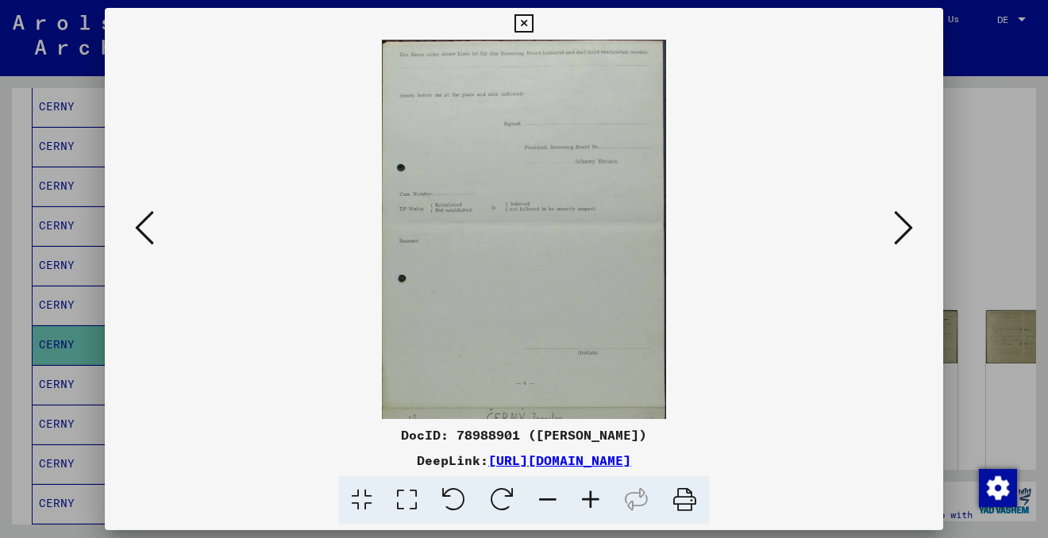
click at [593, 499] on icon at bounding box center [590, 500] width 43 height 48
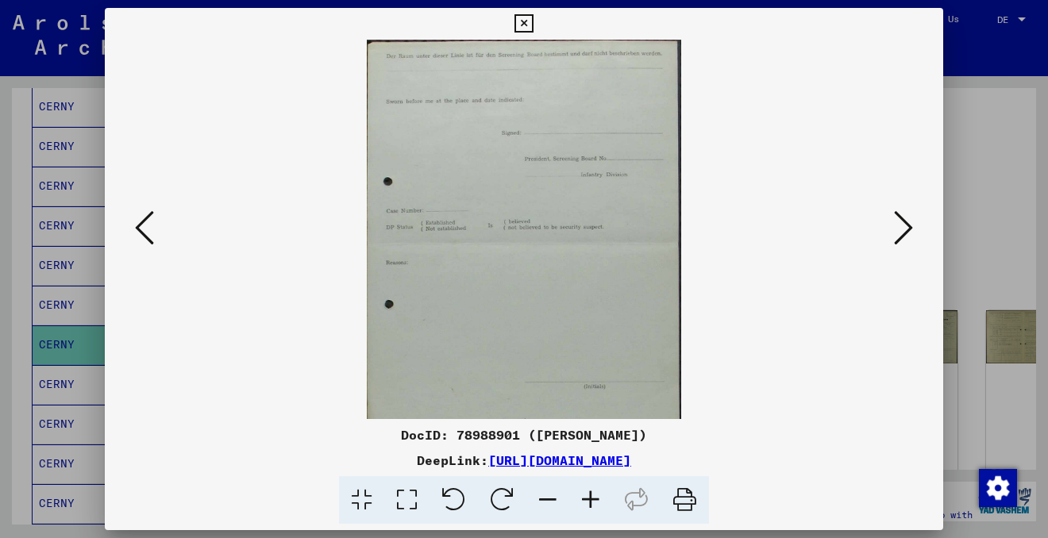
click at [593, 499] on icon at bounding box center [590, 500] width 43 height 48
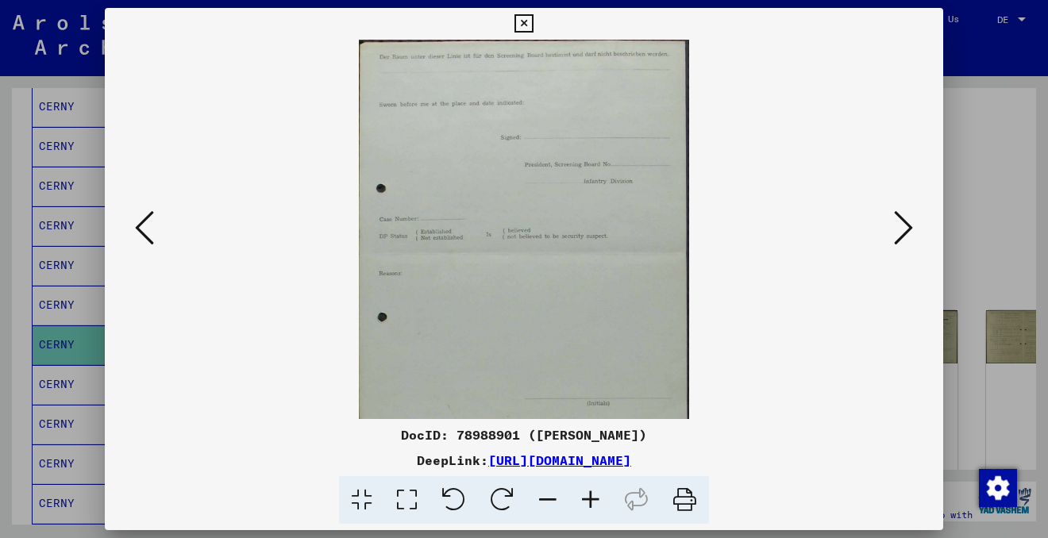
click at [593, 499] on icon at bounding box center [590, 500] width 43 height 48
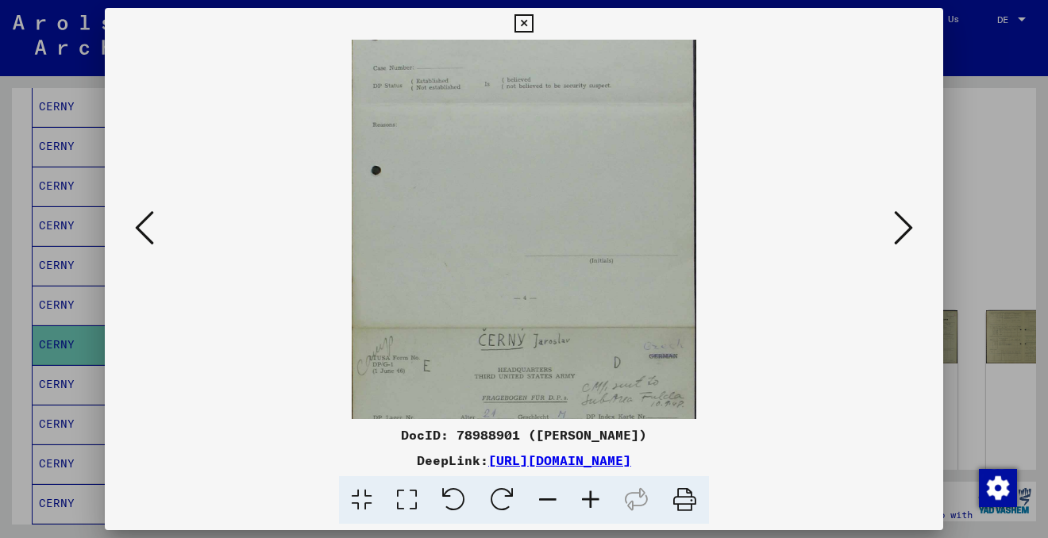
drag, startPoint x: 471, startPoint y: 315, endPoint x: 469, endPoint y: 156, distance: 159.6
click at [469, 156] on img at bounding box center [524, 328] width 345 height 896
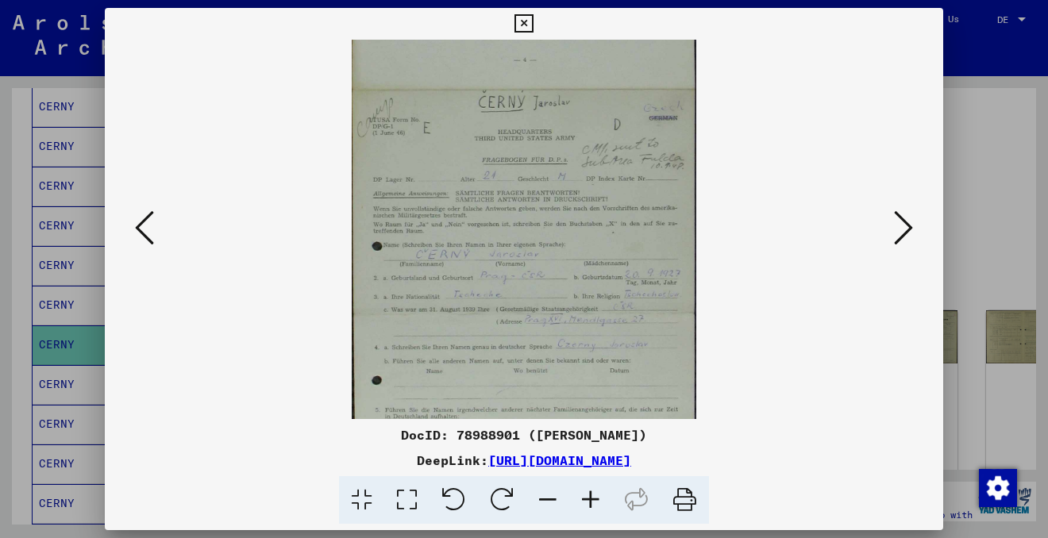
drag, startPoint x: 483, startPoint y: 282, endPoint x: 465, endPoint y: 22, distance: 260.3
click at [467, 24] on div "DocID: 78988901 (JAROSLAV CERNY) DeepLink: https://collections.arolsen-archives…" at bounding box center [524, 266] width 839 height 517
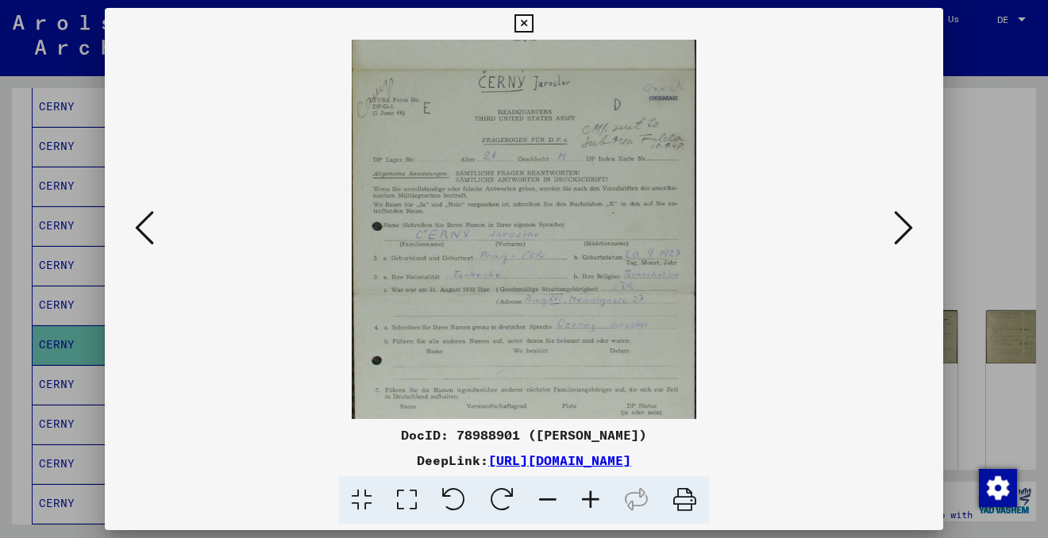
click at [523, 20] on icon at bounding box center [524, 23] width 18 height 19
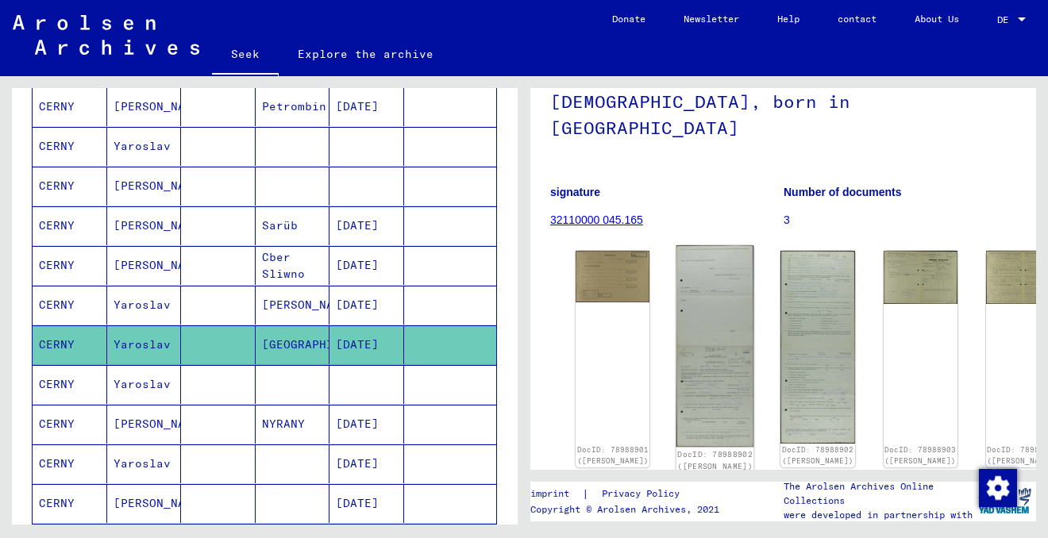
scroll to position [187, 0]
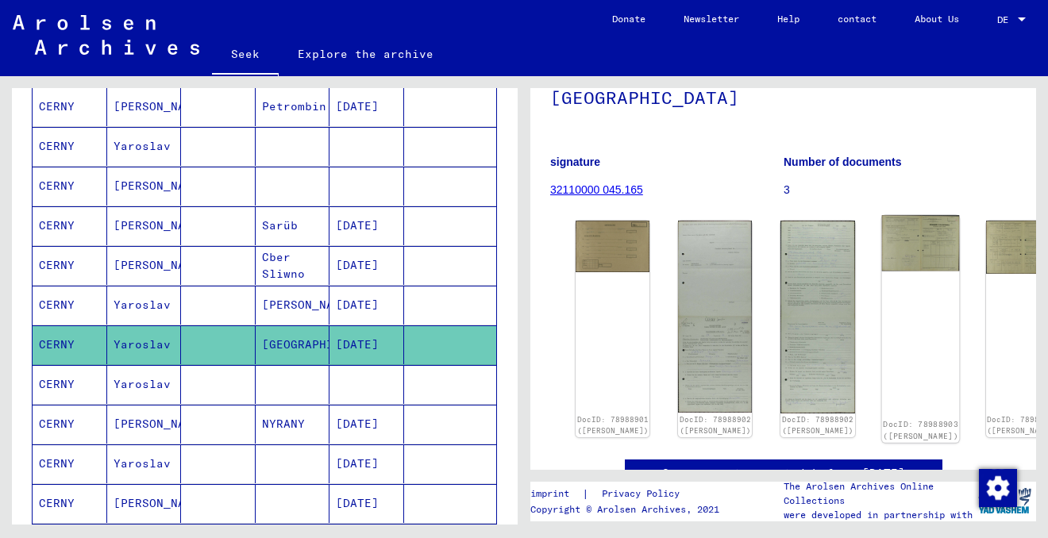
click at [882, 218] on img at bounding box center [921, 243] width 78 height 56
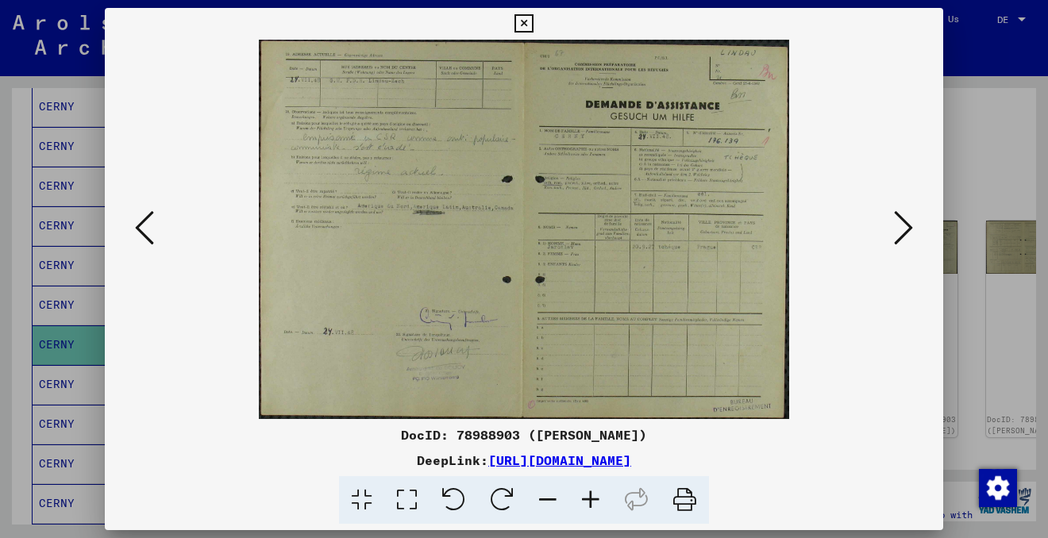
click at [526, 20] on icon at bounding box center [524, 23] width 18 height 19
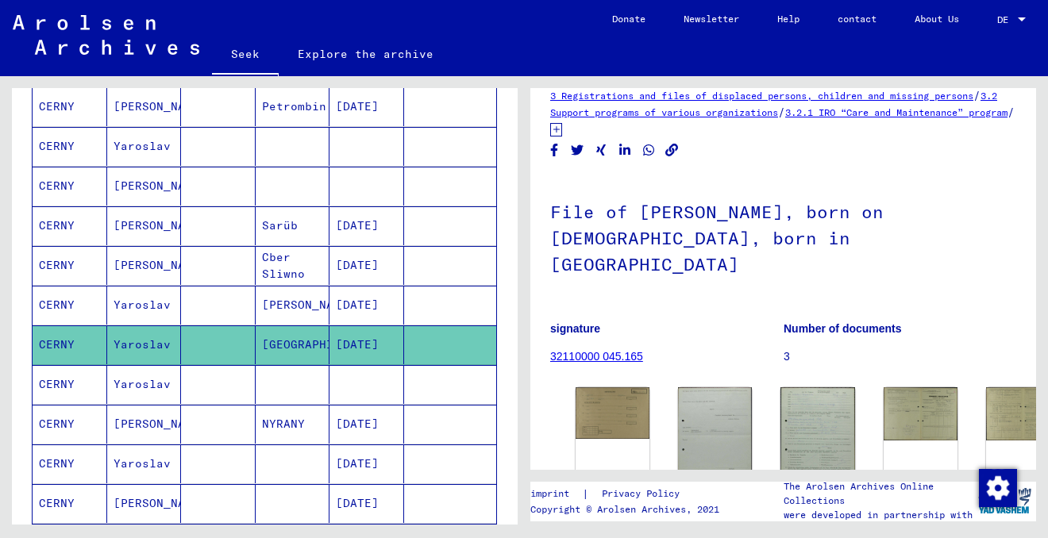
scroll to position [0, 0]
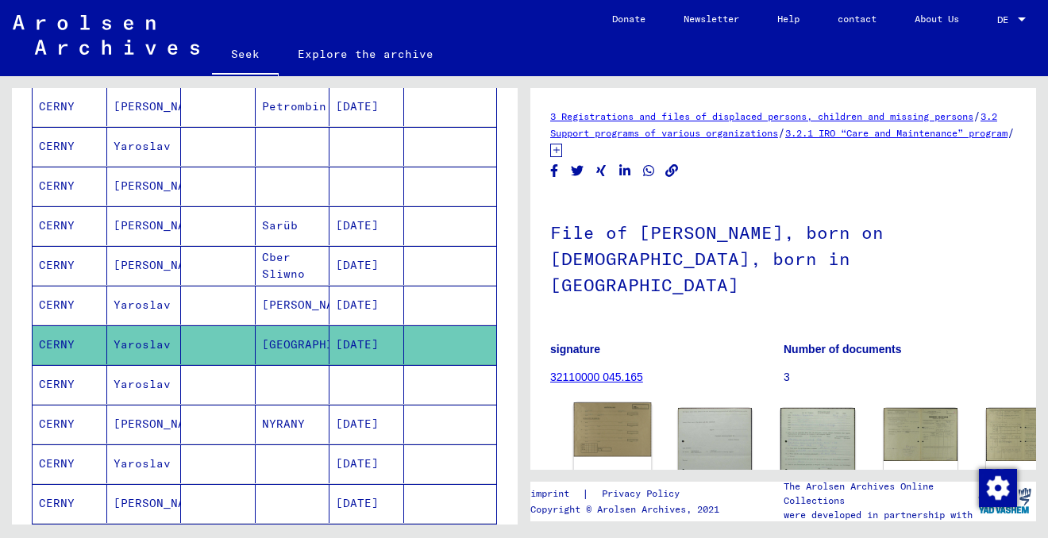
click at [594, 405] on img at bounding box center [613, 430] width 78 height 54
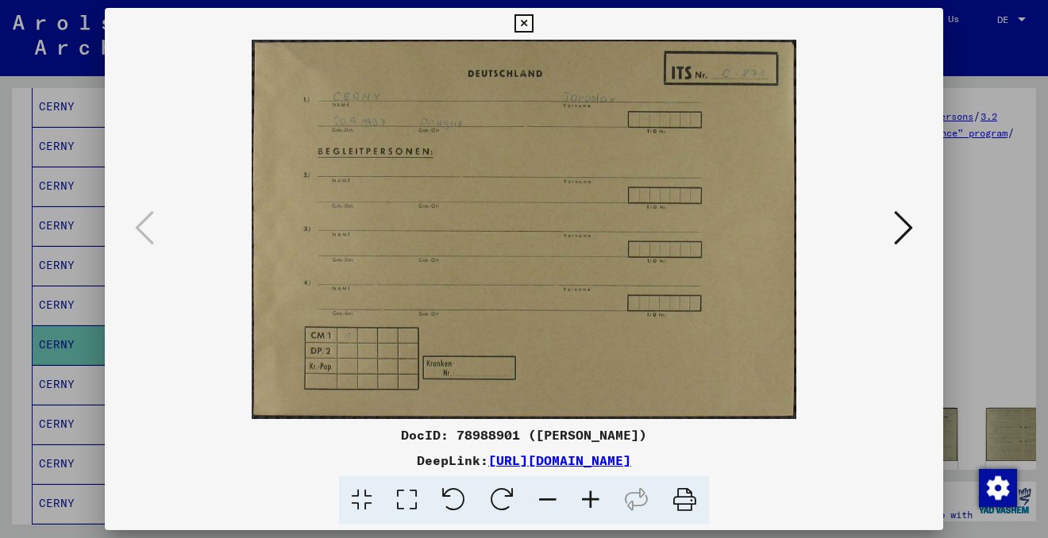
click at [901, 224] on icon at bounding box center [903, 228] width 19 height 38
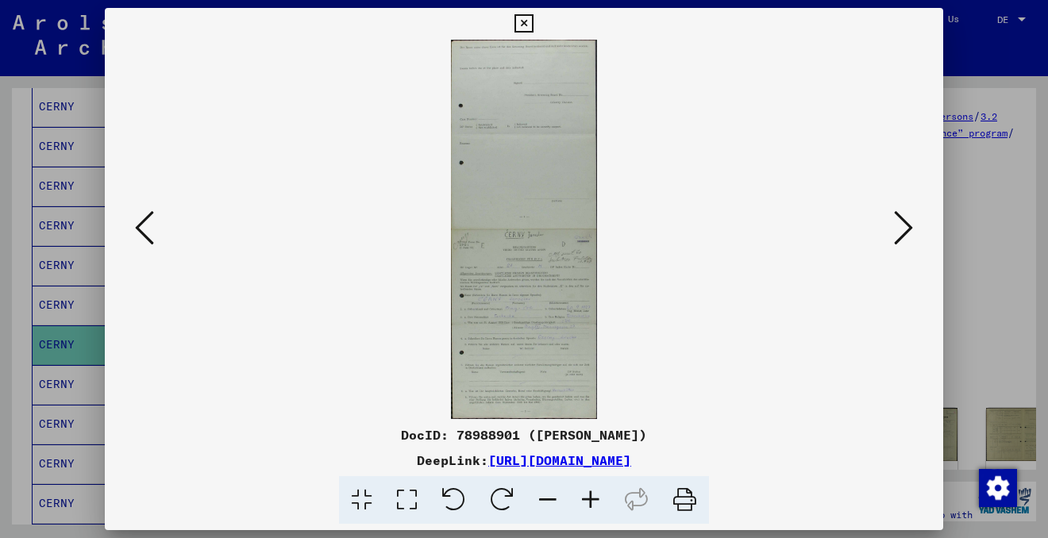
click at [902, 224] on icon at bounding box center [903, 228] width 19 height 38
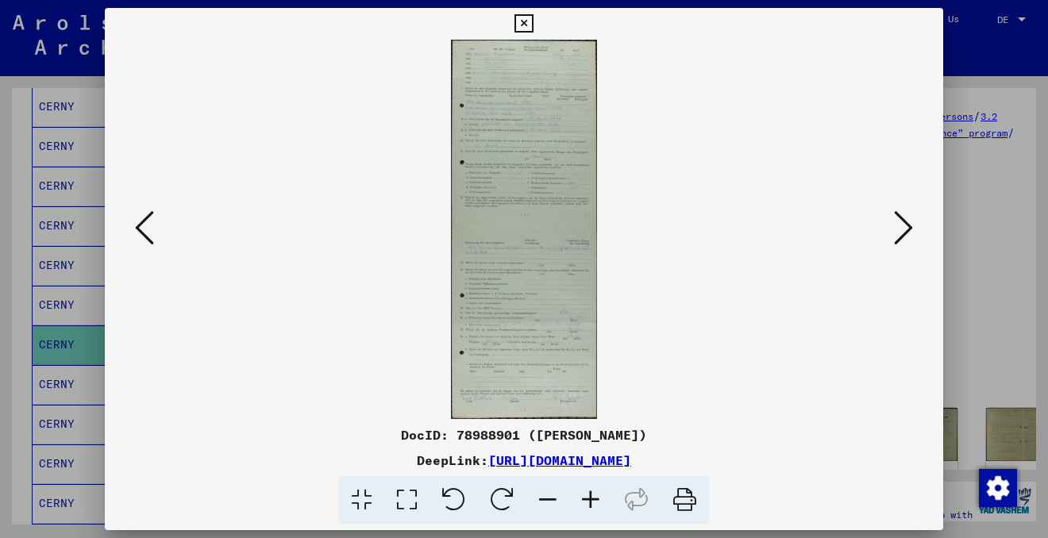
click at [902, 224] on icon at bounding box center [903, 228] width 19 height 38
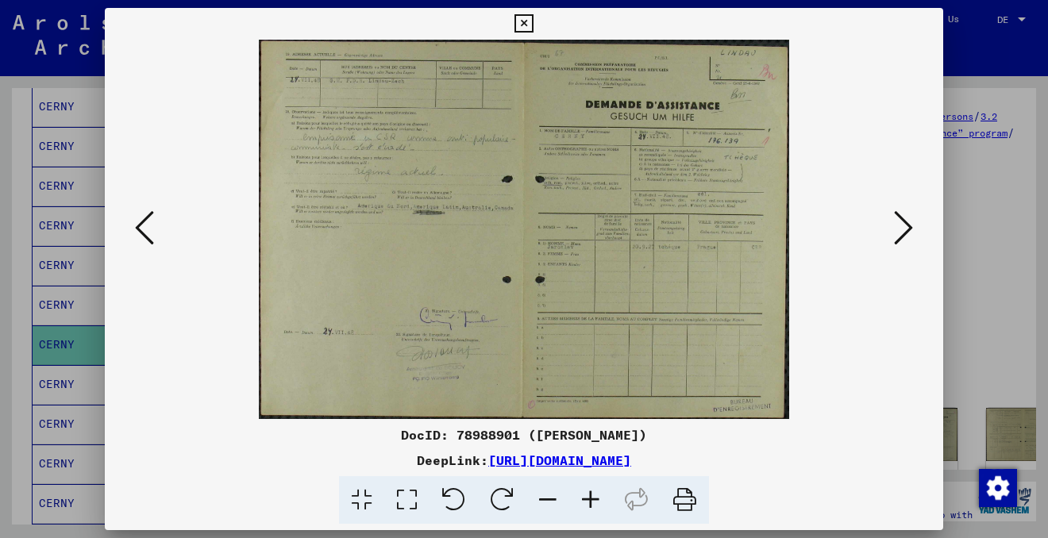
click at [902, 225] on icon at bounding box center [903, 228] width 19 height 38
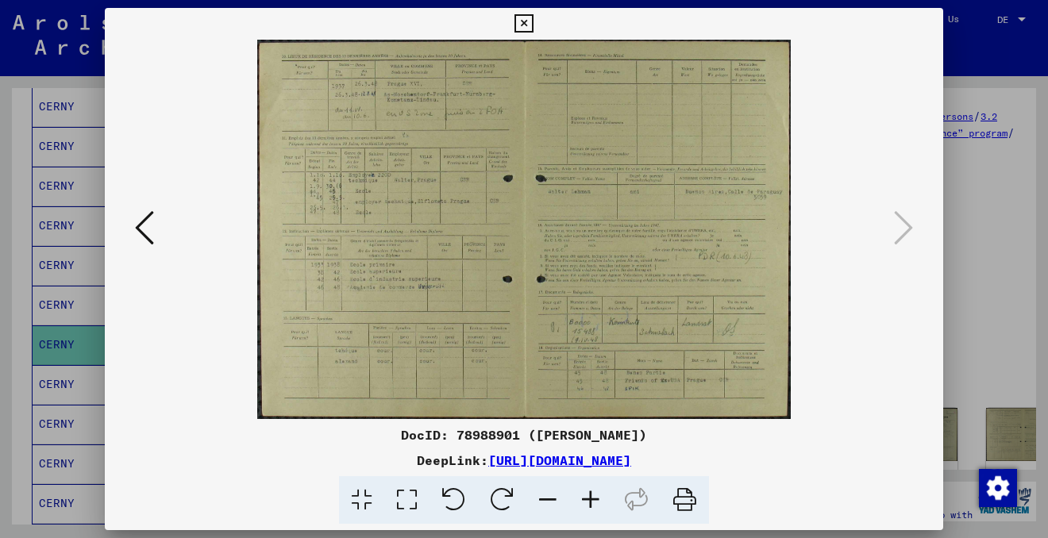
click at [145, 231] on icon at bounding box center [144, 228] width 19 height 38
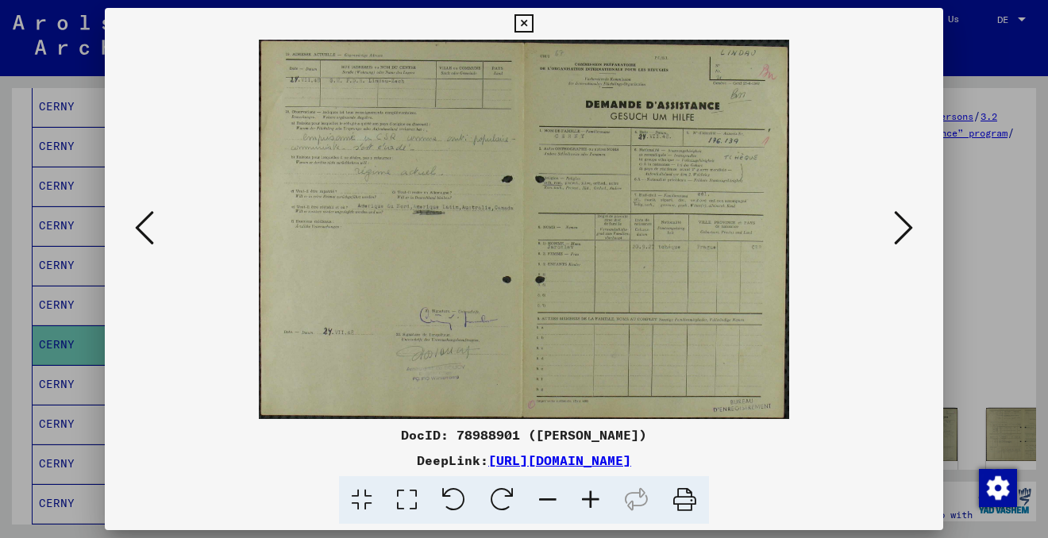
click at [145, 231] on icon at bounding box center [144, 228] width 19 height 38
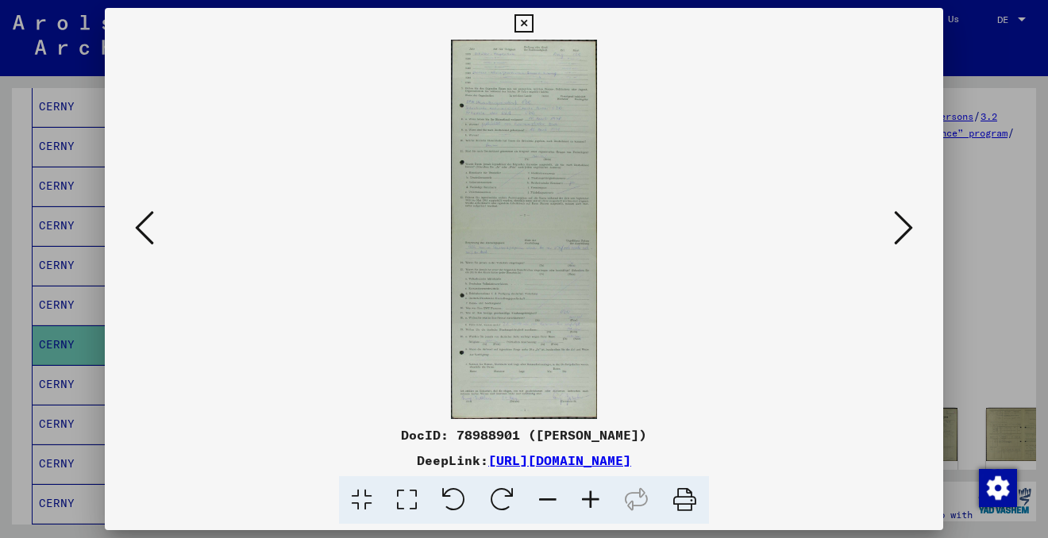
click at [145, 231] on icon at bounding box center [144, 228] width 19 height 38
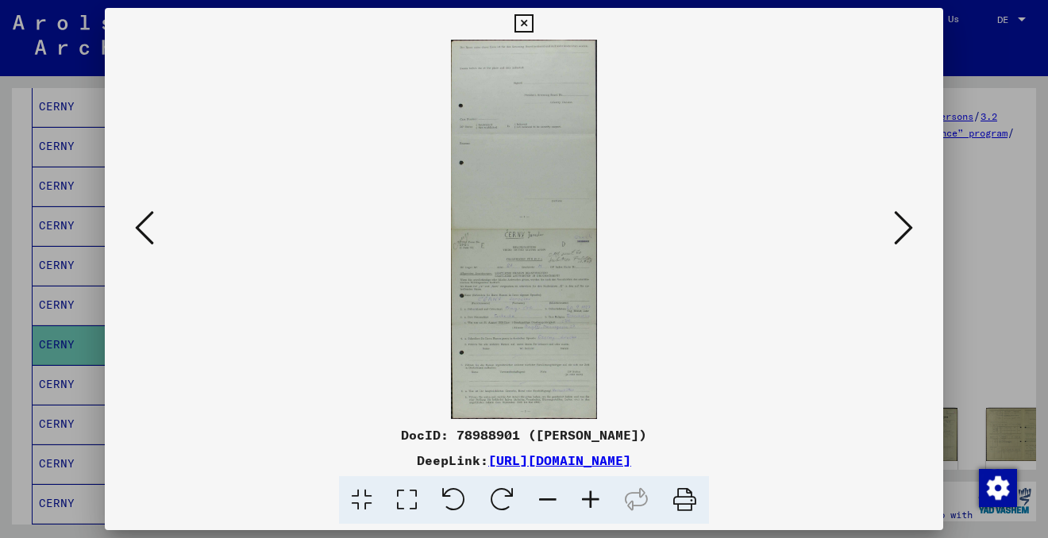
click at [151, 232] on icon at bounding box center [144, 228] width 19 height 38
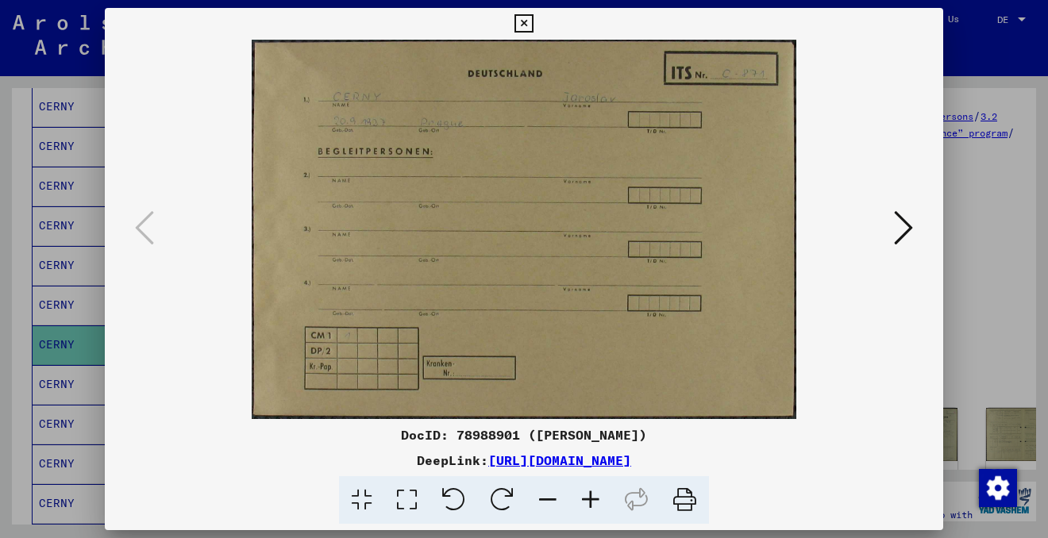
click at [683, 504] on icon at bounding box center [685, 500] width 48 height 48
